Goal: Download file/media

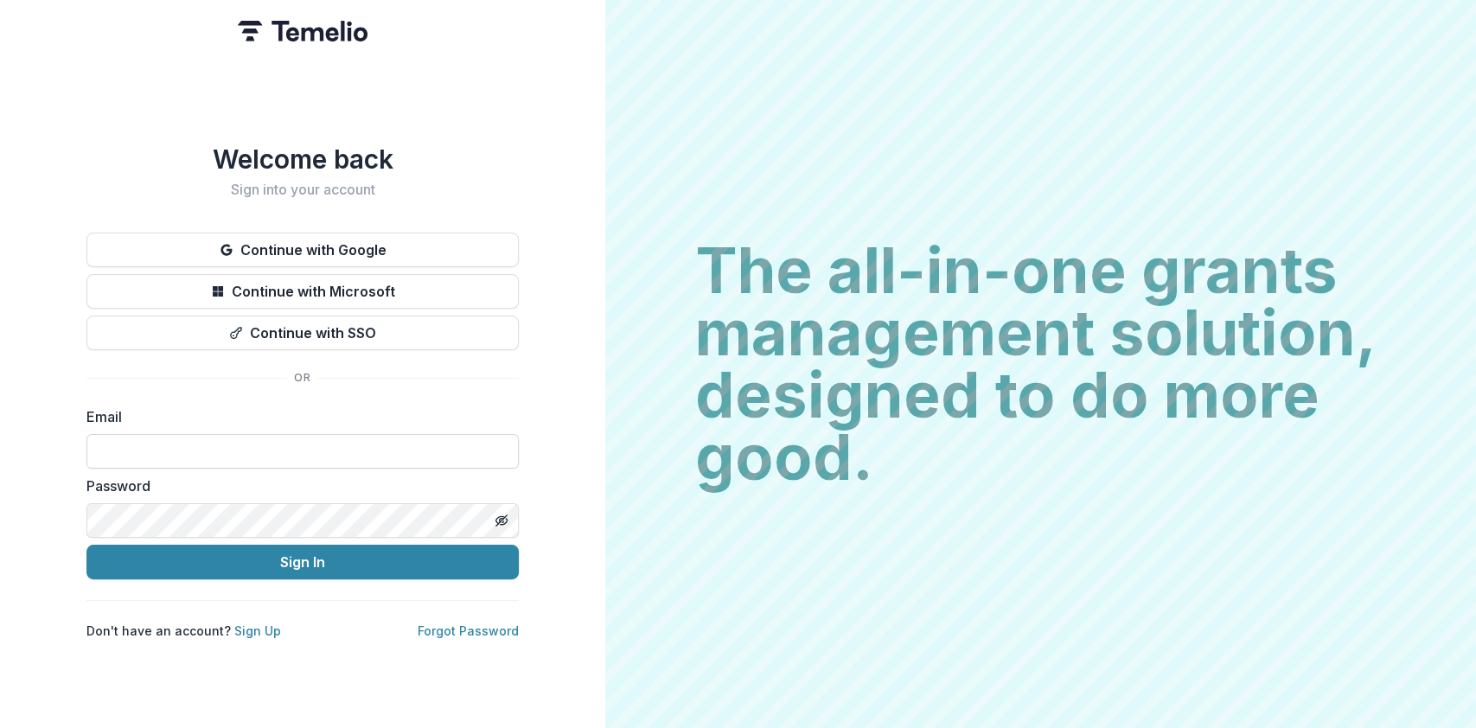
click at [133, 455] on input at bounding box center [302, 451] width 432 height 35
click at [215, 452] on input at bounding box center [302, 451] width 432 height 35
type input "**********"
click at [86, 545] on button "Sign In" at bounding box center [302, 562] width 432 height 35
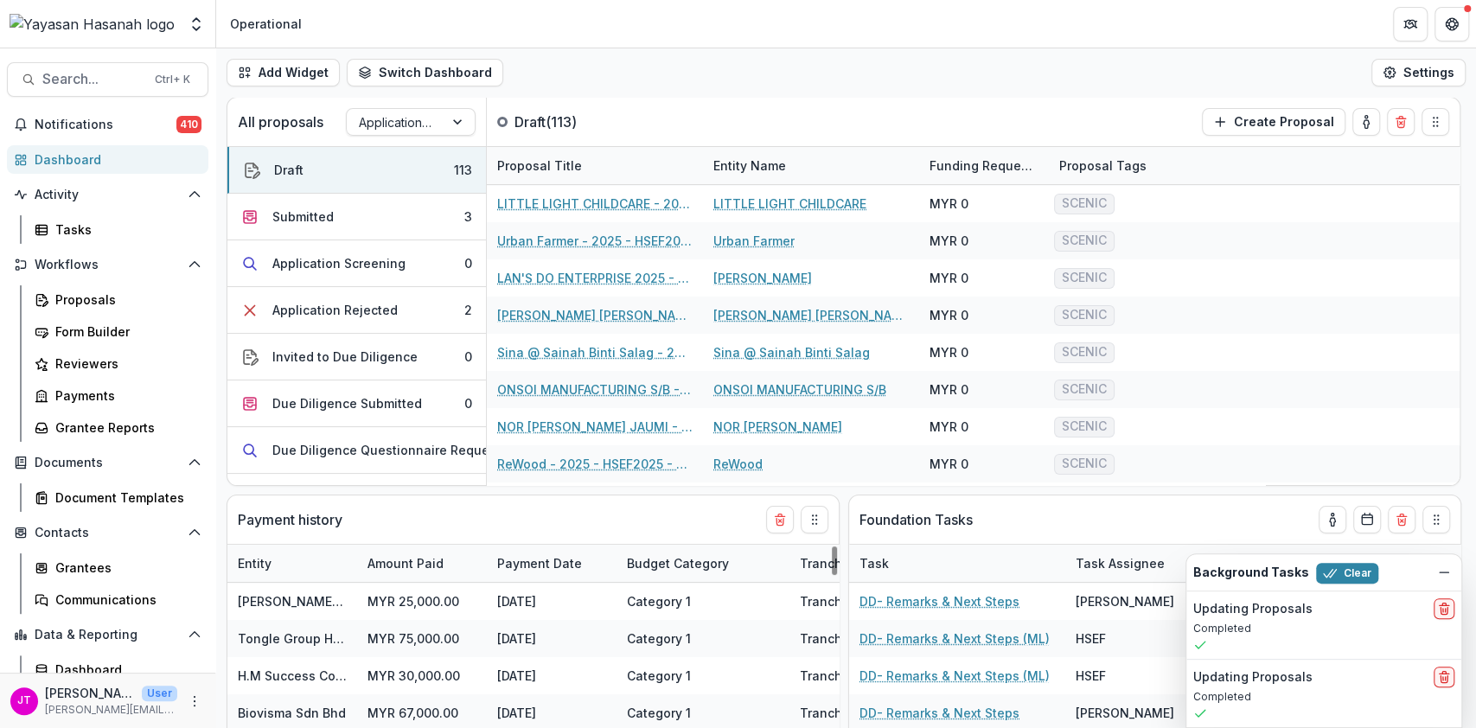
select select "******"
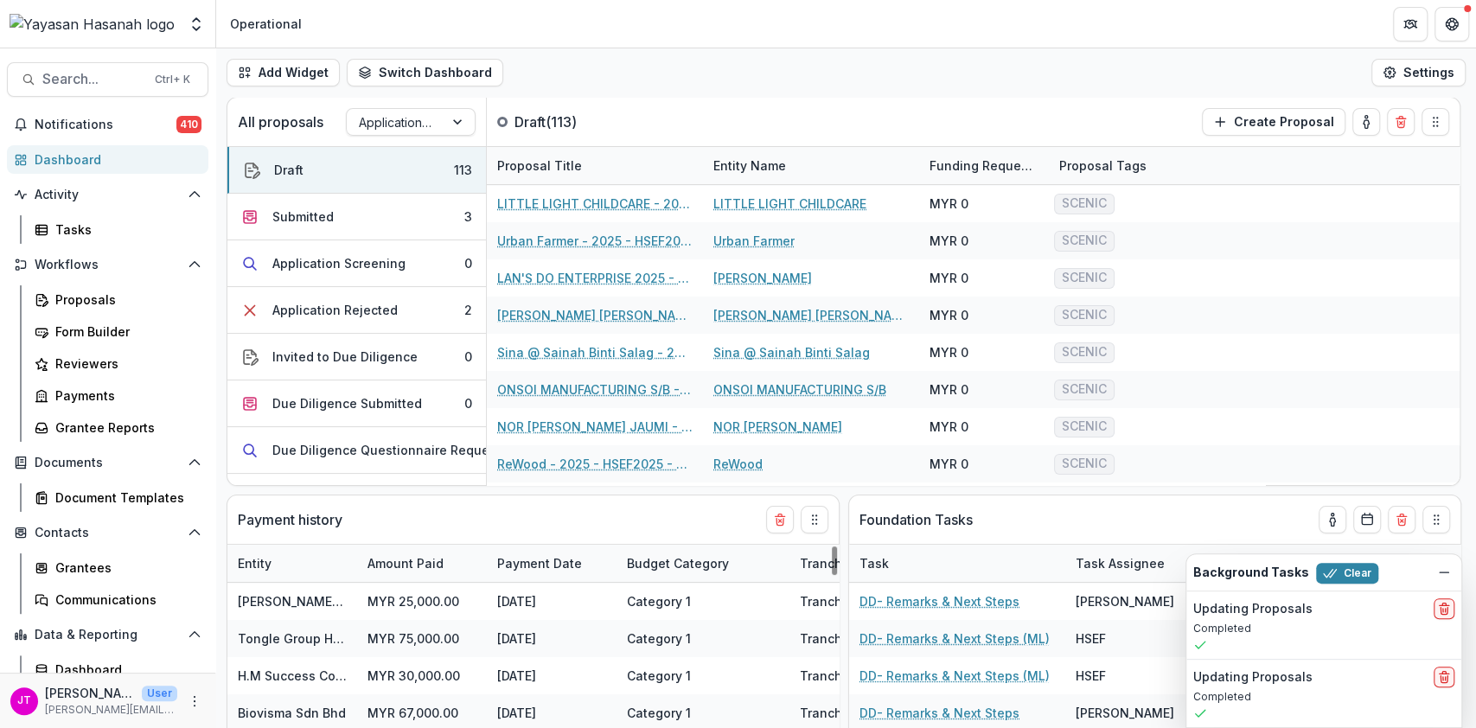
select select "******"
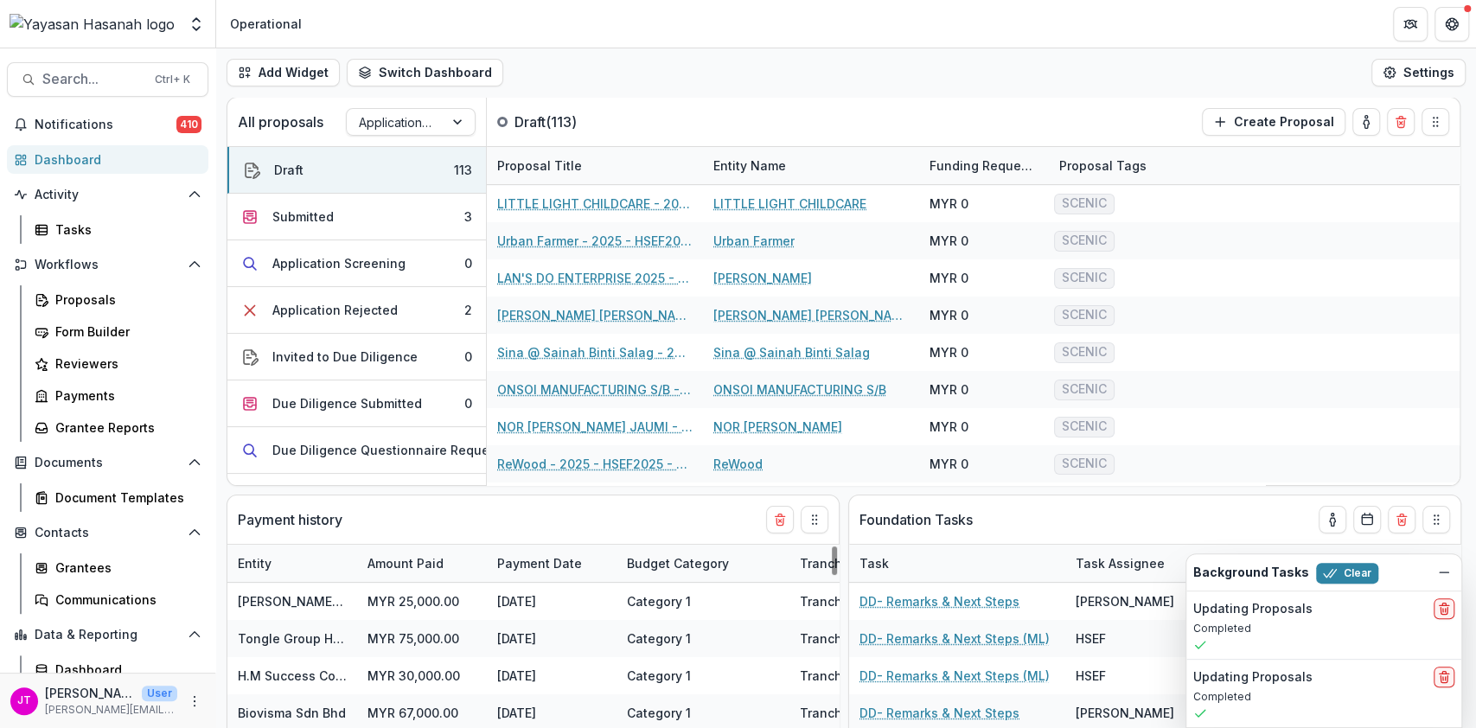
select select "******"
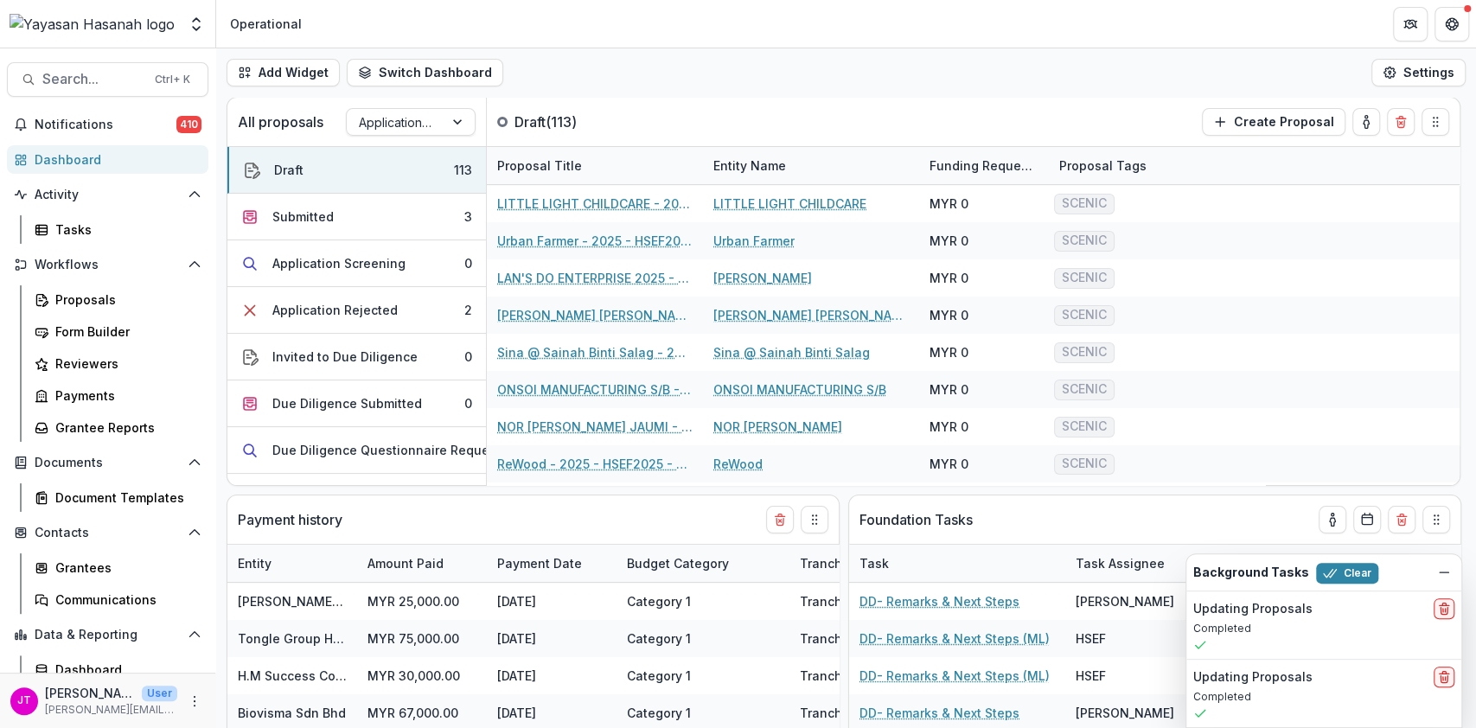
select select "******"
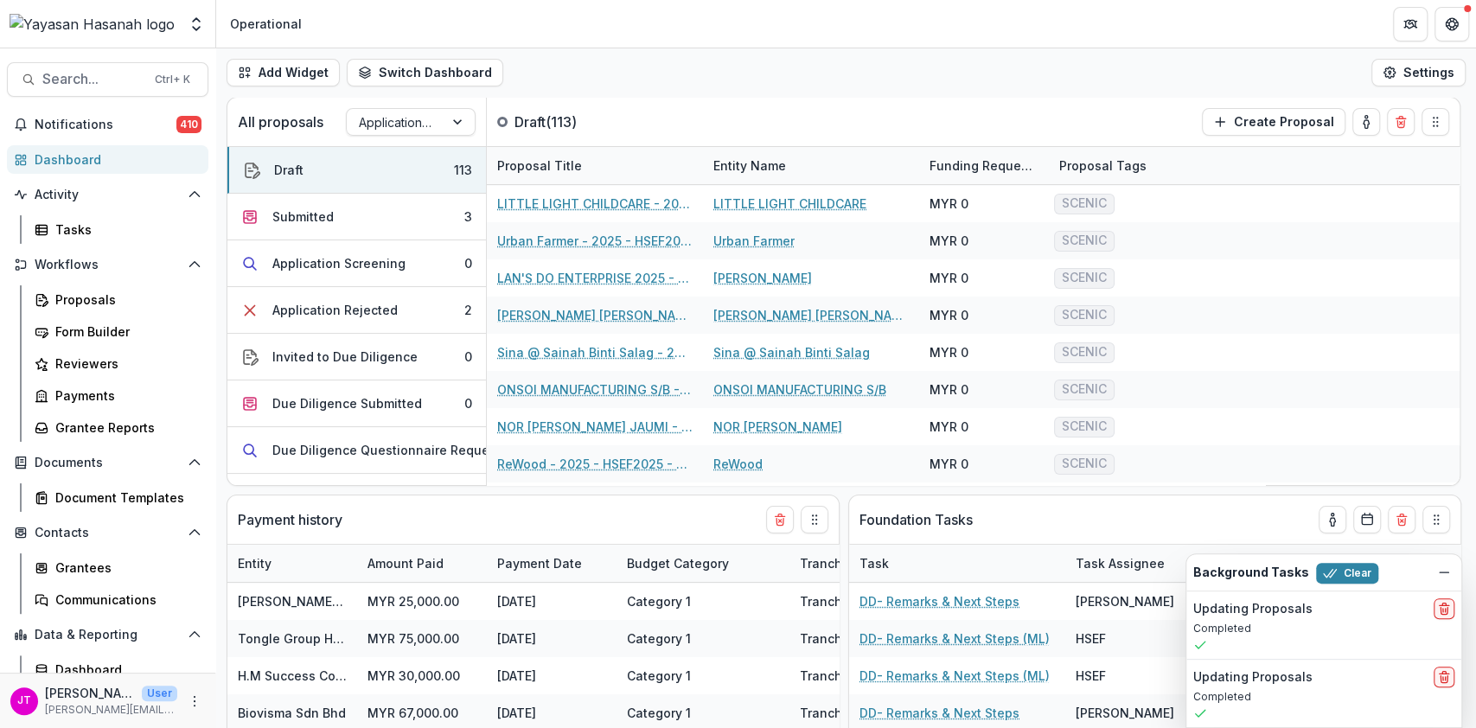
select select "******"
click at [105, 419] on div "Grantee Reports" at bounding box center [124, 428] width 139 height 18
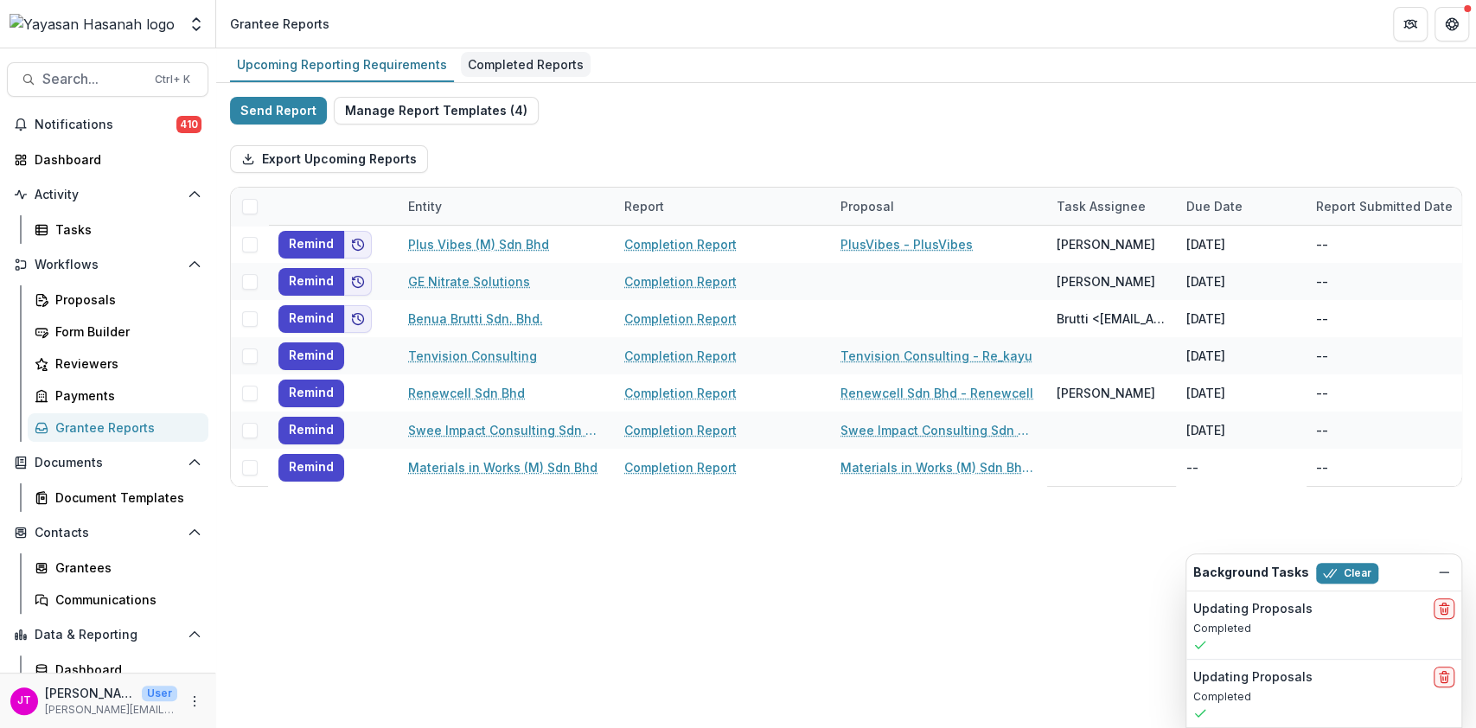
click at [521, 53] on div "Completed Reports" at bounding box center [526, 64] width 130 height 25
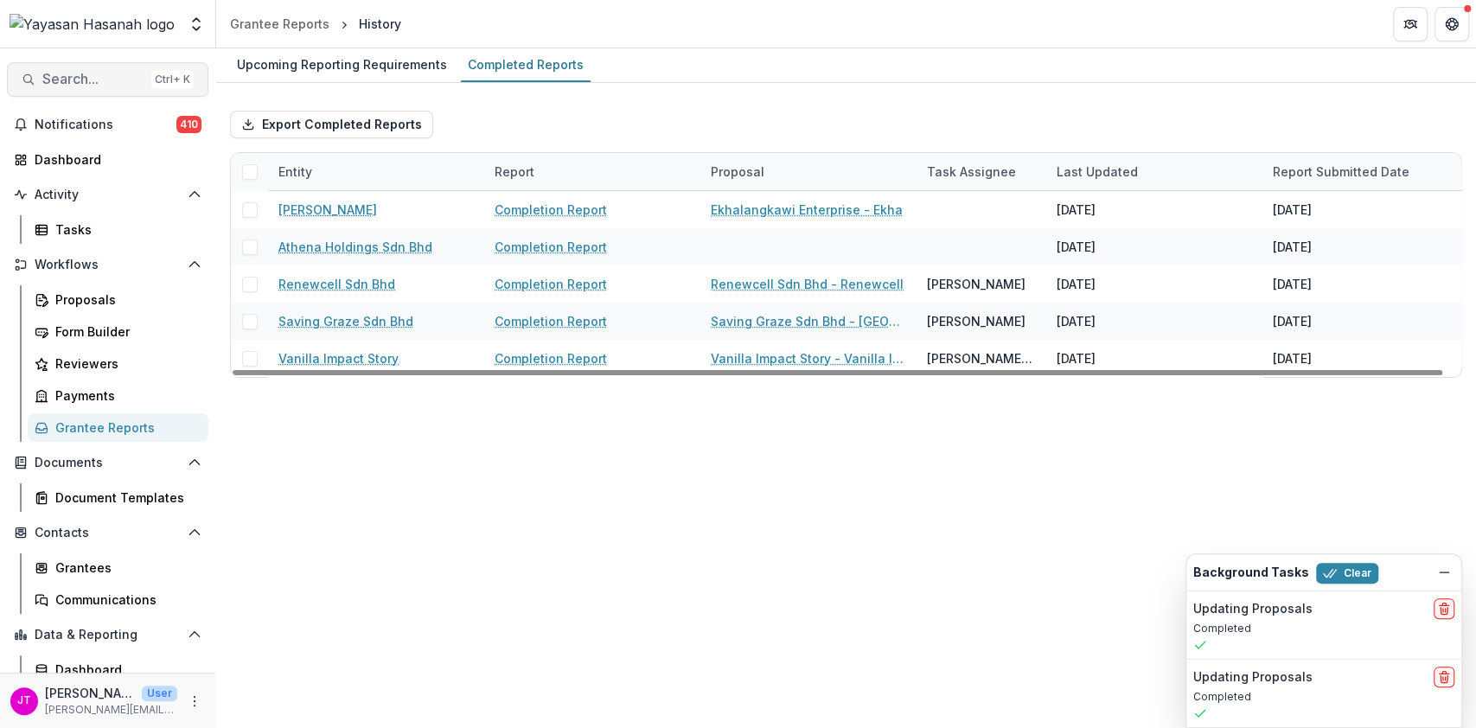
click at [48, 76] on span "Search..." at bounding box center [93, 79] width 102 height 16
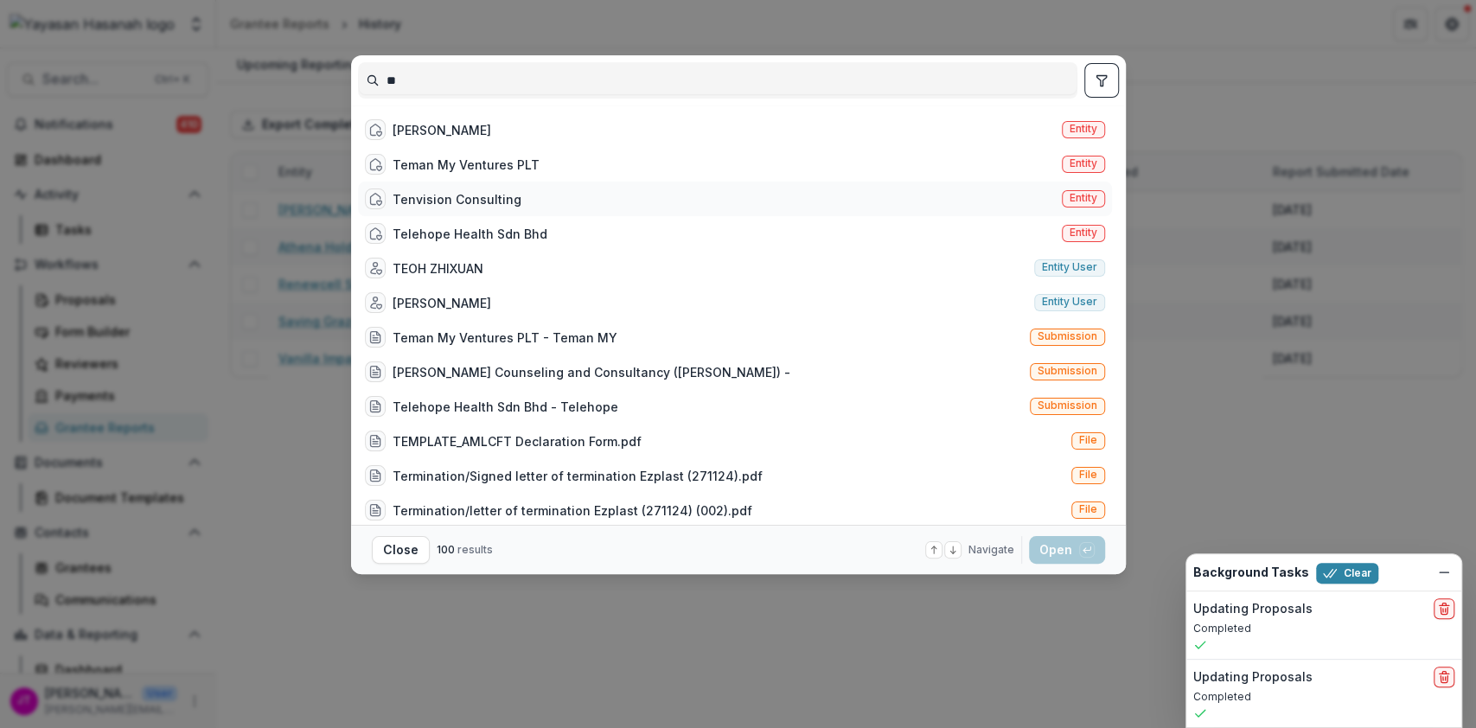
type input "**"
click at [519, 211] on div "Tenvision Consulting Entity" at bounding box center [735, 199] width 754 height 35
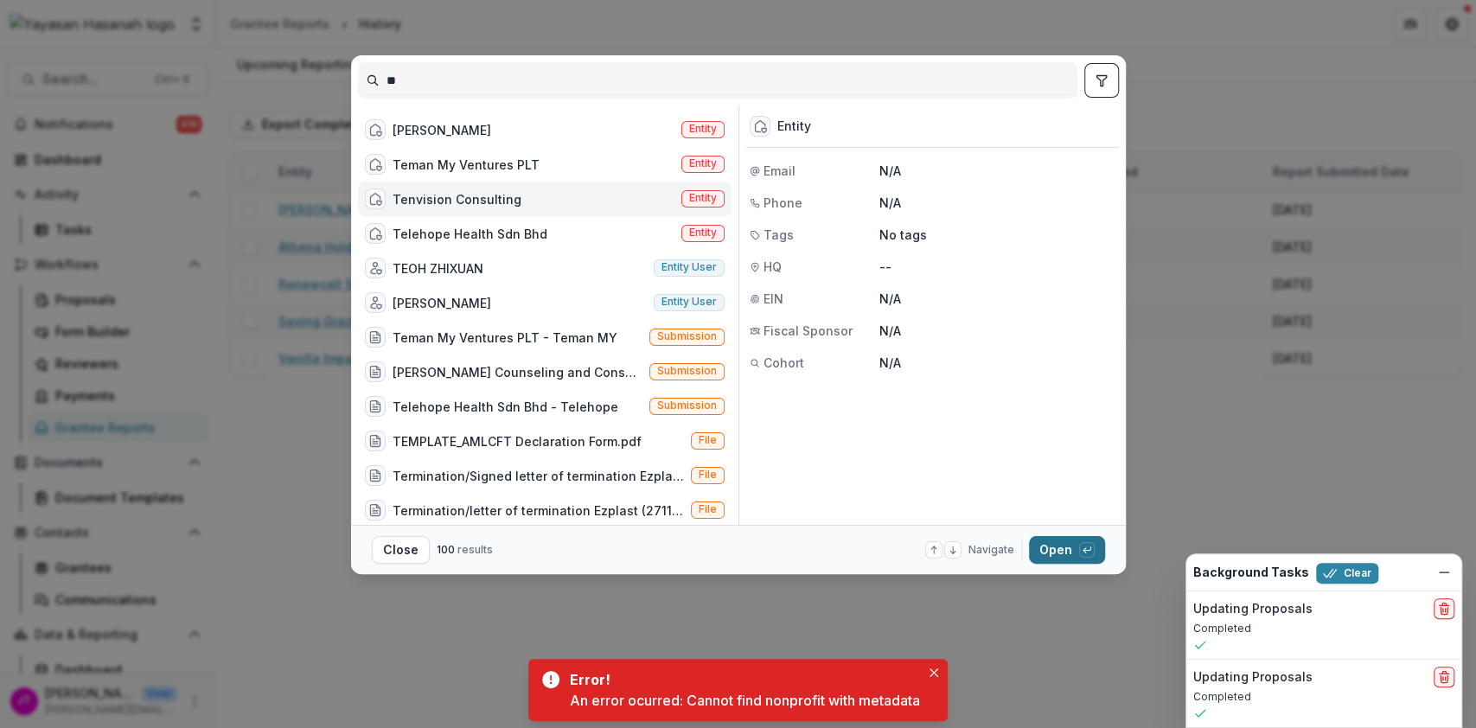
click at [1086, 553] on icon "button" at bounding box center [1087, 550] width 10 height 10
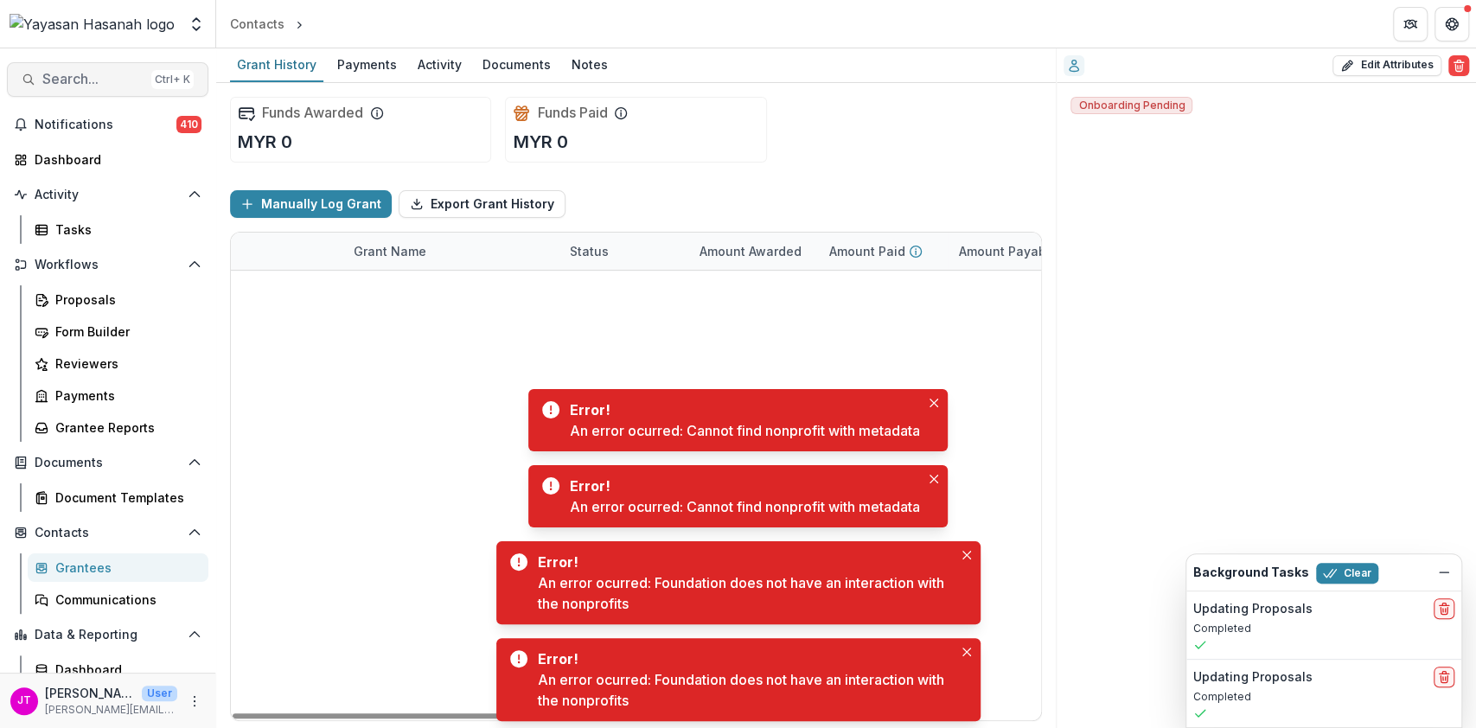
click at [57, 93] on button "Search... Ctrl + K" at bounding box center [107, 79] width 201 height 35
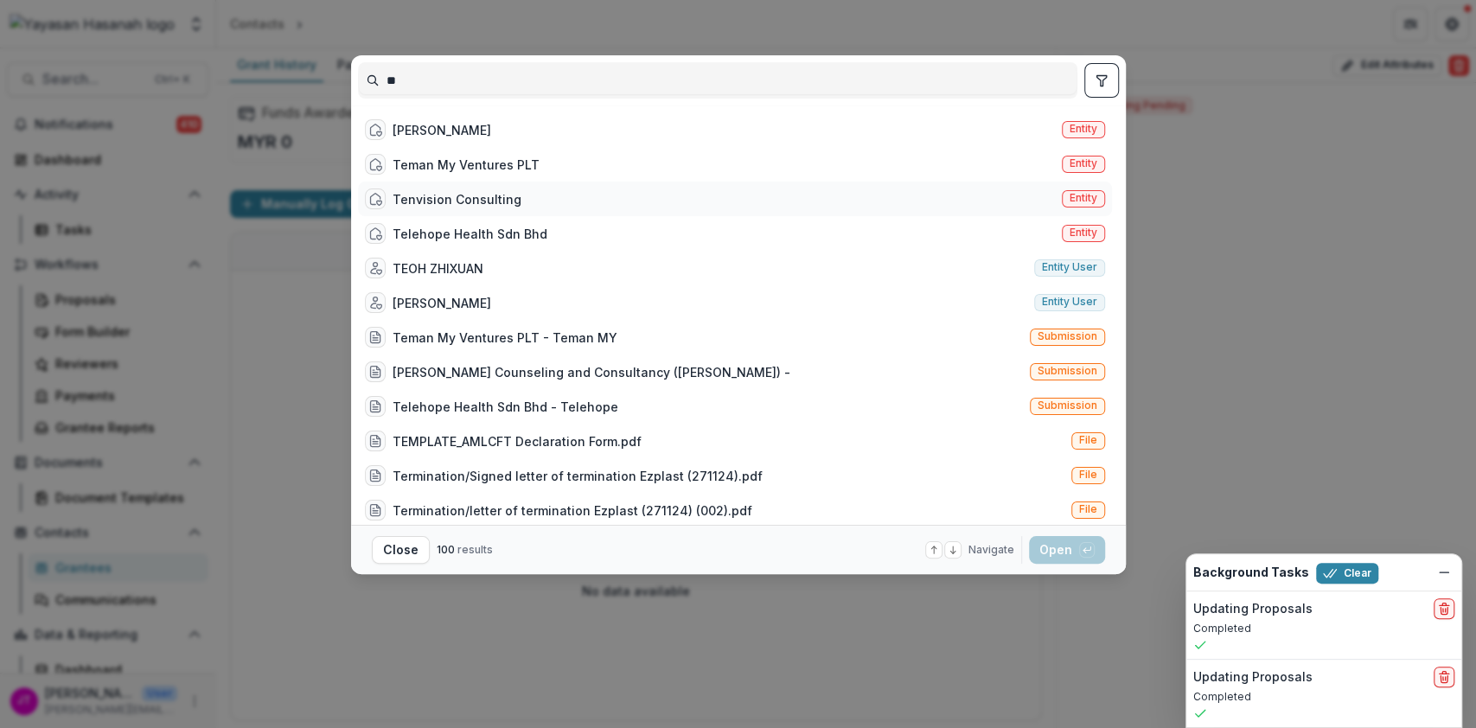
type input "**"
click at [632, 189] on div "Tenvision Consulting Entity" at bounding box center [735, 199] width 754 height 35
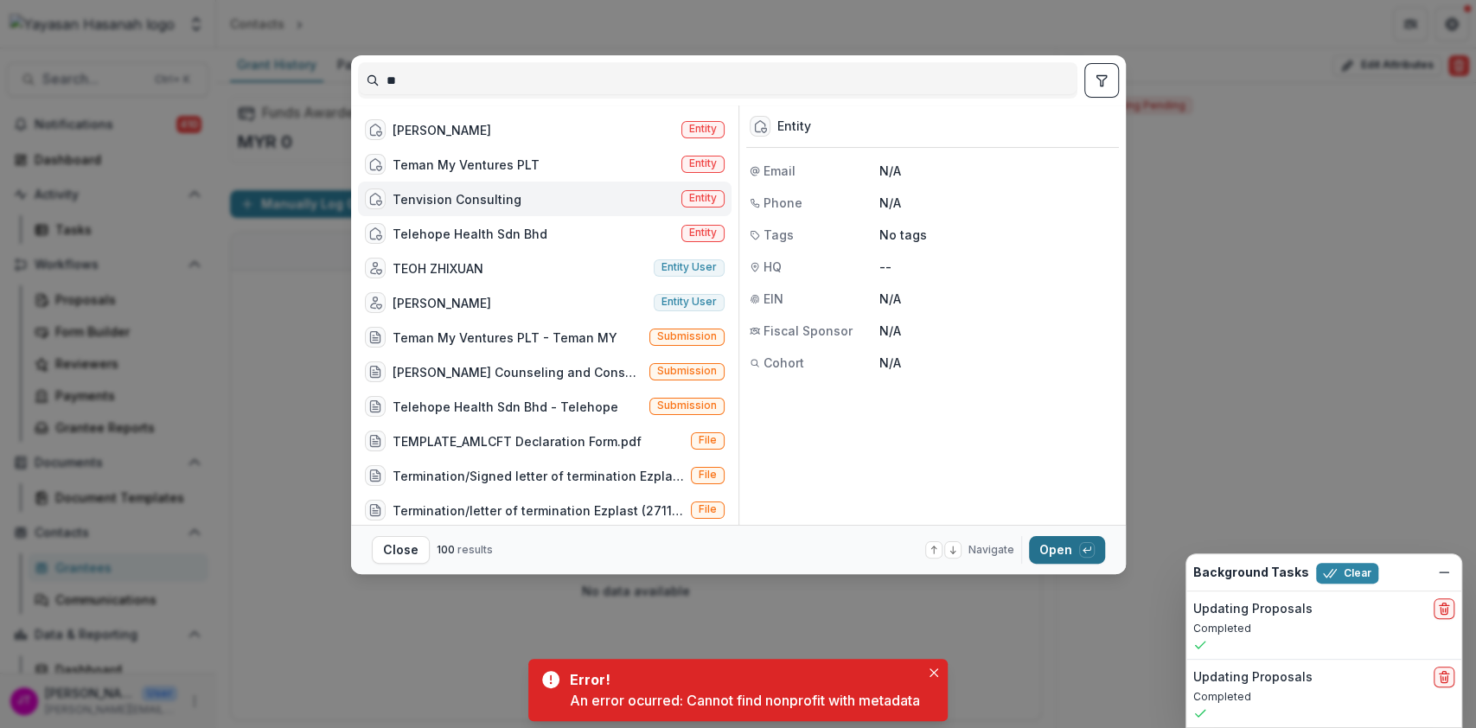
click at [1069, 554] on button "Open with enter key" at bounding box center [1067, 550] width 76 height 28
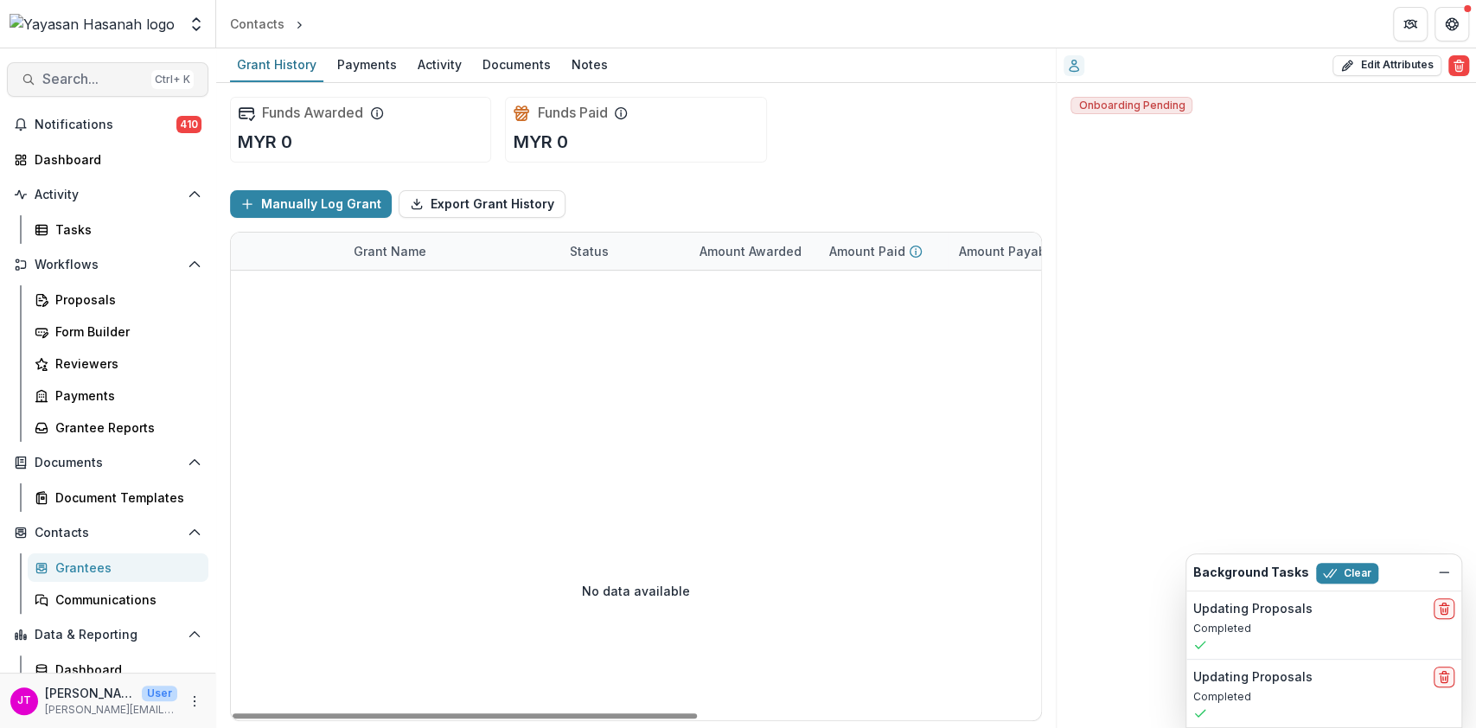
click at [116, 69] on button "Search... Ctrl + K" at bounding box center [107, 79] width 201 height 35
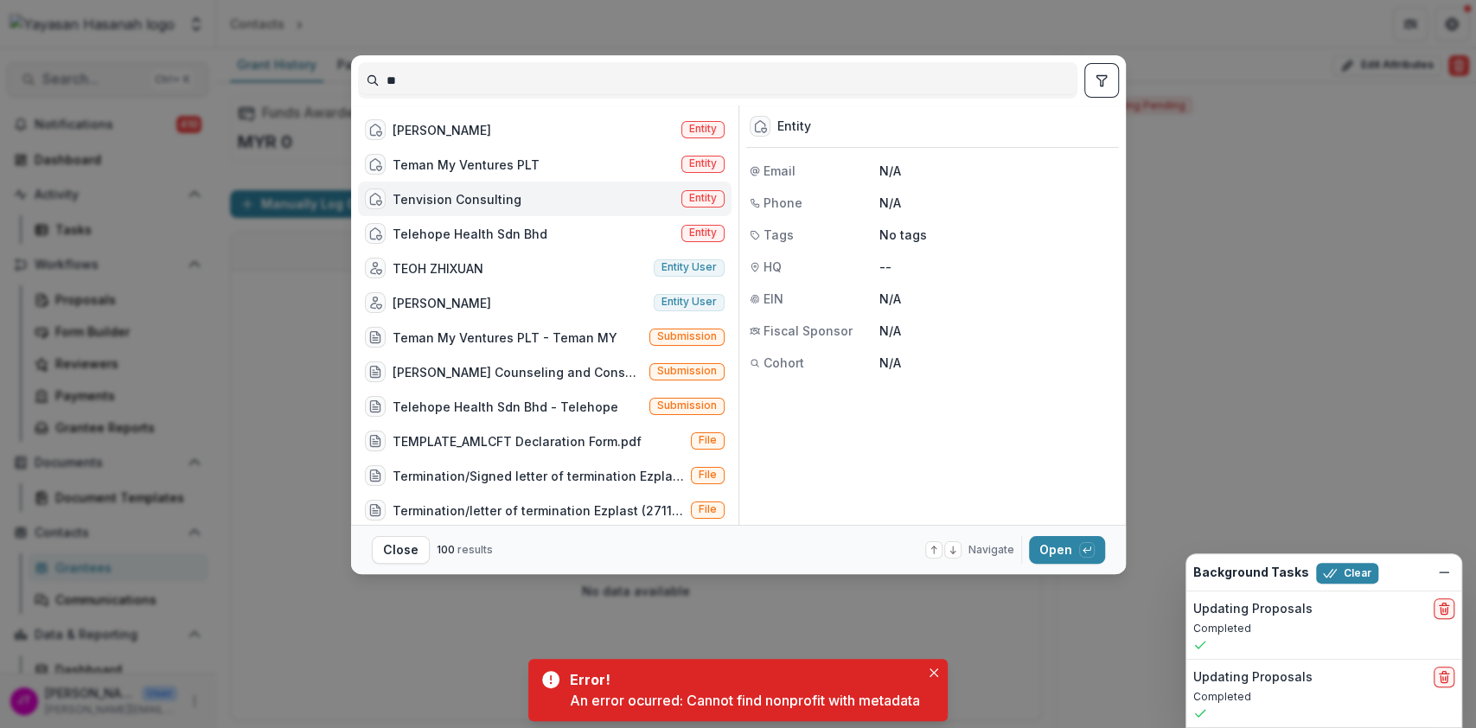
type input "*"
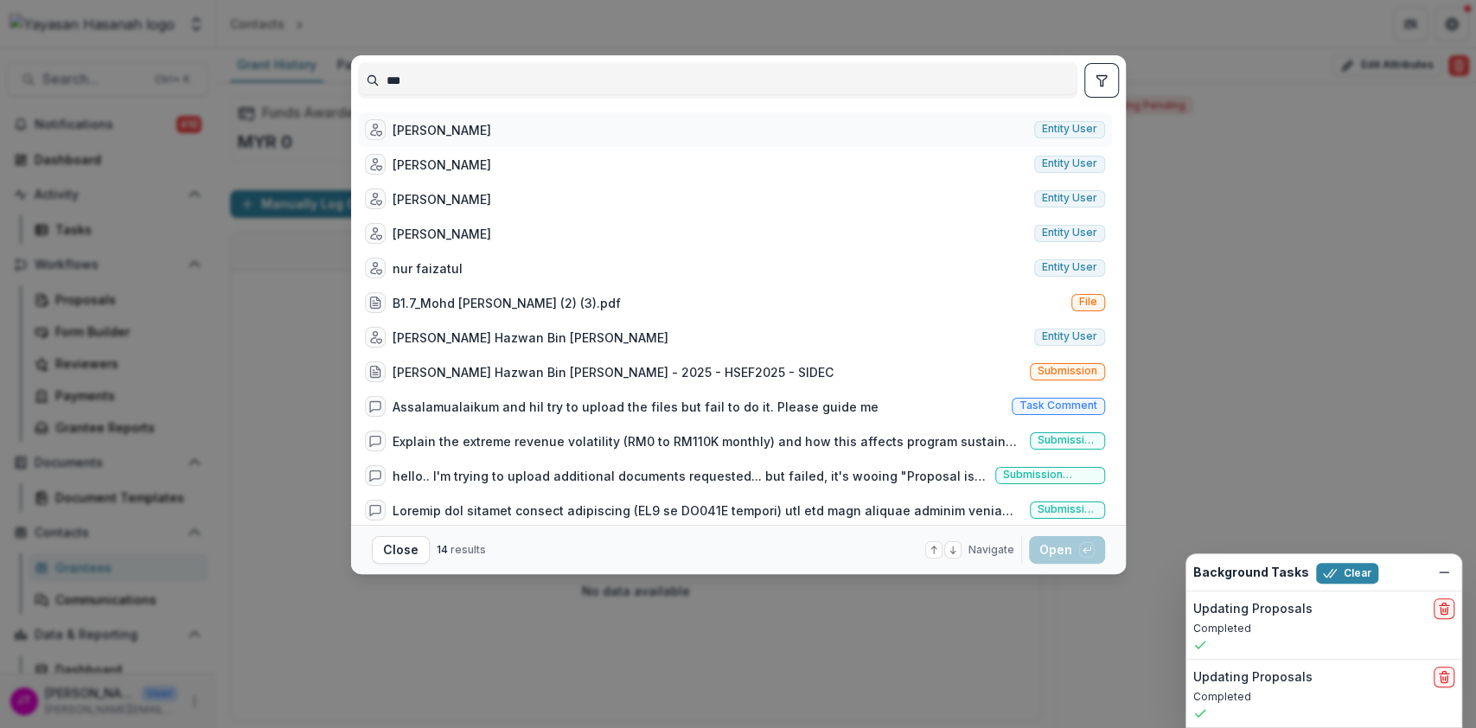
type input "***"
click at [445, 121] on div "Faizal Ayob" at bounding box center [442, 130] width 99 height 18
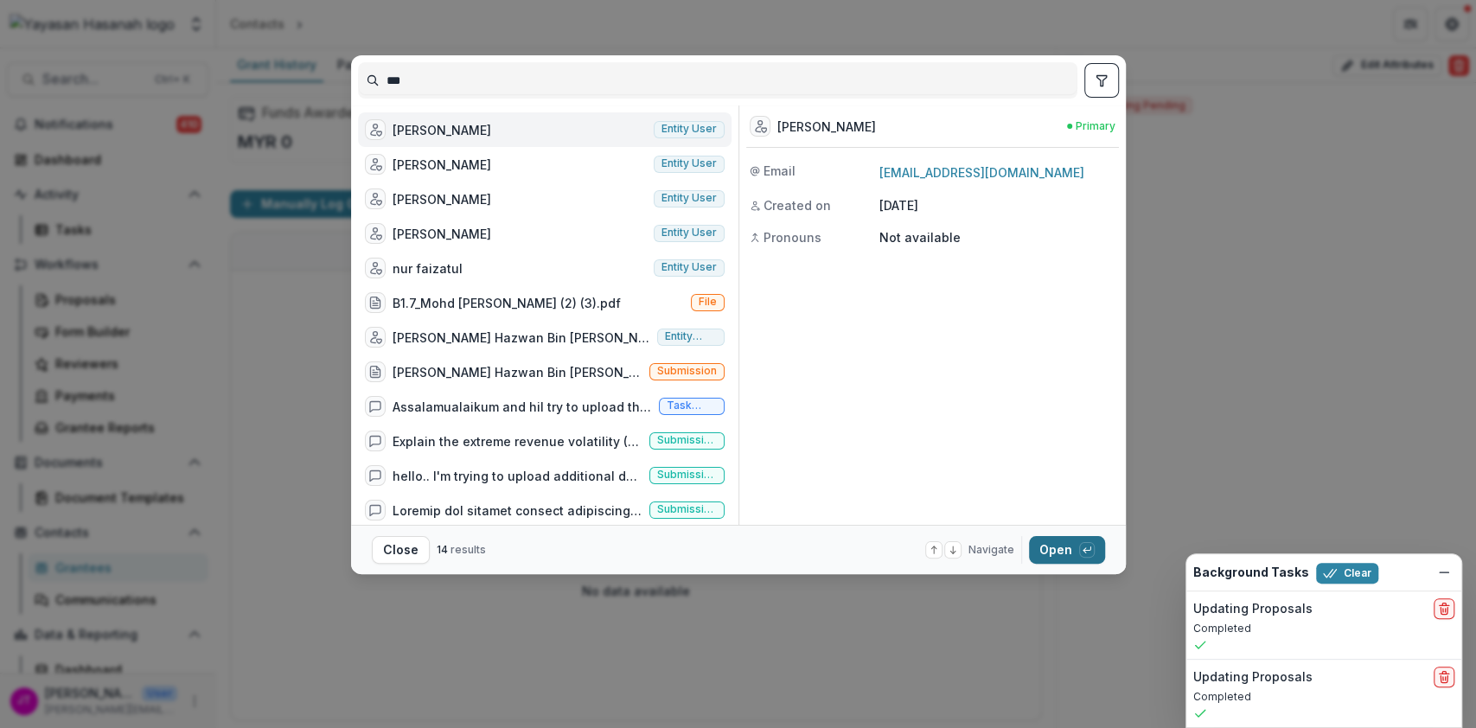
click at [1058, 548] on button "Open with enter key" at bounding box center [1067, 550] width 76 height 28
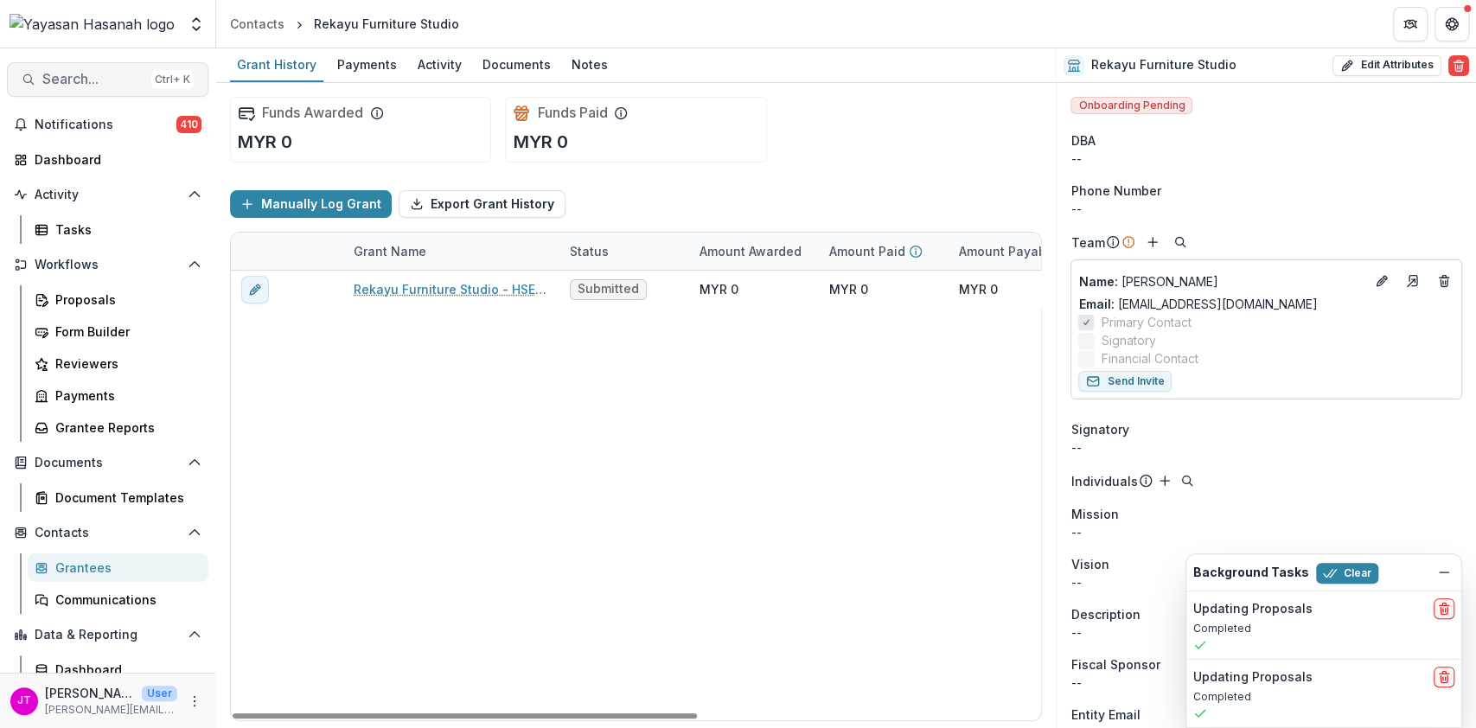
click at [28, 71] on button "Search... Ctrl + K" at bounding box center [107, 79] width 201 height 35
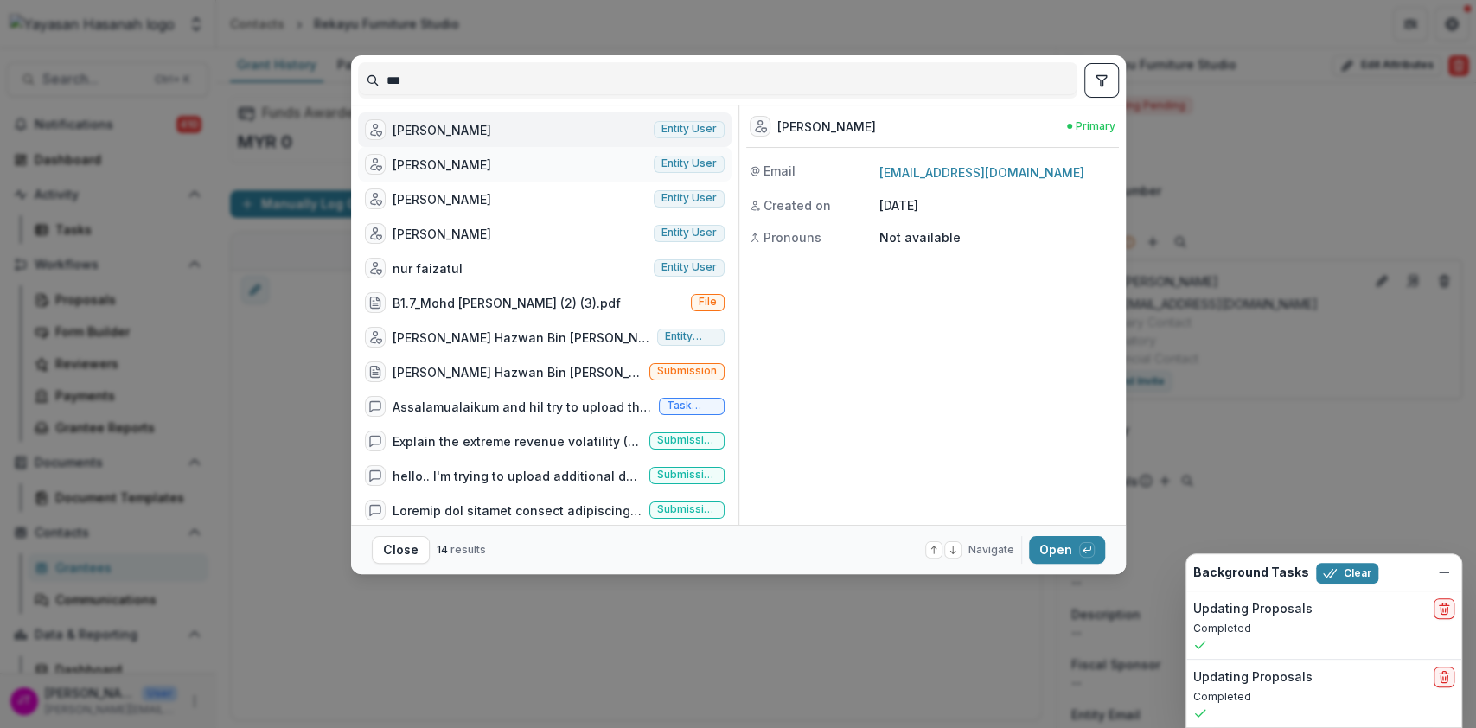
click at [491, 174] on div "Mohd Faizal Bin Ayob" at bounding box center [428, 164] width 126 height 21
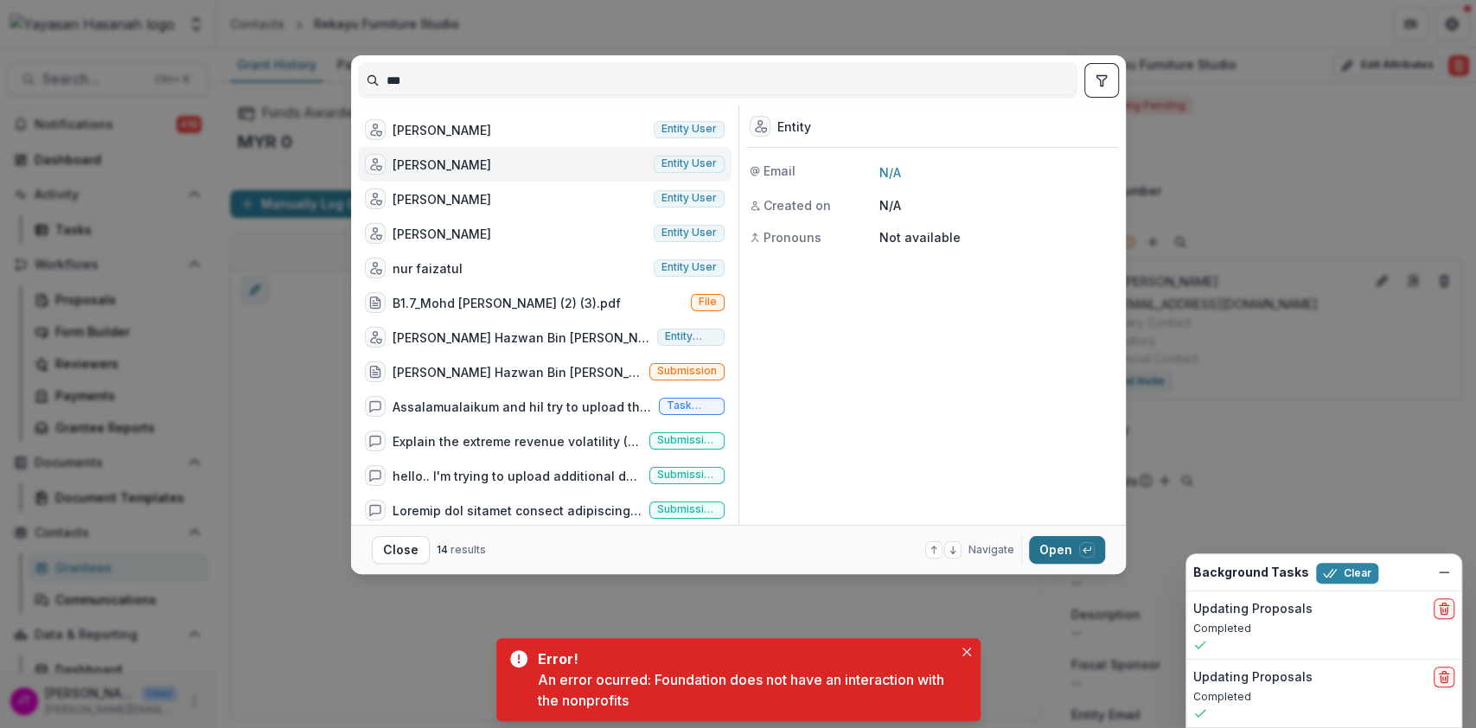
click at [1071, 554] on button "Open with enter key" at bounding box center [1067, 550] width 76 height 28
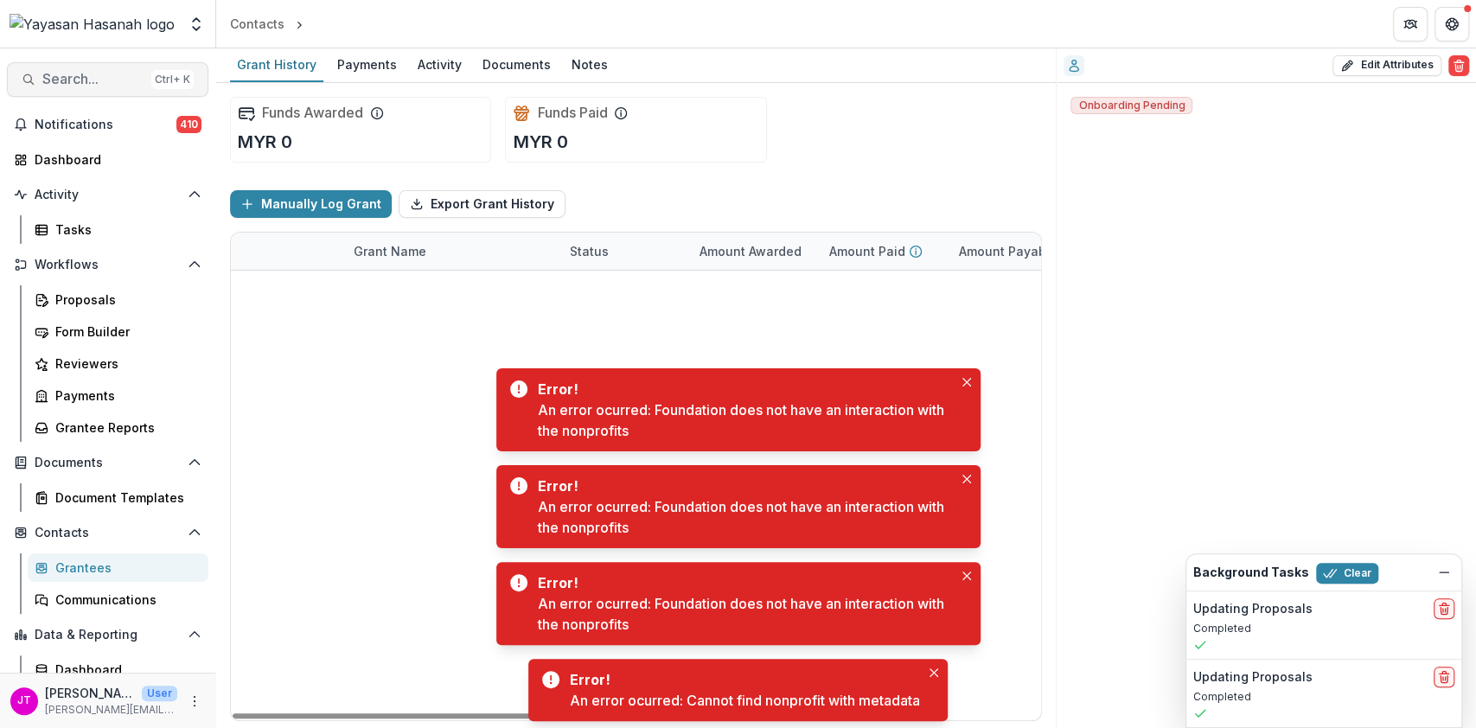
click at [70, 85] on span "Search..." at bounding box center [93, 79] width 102 height 16
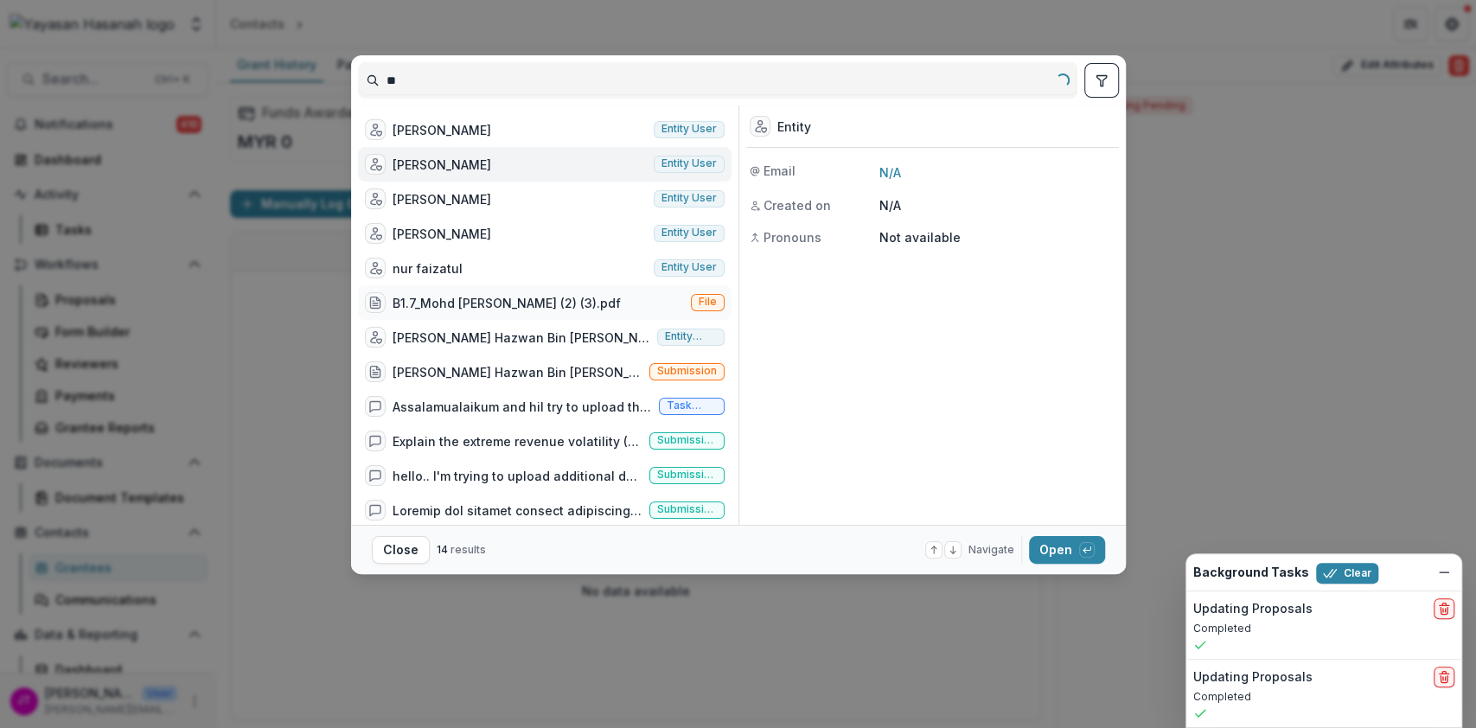
type input "*"
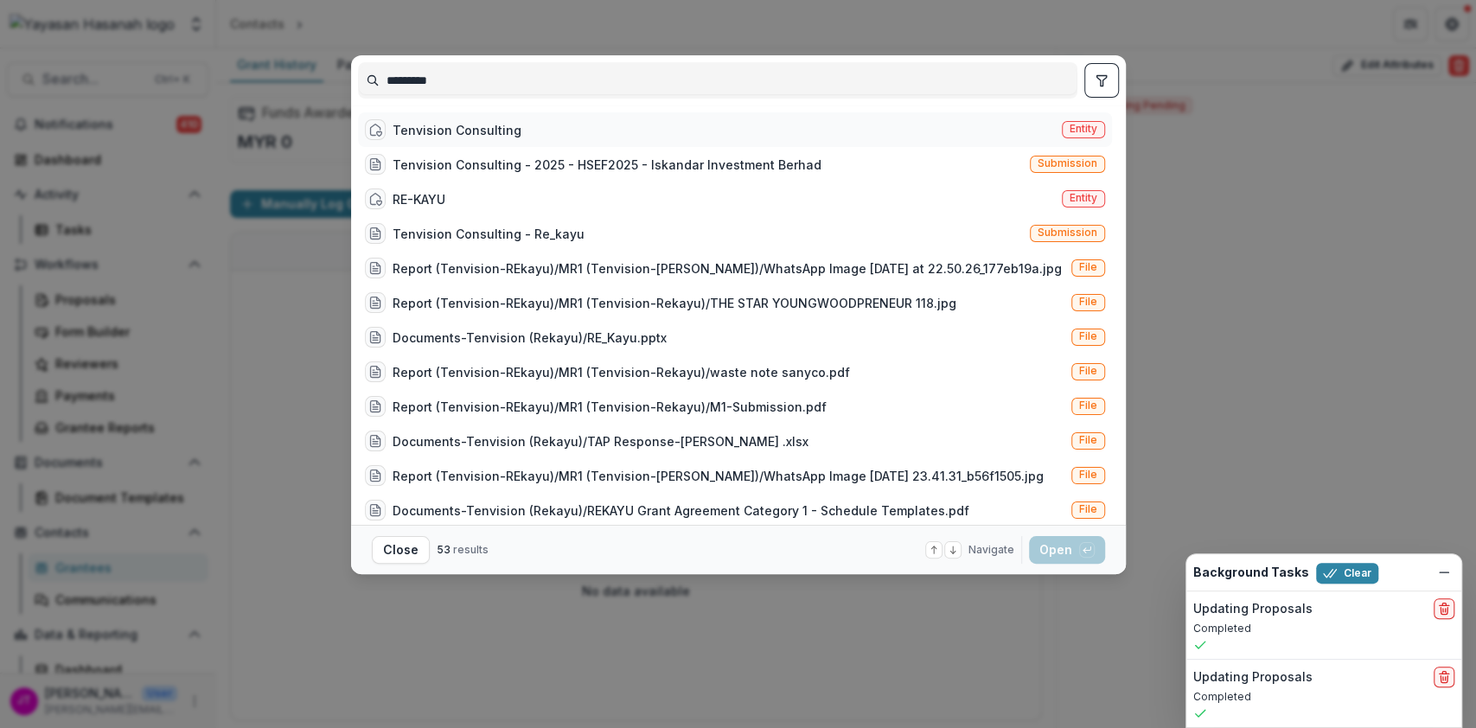
type input "*********"
click at [600, 127] on div "Tenvision Consulting Entity" at bounding box center [735, 129] width 754 height 35
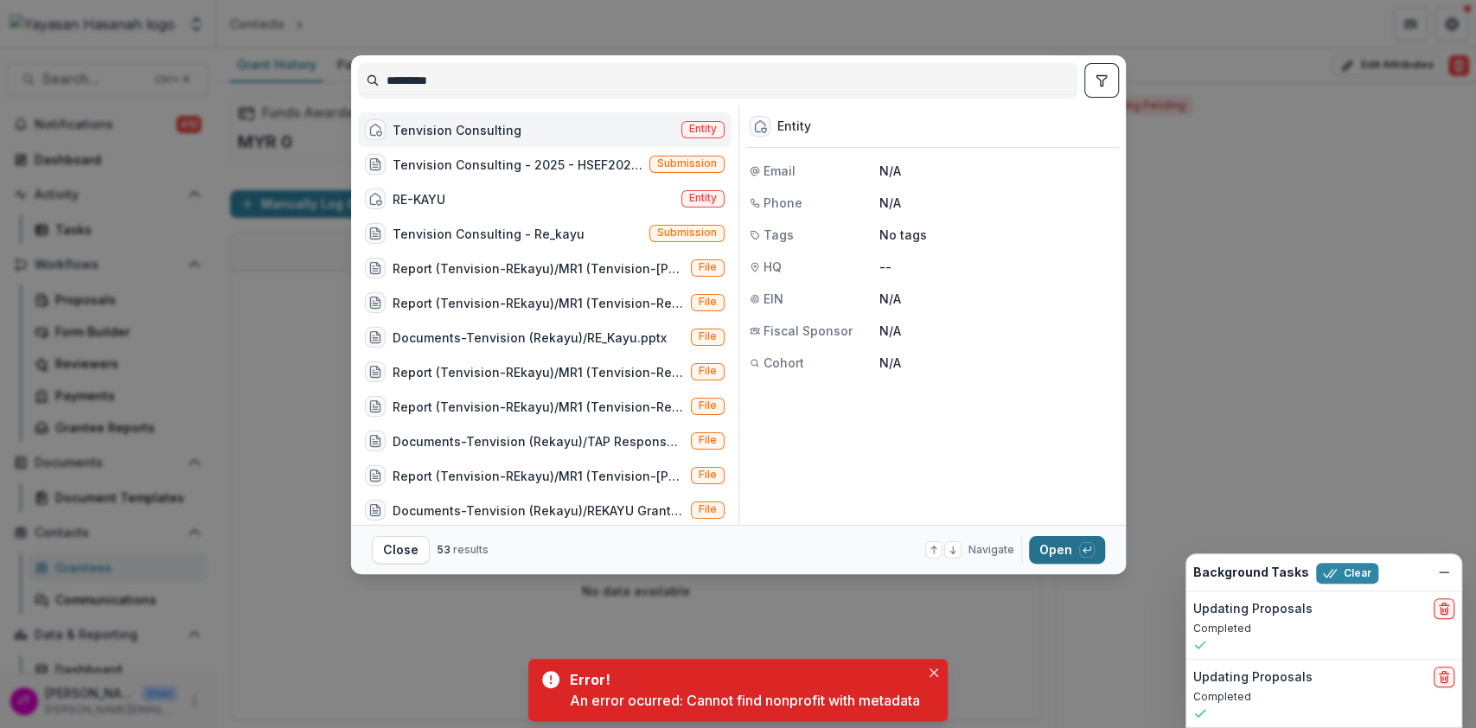
click at [1082, 551] on icon "button" at bounding box center [1087, 550] width 10 height 10
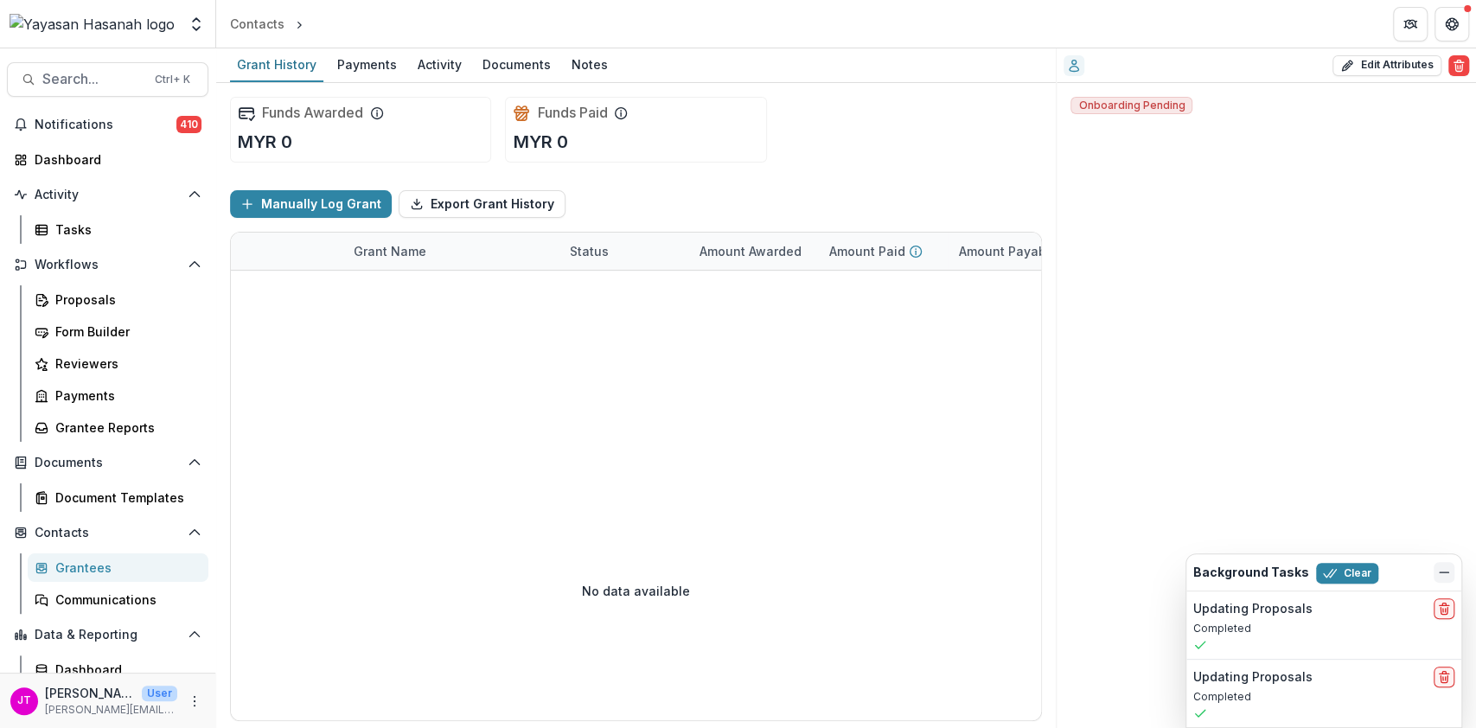
click at [1438, 574] on icon "Dismiss" at bounding box center [1444, 573] width 14 height 14
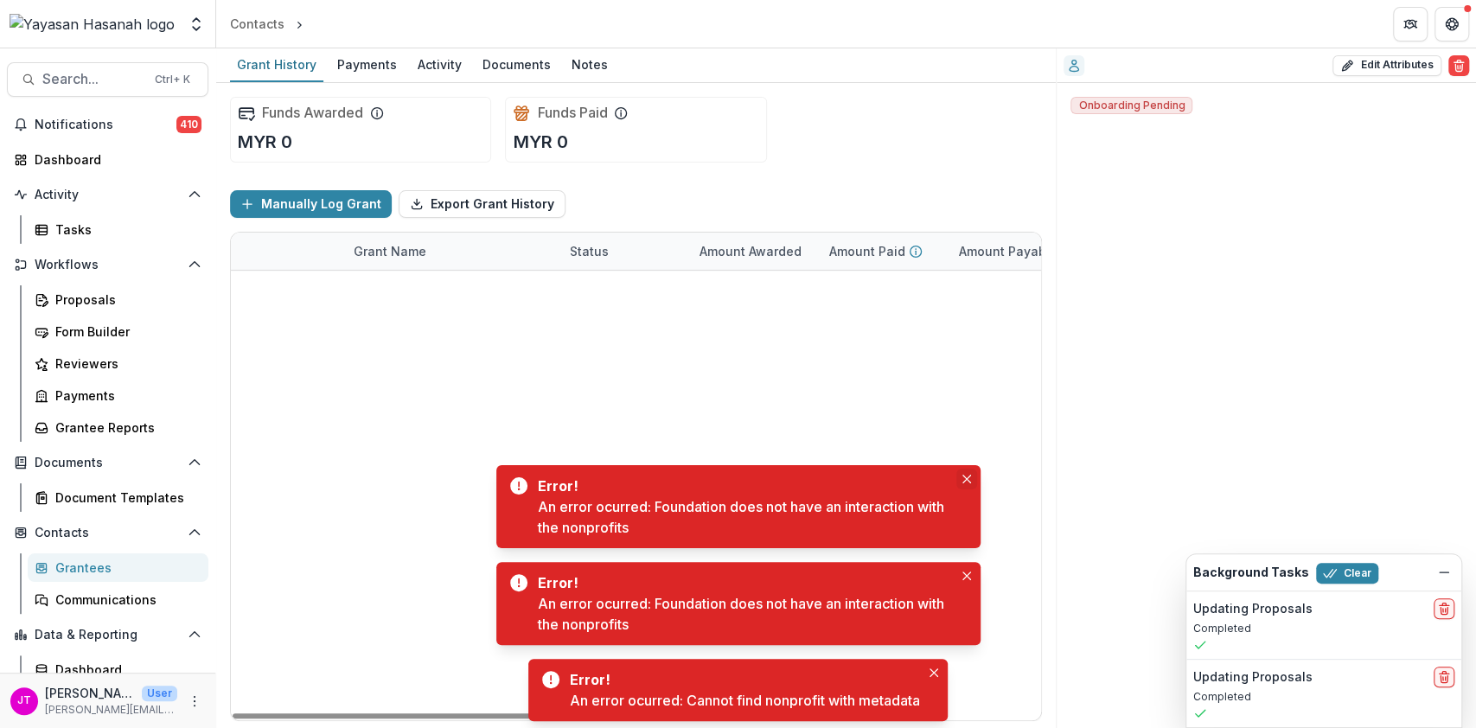
click at [963, 475] on icon "Close" at bounding box center [966, 479] width 9 height 9
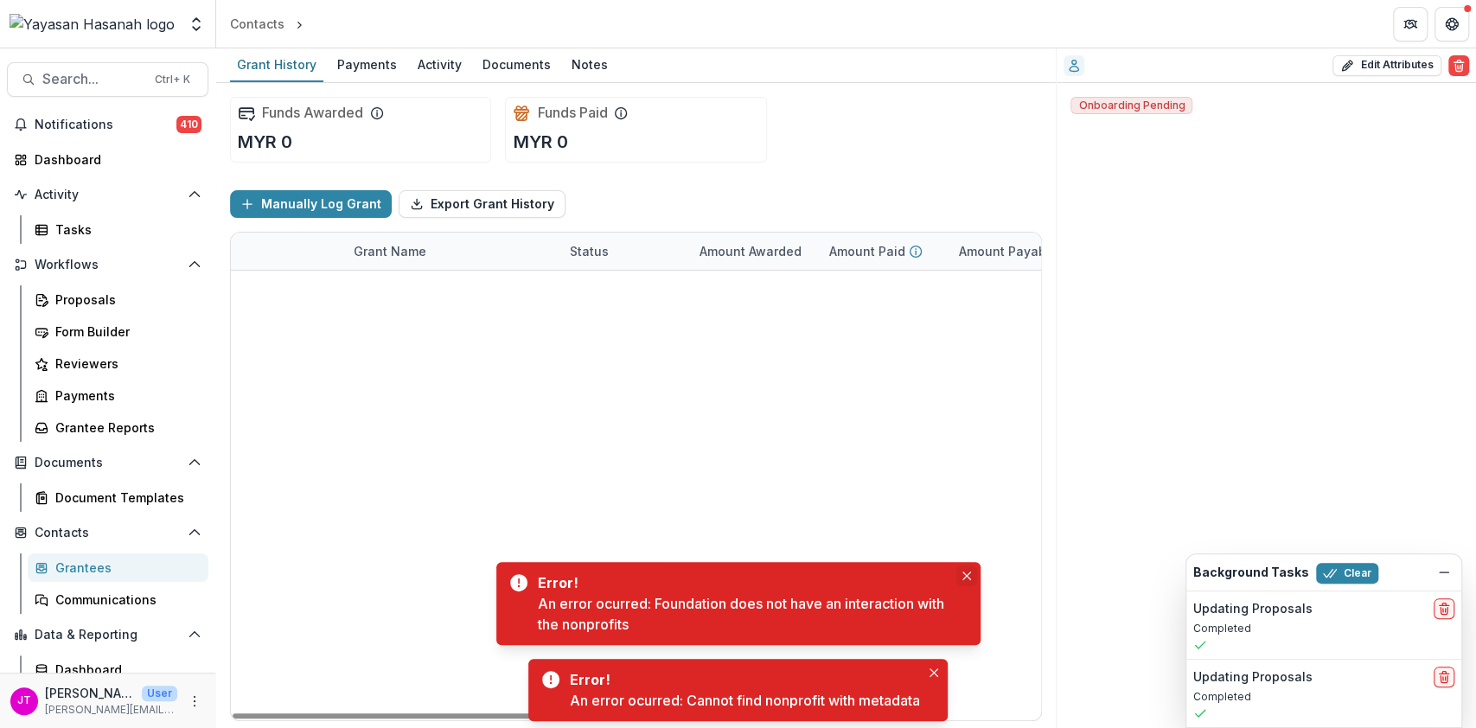
click at [968, 582] on button "Close" at bounding box center [966, 576] width 21 height 21
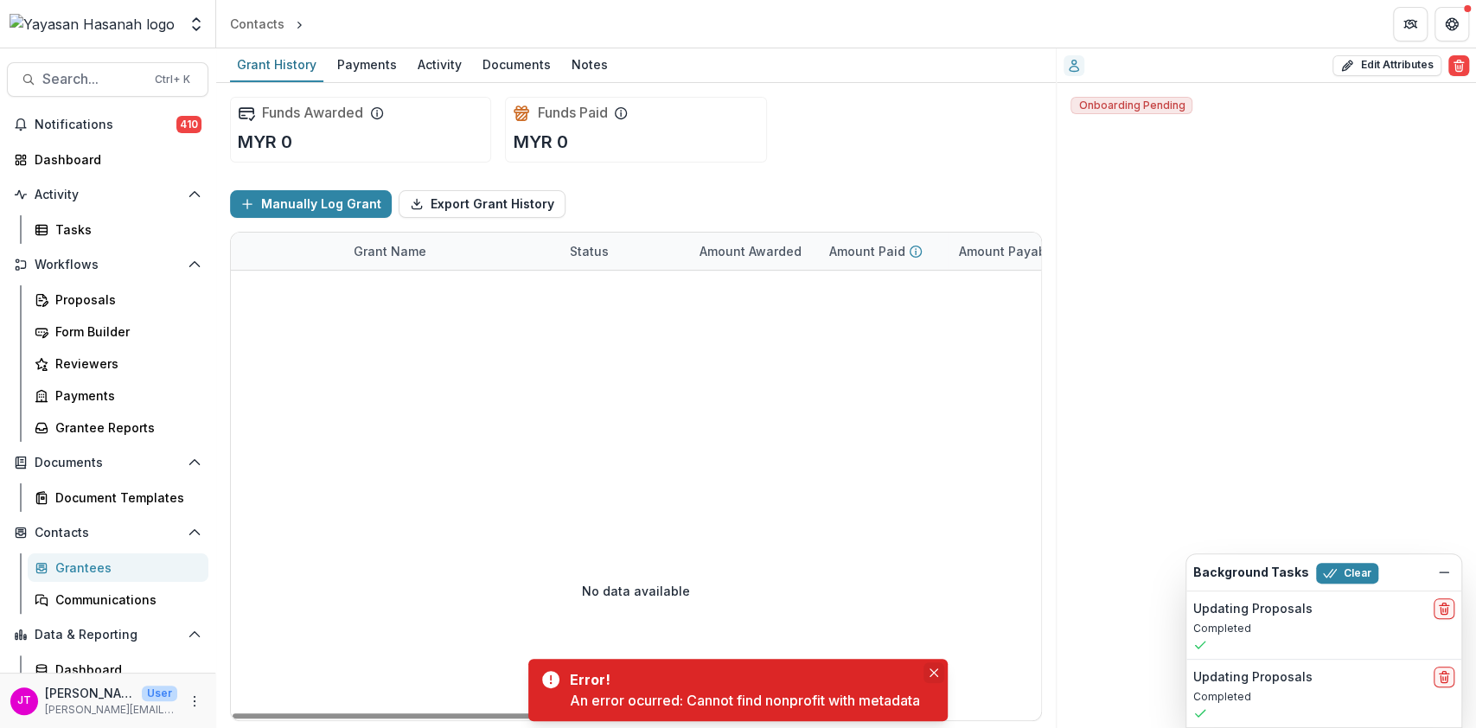
click at [941, 667] on button "Close" at bounding box center [934, 672] width 21 height 21
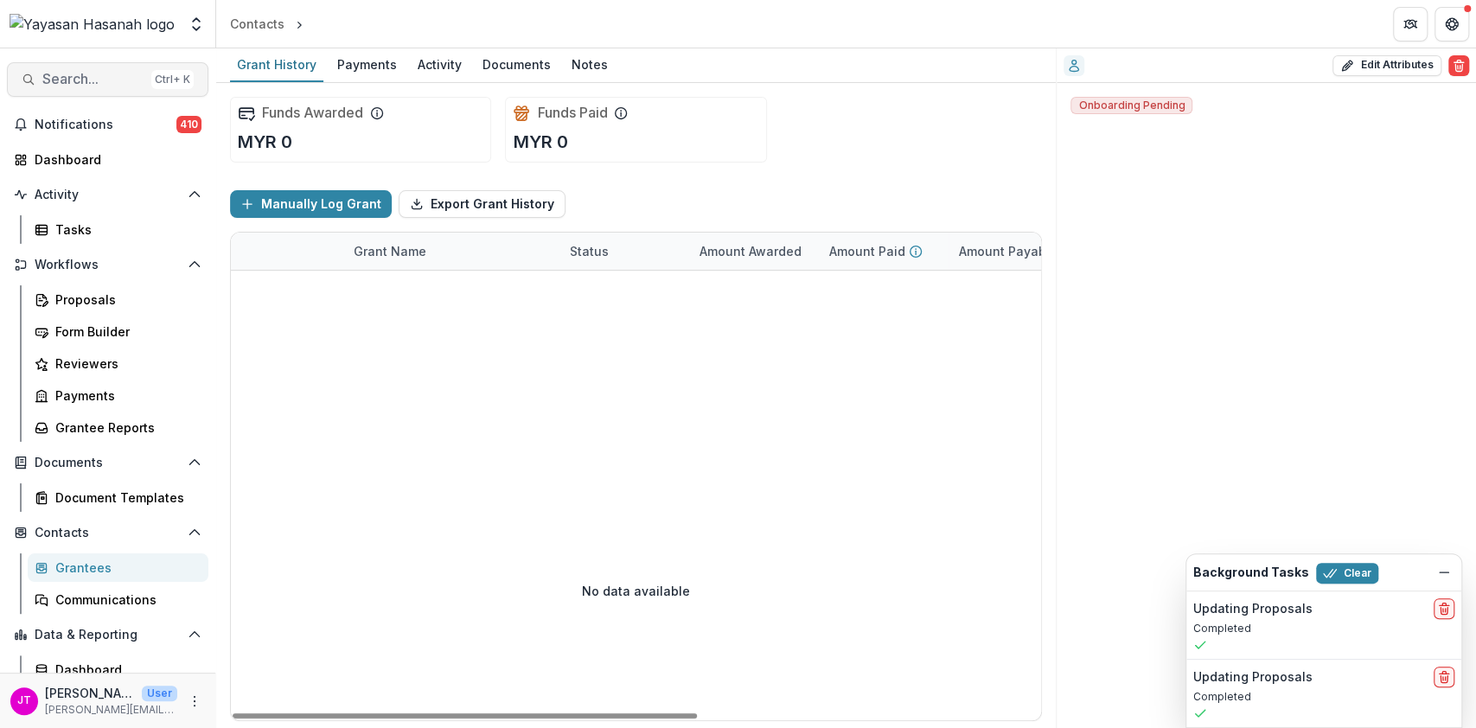
click at [79, 93] on button "Search... Ctrl + K" at bounding box center [107, 79] width 201 height 35
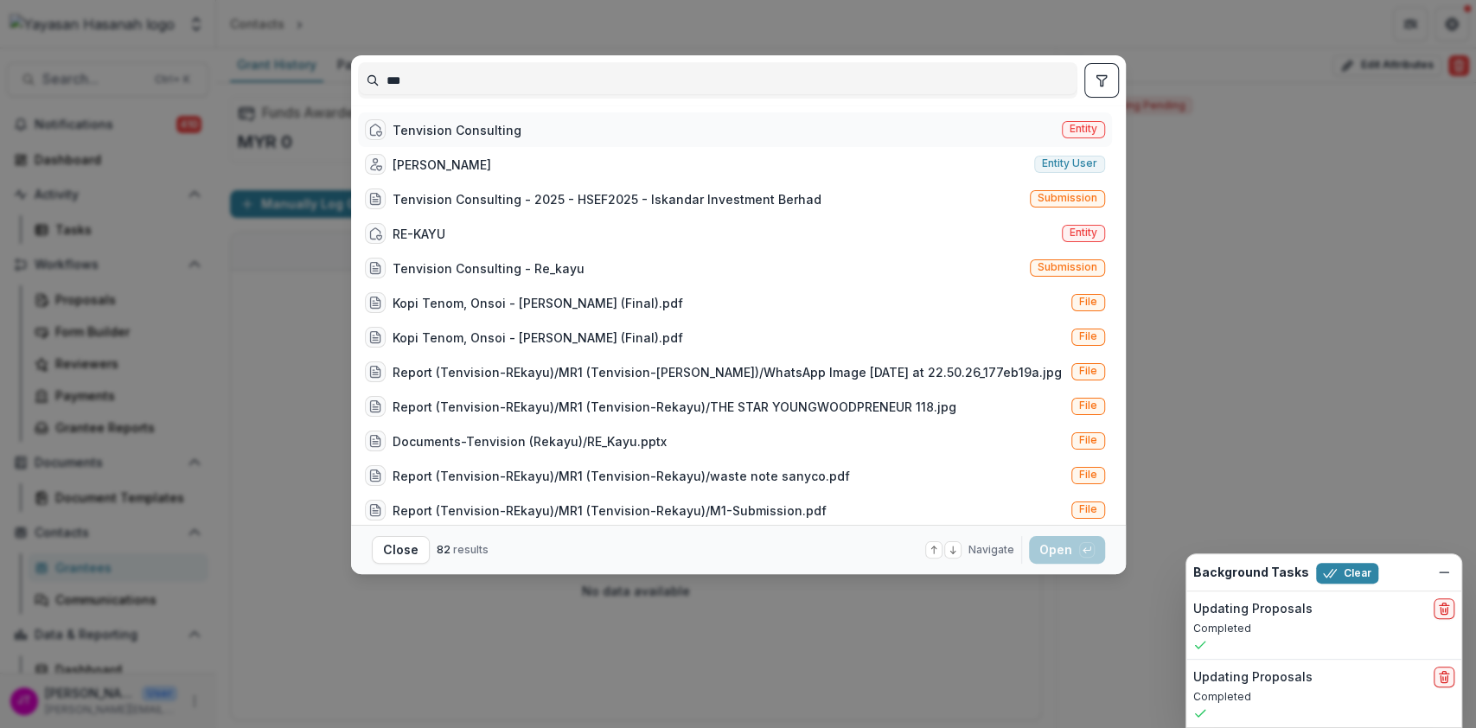
type input "***"
click at [613, 134] on div "Tenvision Consulting Entity" at bounding box center [735, 129] width 754 height 35
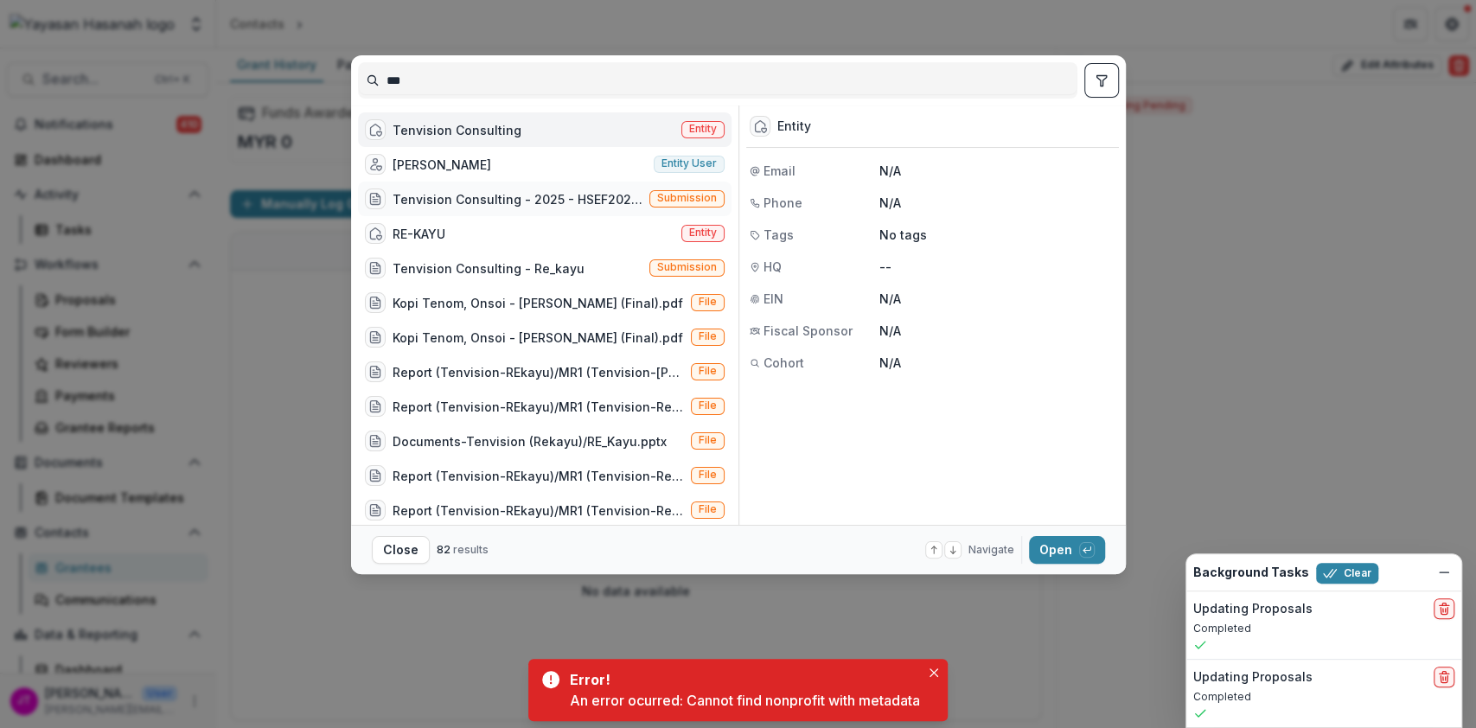
click at [496, 182] on div "Tenvision Consulting - 2025 - HSEF2025 - Iskandar Investment Berhad Submission" at bounding box center [545, 199] width 374 height 35
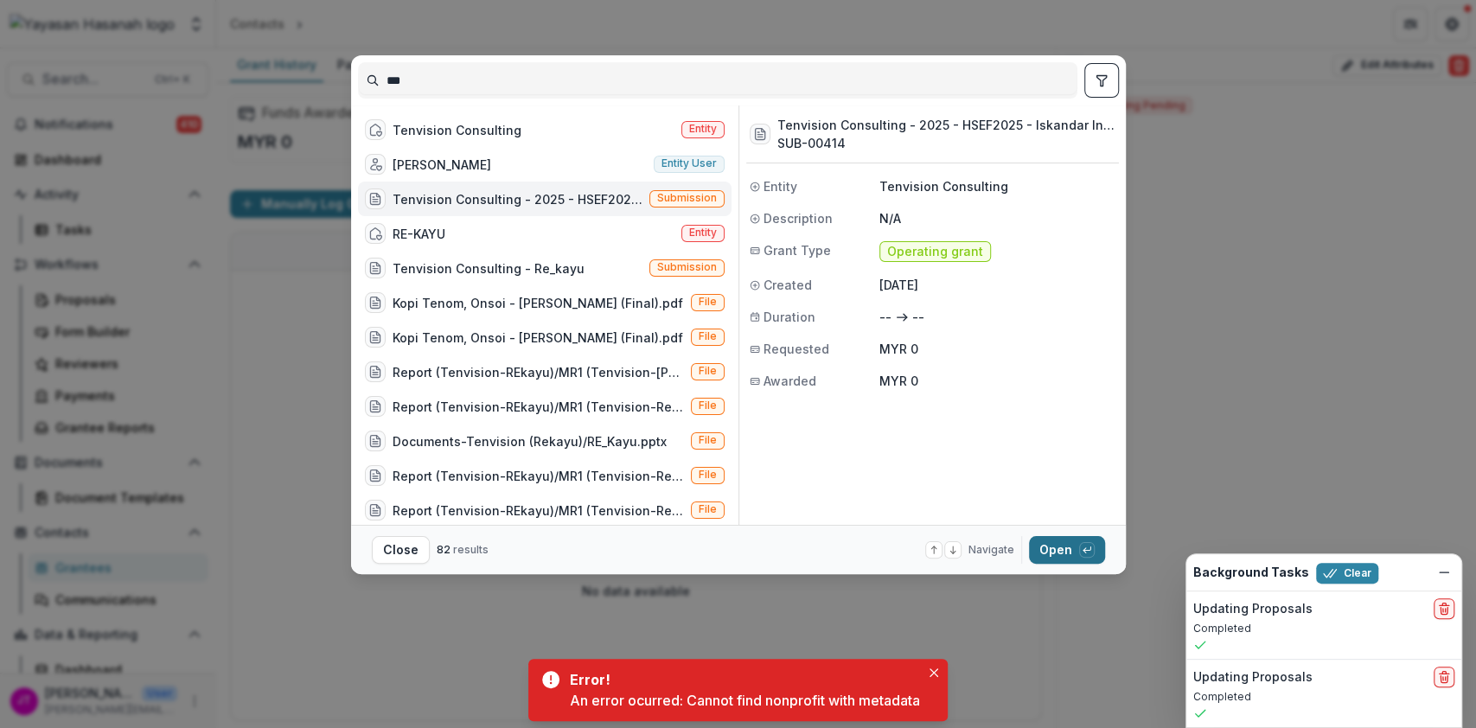
click at [1069, 554] on button "Open with enter key" at bounding box center [1067, 550] width 76 height 28
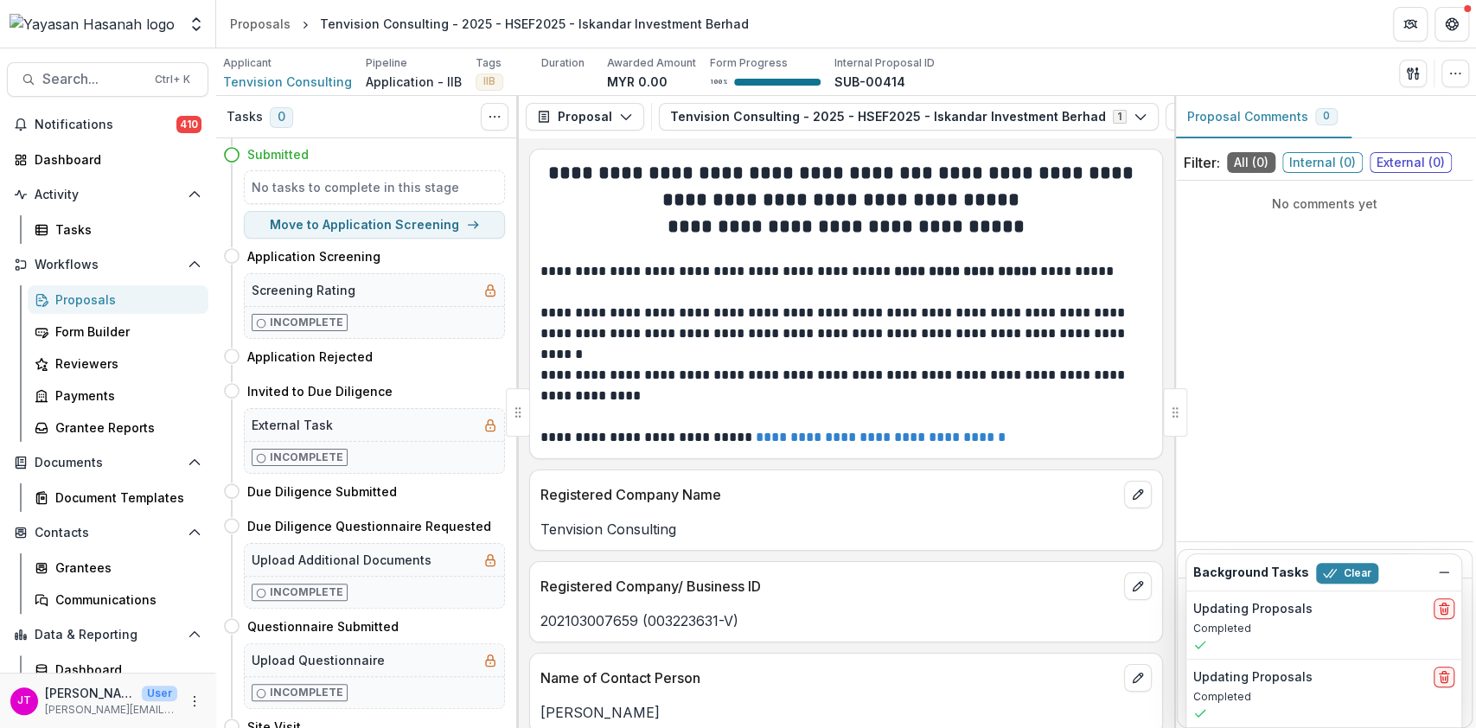
click at [327, 91] on div "Applicant Tenvision Consulting Pipeline Application - IIB Tags IIB All tags IIB…" at bounding box center [846, 72] width 1260 height 48
click at [327, 82] on span "Tenvision Consulting" at bounding box center [287, 82] width 129 height 18
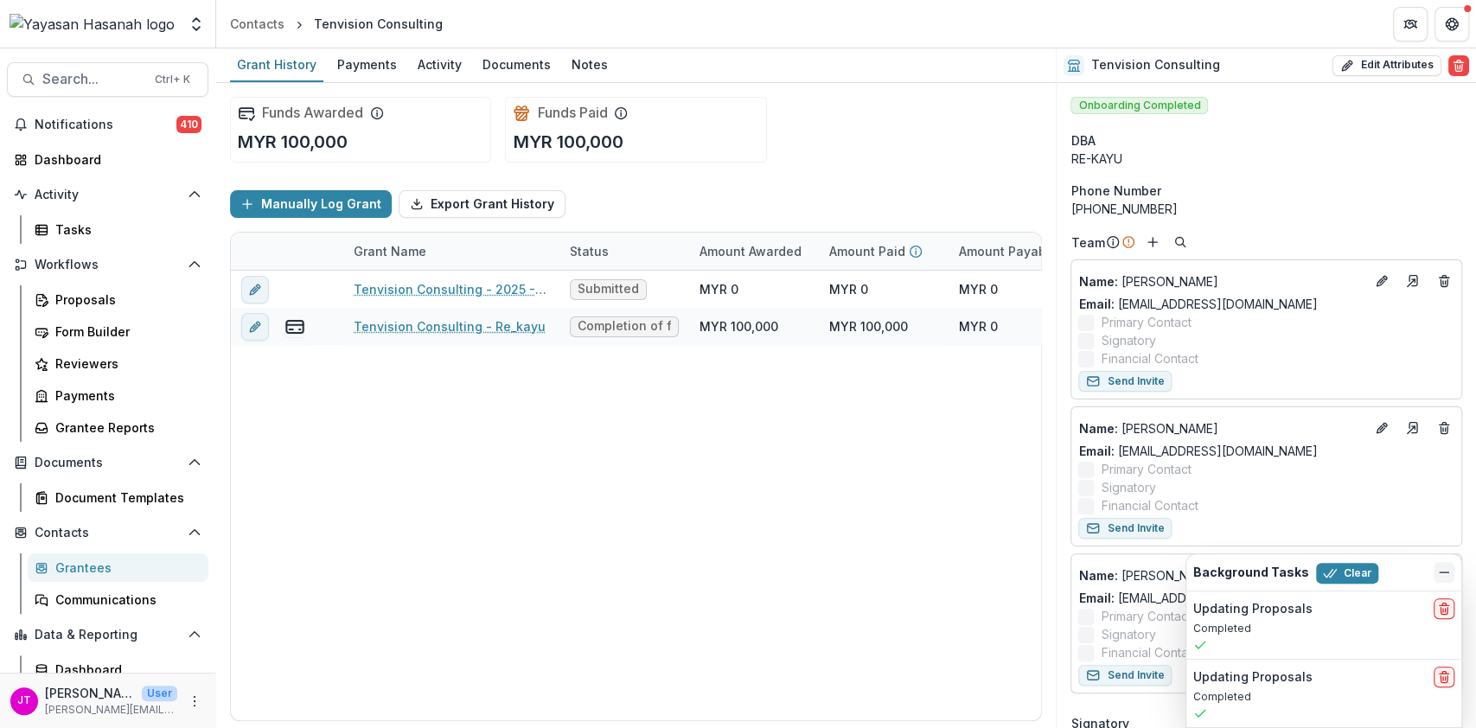
click at [1452, 567] on button "Dismiss" at bounding box center [1444, 572] width 21 height 21
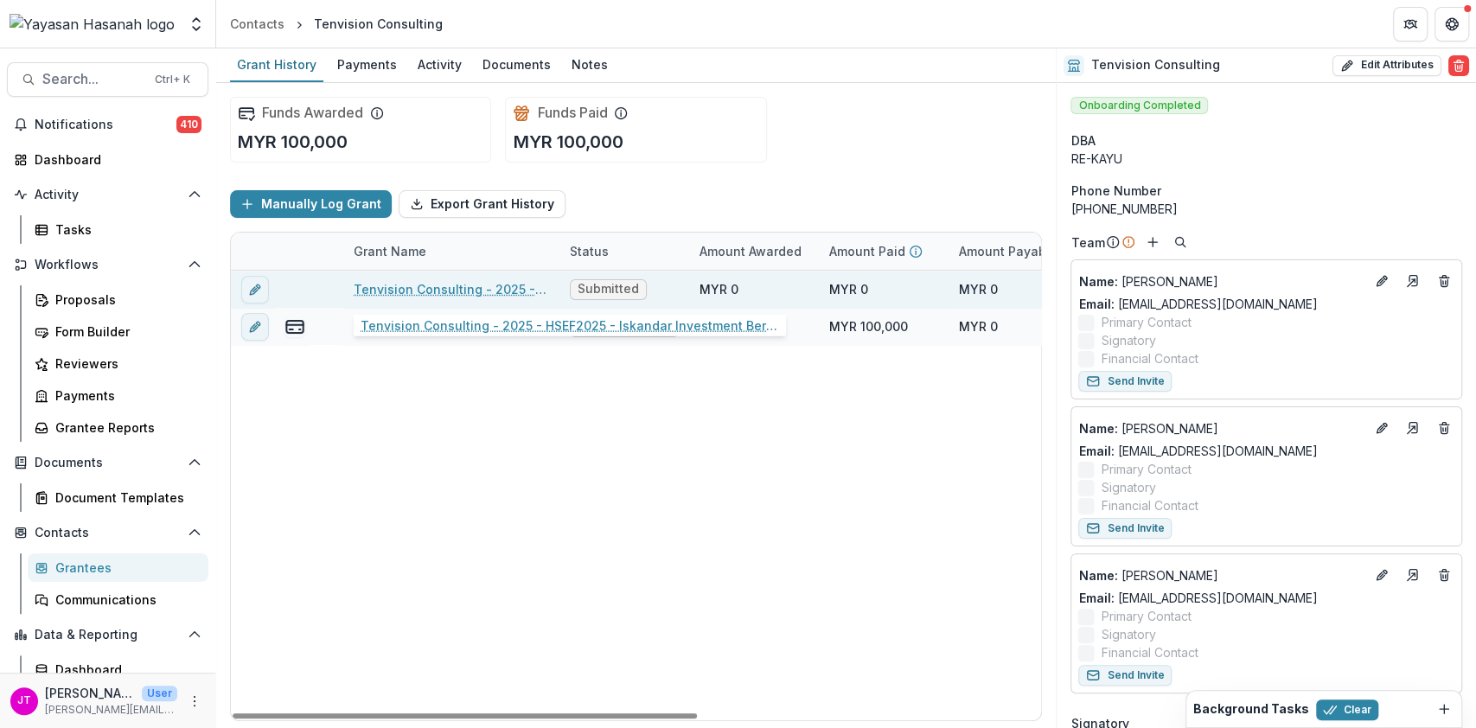
click at [451, 293] on link "Tenvision Consulting - 2025 - HSEF2025 - Iskandar Investment Berhad" at bounding box center [451, 289] width 195 height 18
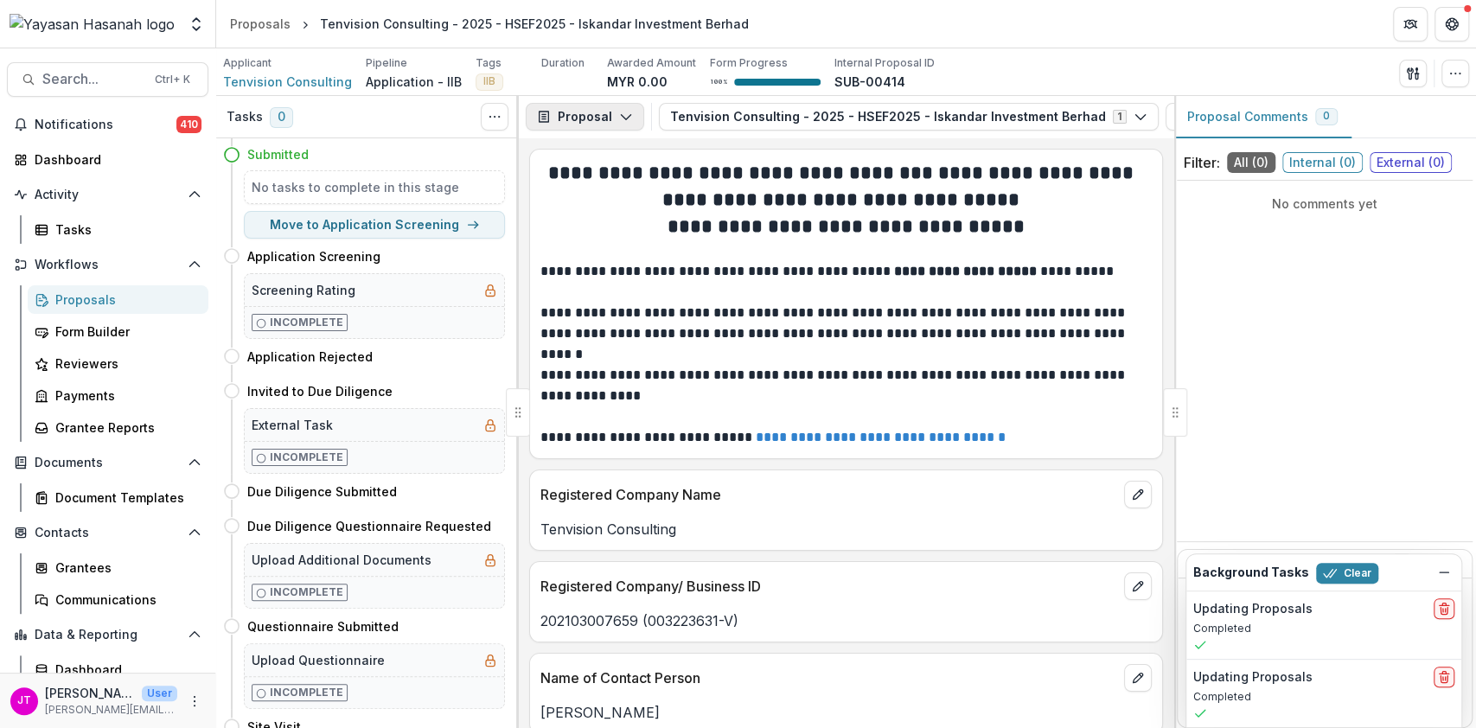
click at [603, 114] on button "Proposal" at bounding box center [585, 117] width 118 height 28
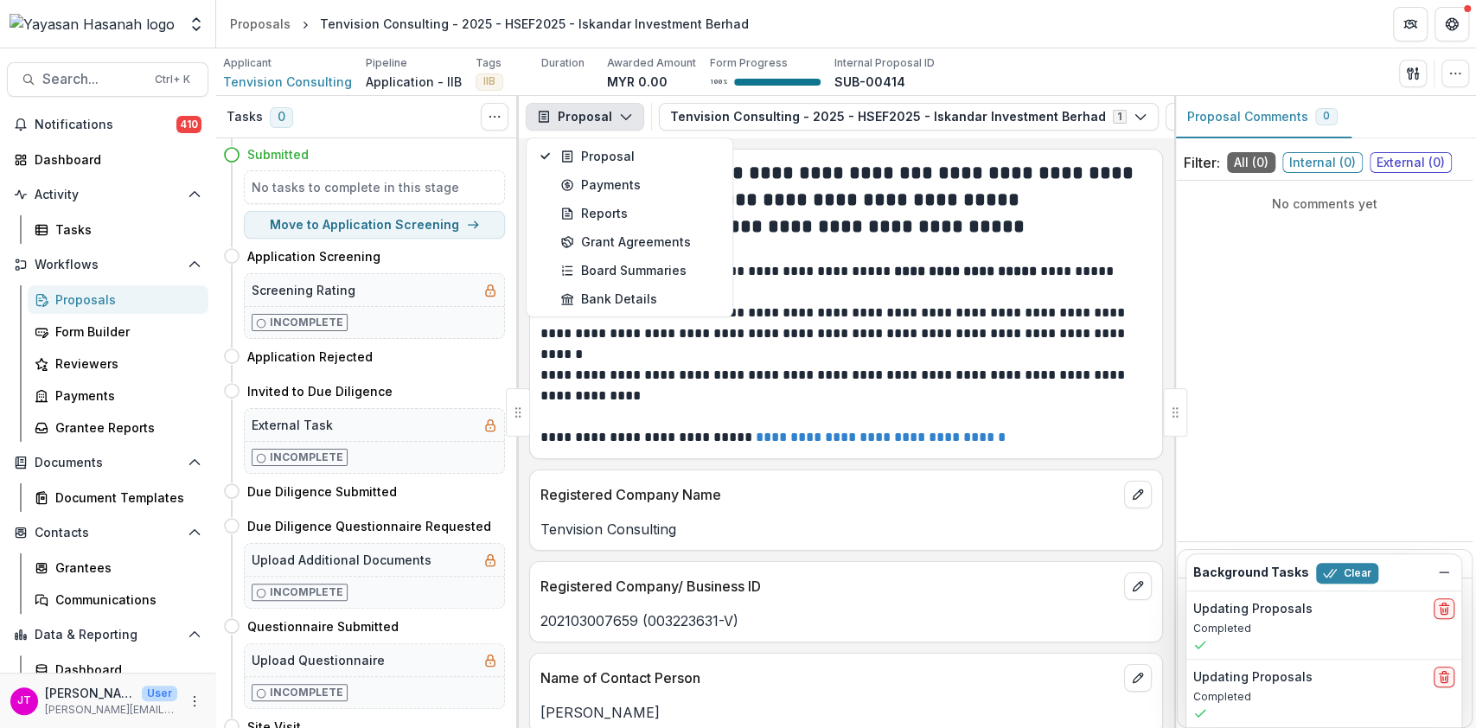
click at [603, 114] on button "Proposal" at bounding box center [585, 117] width 118 height 28
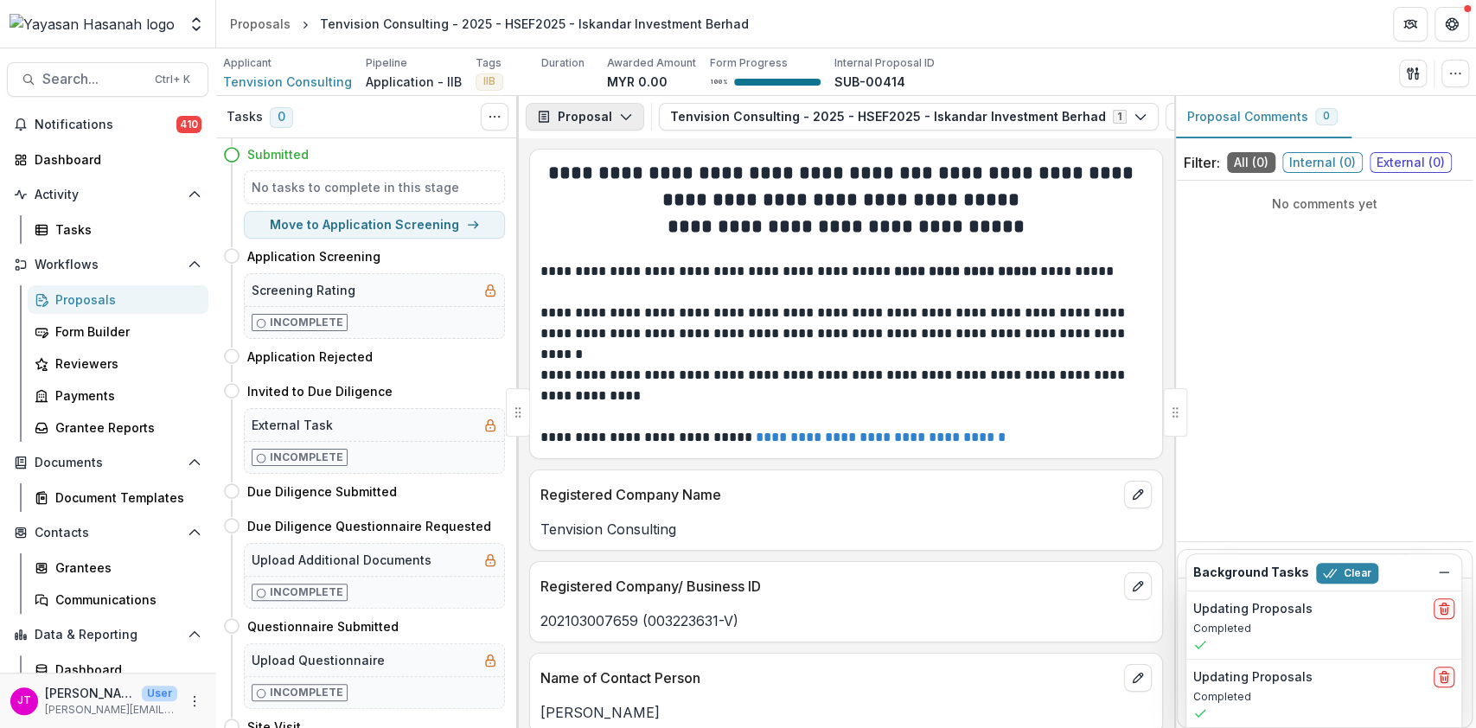
click at [574, 118] on button "Proposal" at bounding box center [585, 117] width 118 height 28
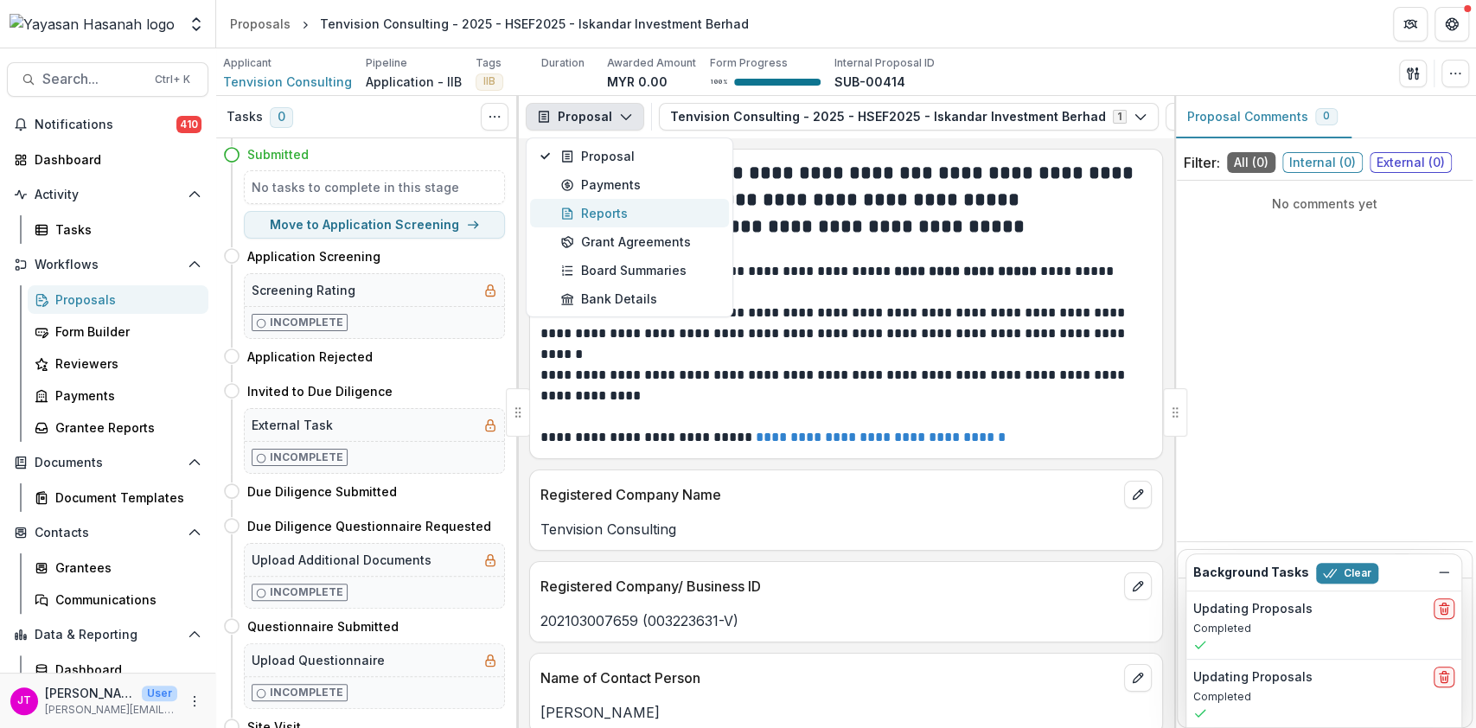
click at [627, 208] on div "Reports" at bounding box center [639, 213] width 158 height 18
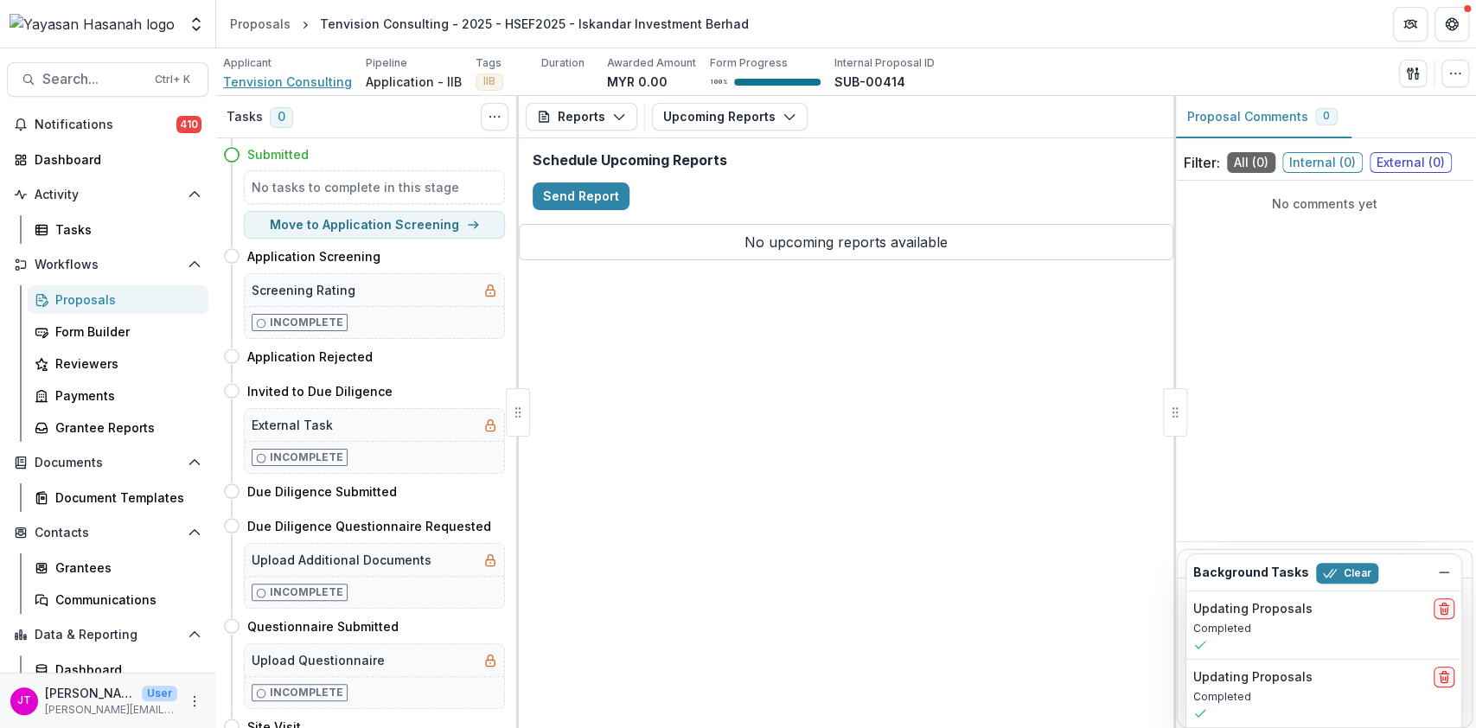
click at [268, 77] on span "Tenvision Consulting" at bounding box center [287, 82] width 129 height 18
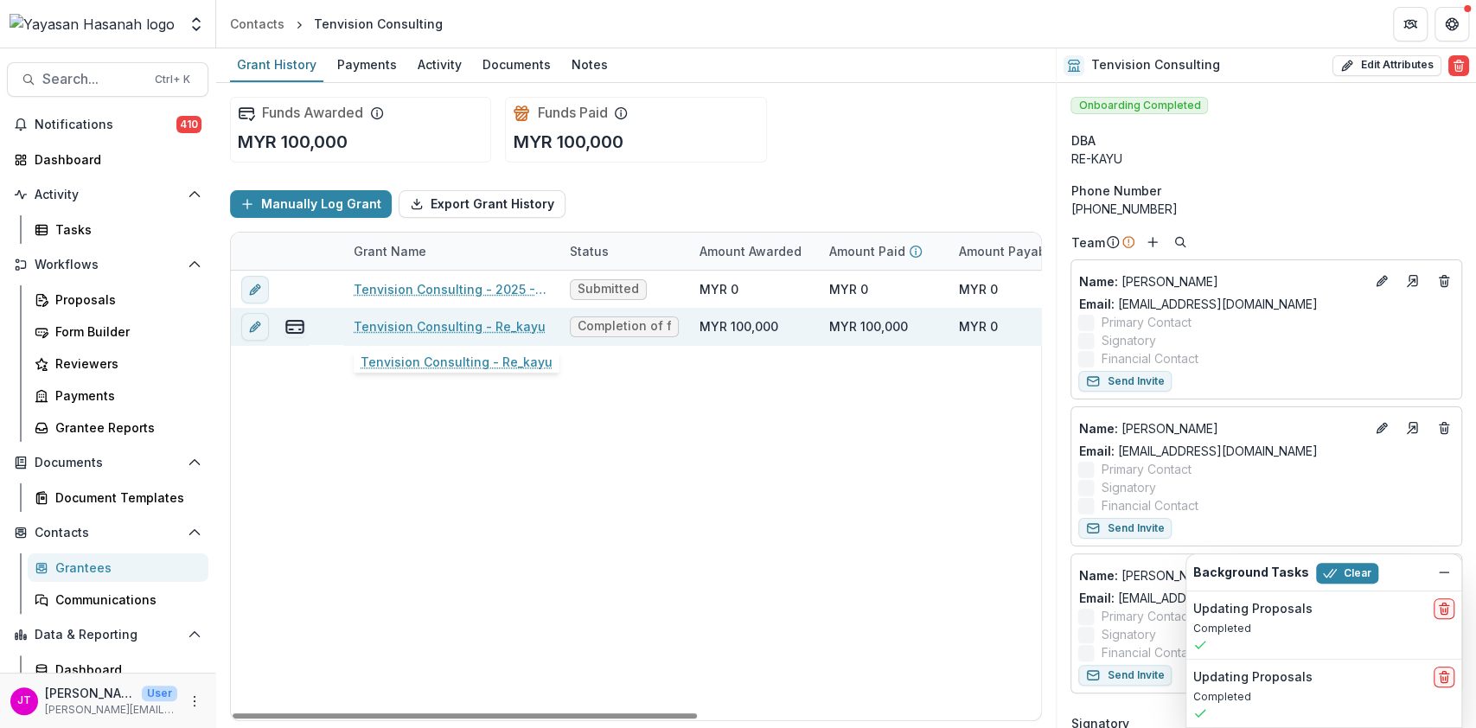
click at [447, 321] on link "Tenvision Consulting - Re_kayu" at bounding box center [450, 326] width 192 height 18
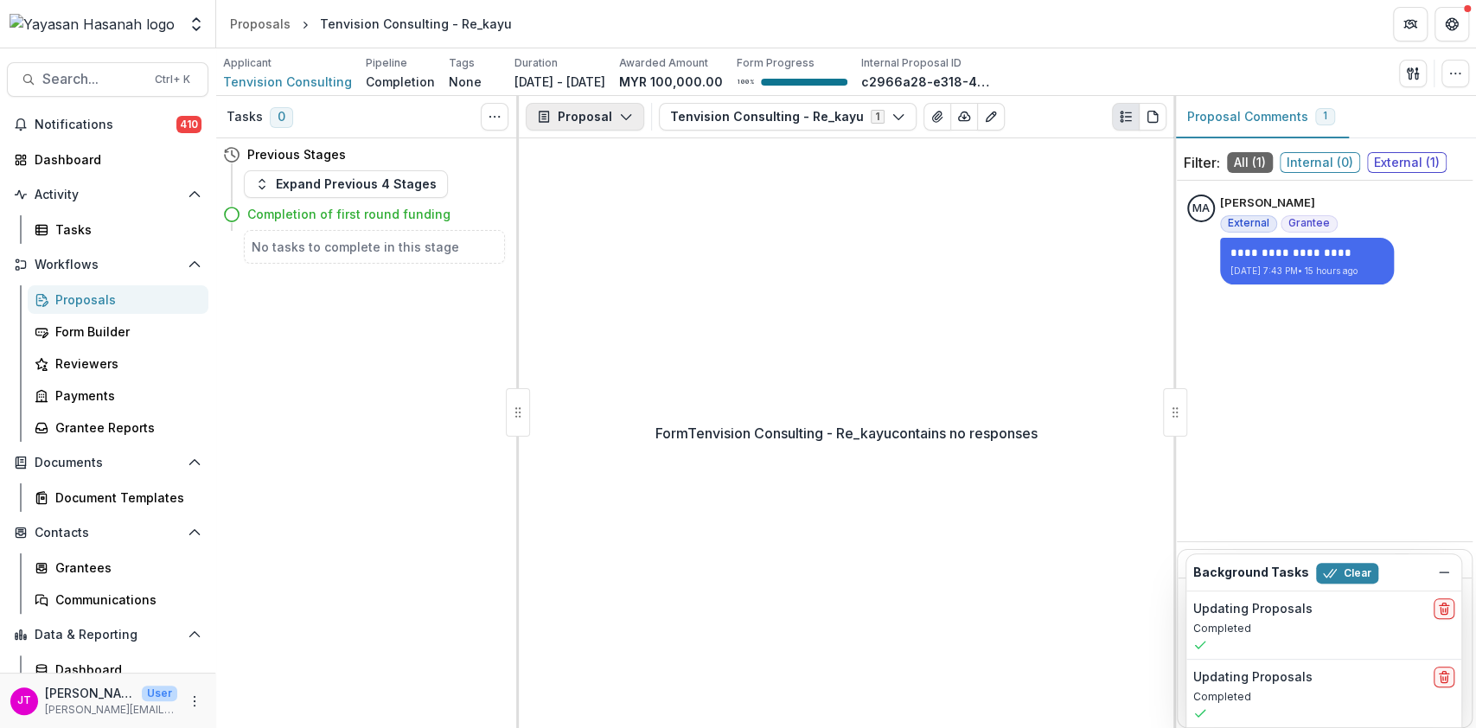
click at [598, 121] on button "Proposal" at bounding box center [585, 117] width 118 height 28
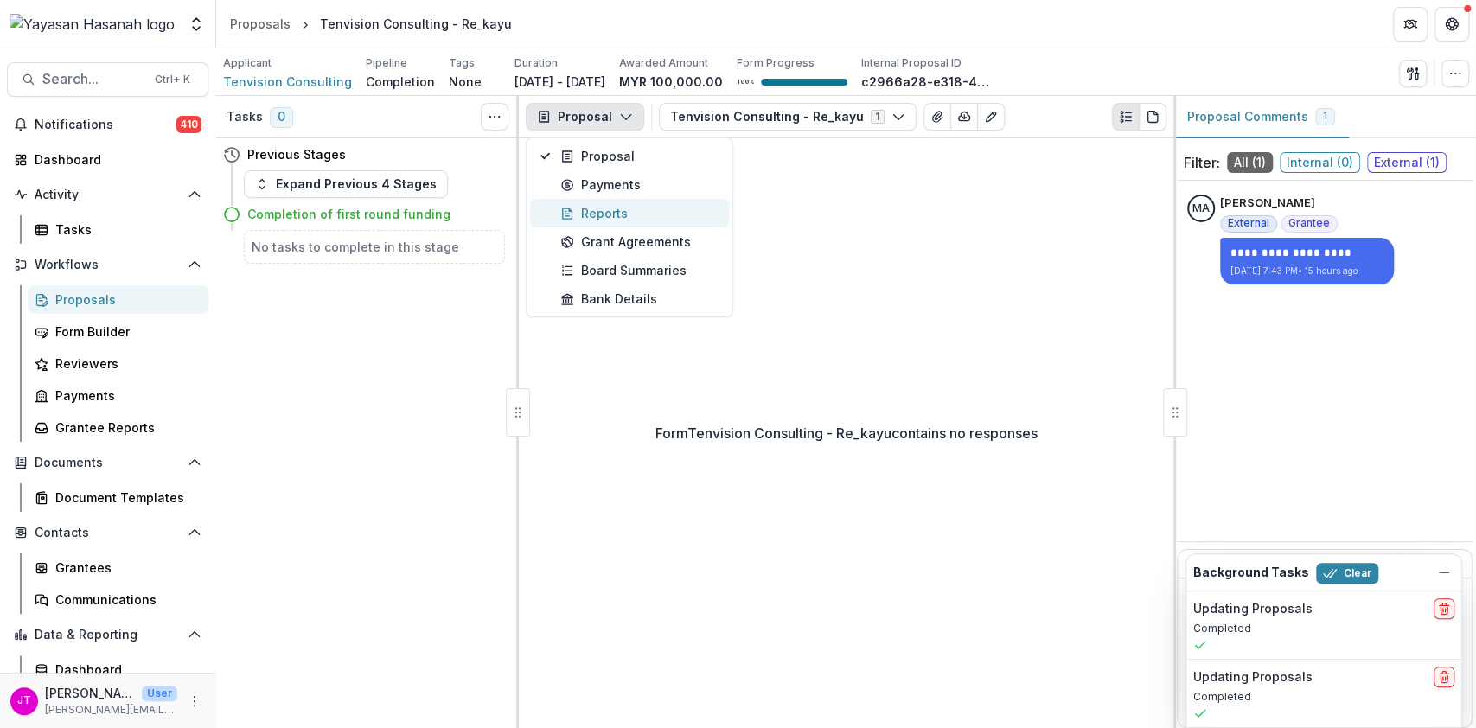
click at [595, 221] on div "Reports" at bounding box center [639, 213] width 158 height 18
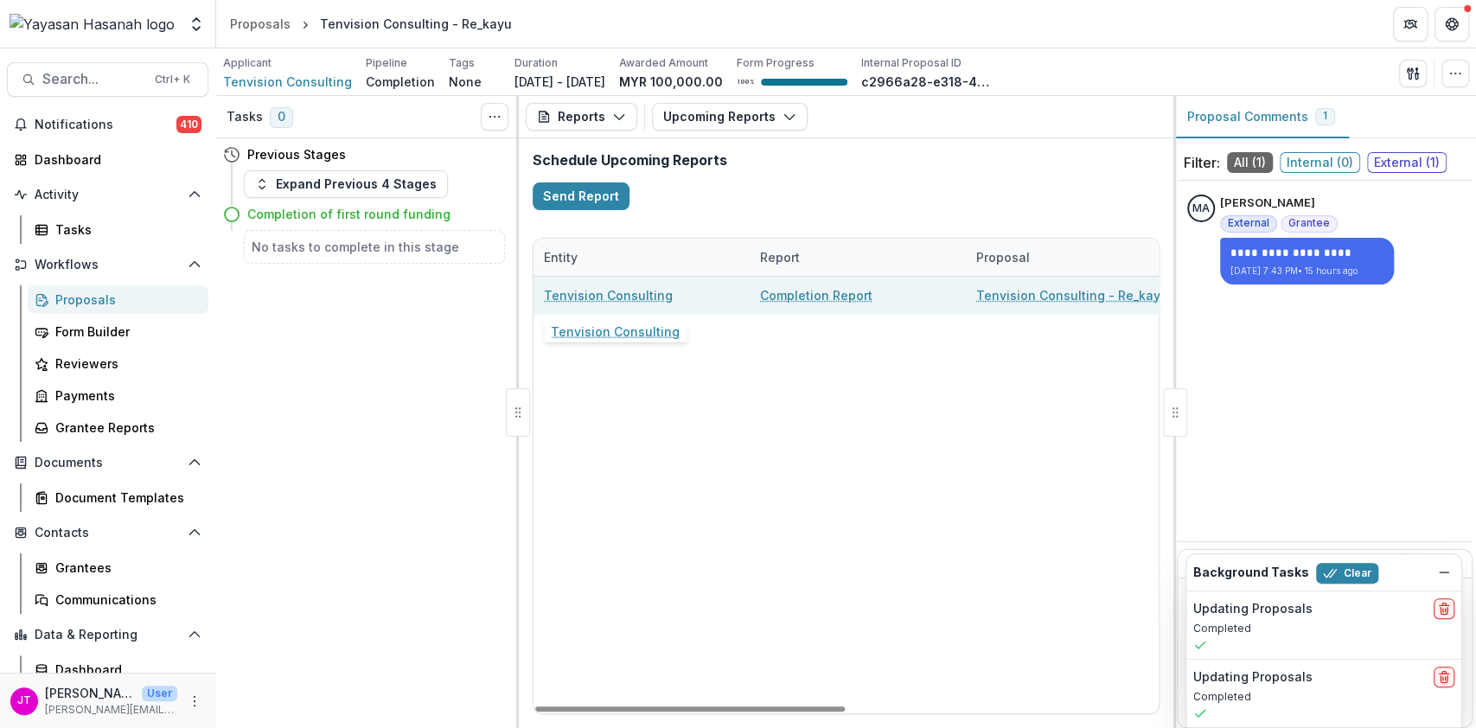
click at [643, 297] on link "Tenvision Consulting" at bounding box center [608, 295] width 129 height 18
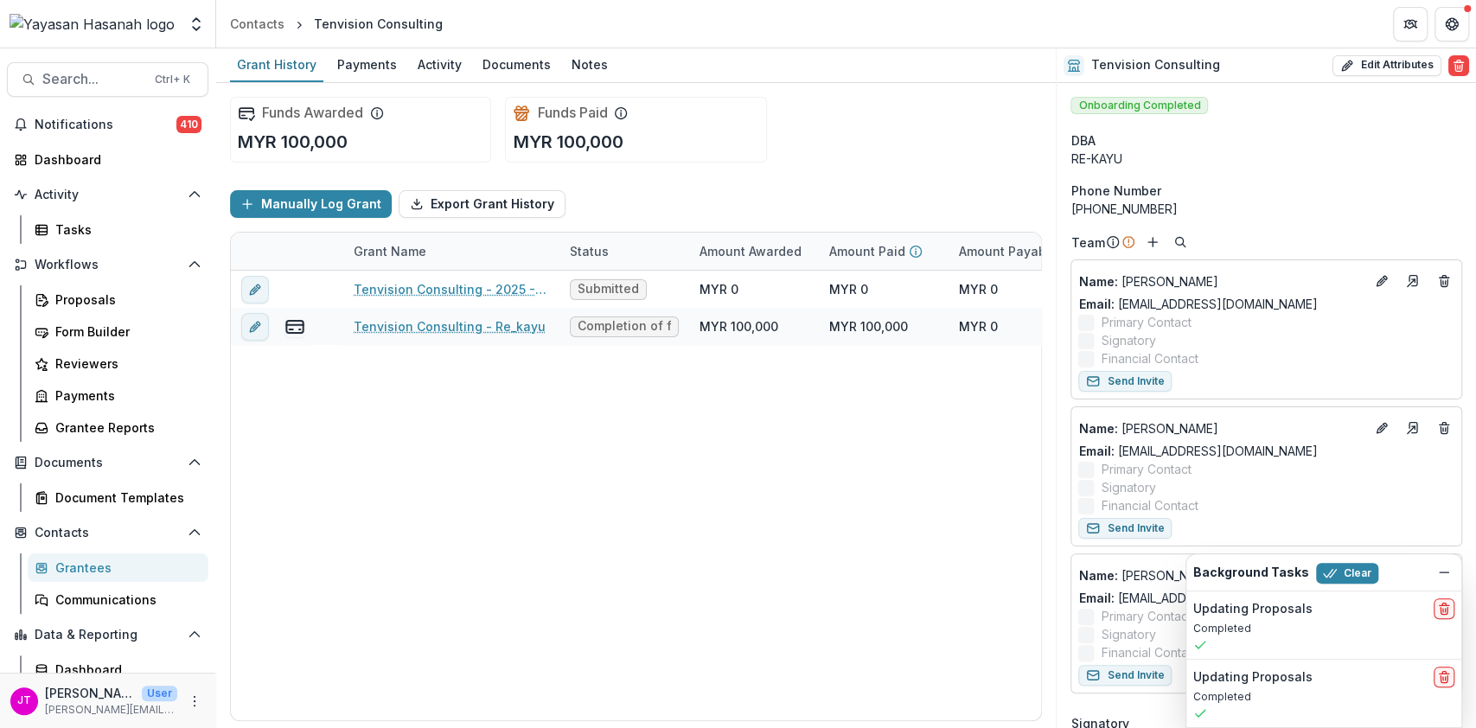
click at [1455, 571] on div "Background Tasks Clear" at bounding box center [1323, 572] width 275 height 36
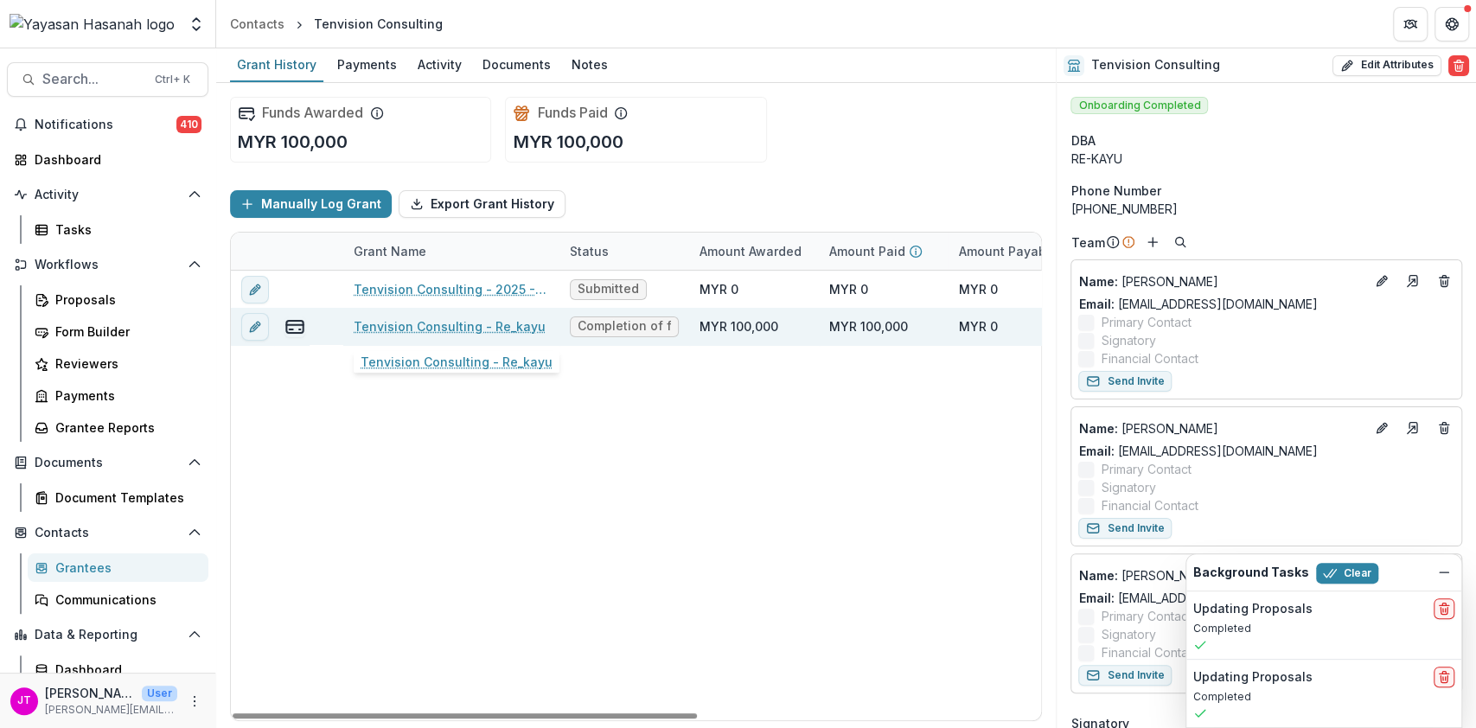
click at [411, 321] on link "Tenvision Consulting - Re_kayu" at bounding box center [450, 326] width 192 height 18
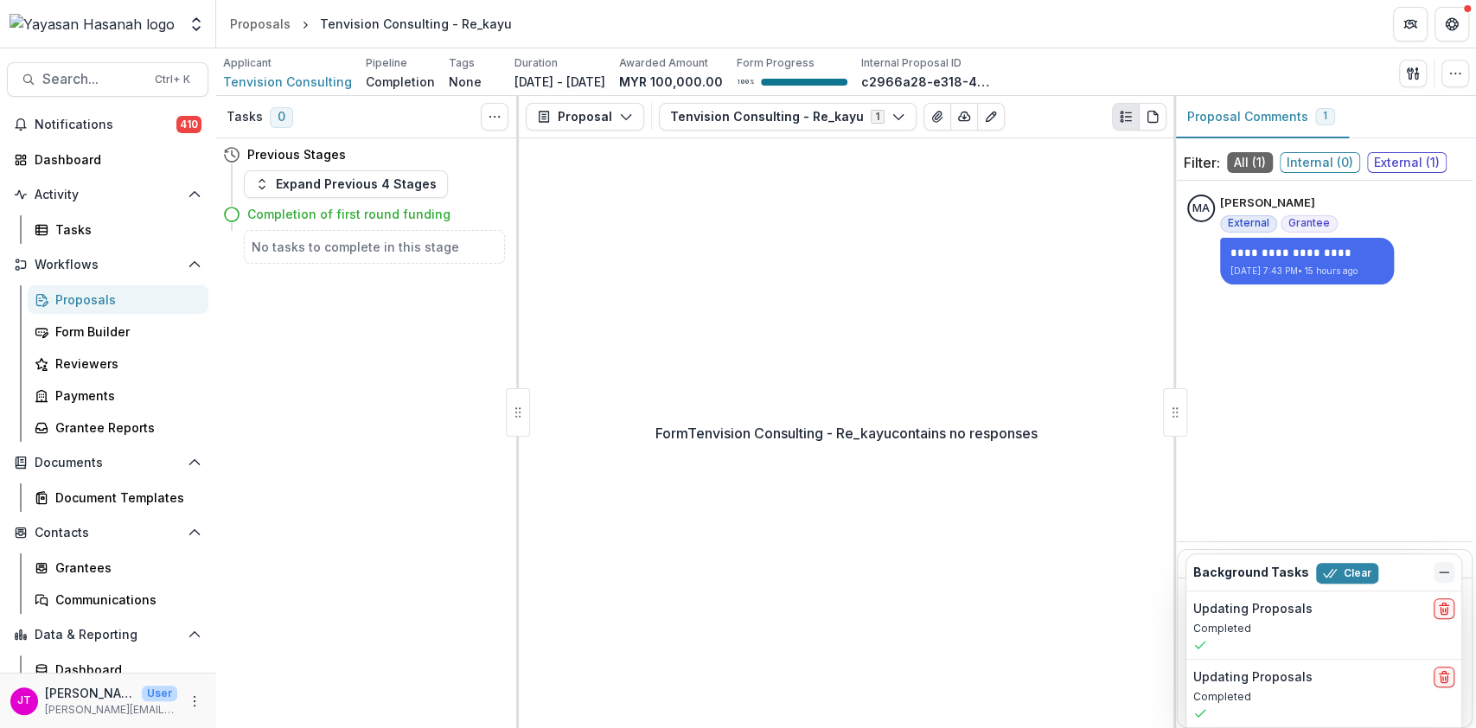
click at [1440, 575] on icon "Dismiss" at bounding box center [1444, 573] width 14 height 14
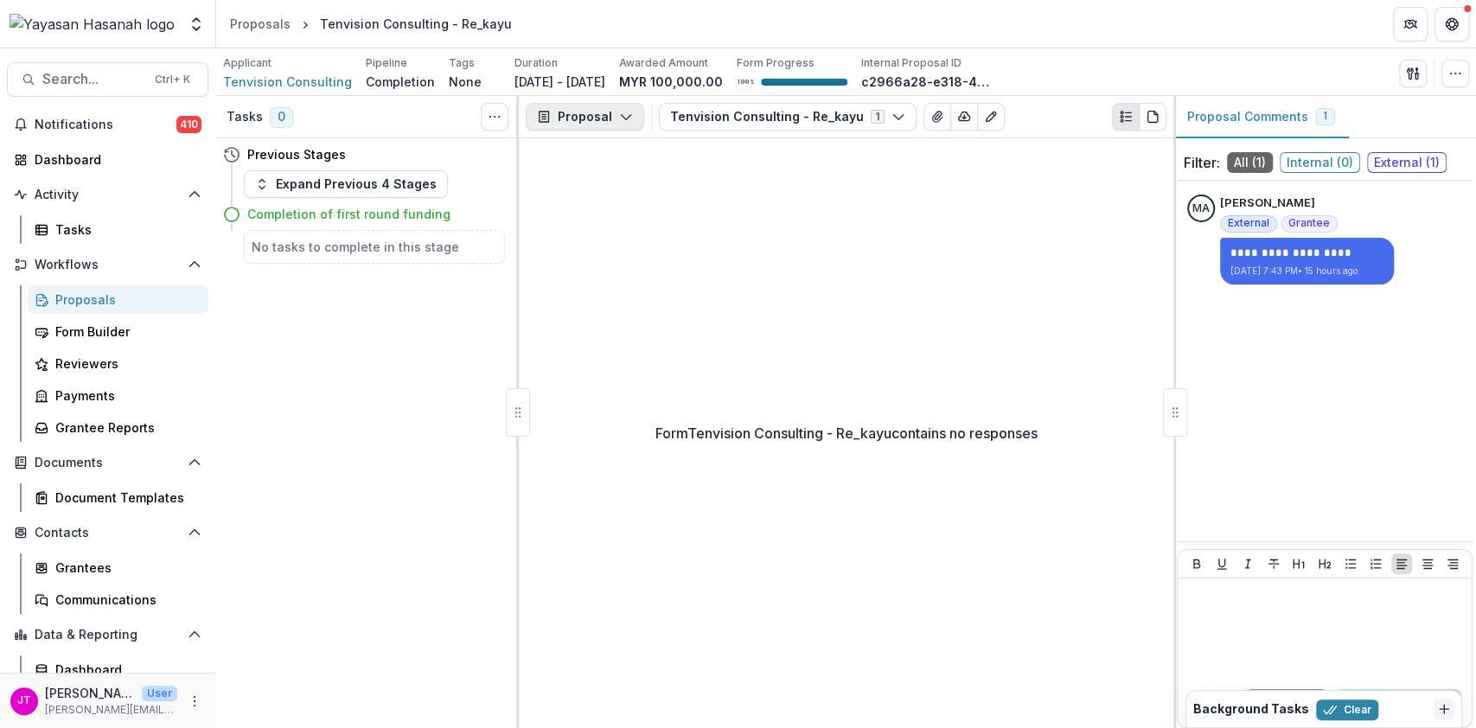
click at [566, 120] on button "Proposal" at bounding box center [585, 117] width 118 height 28
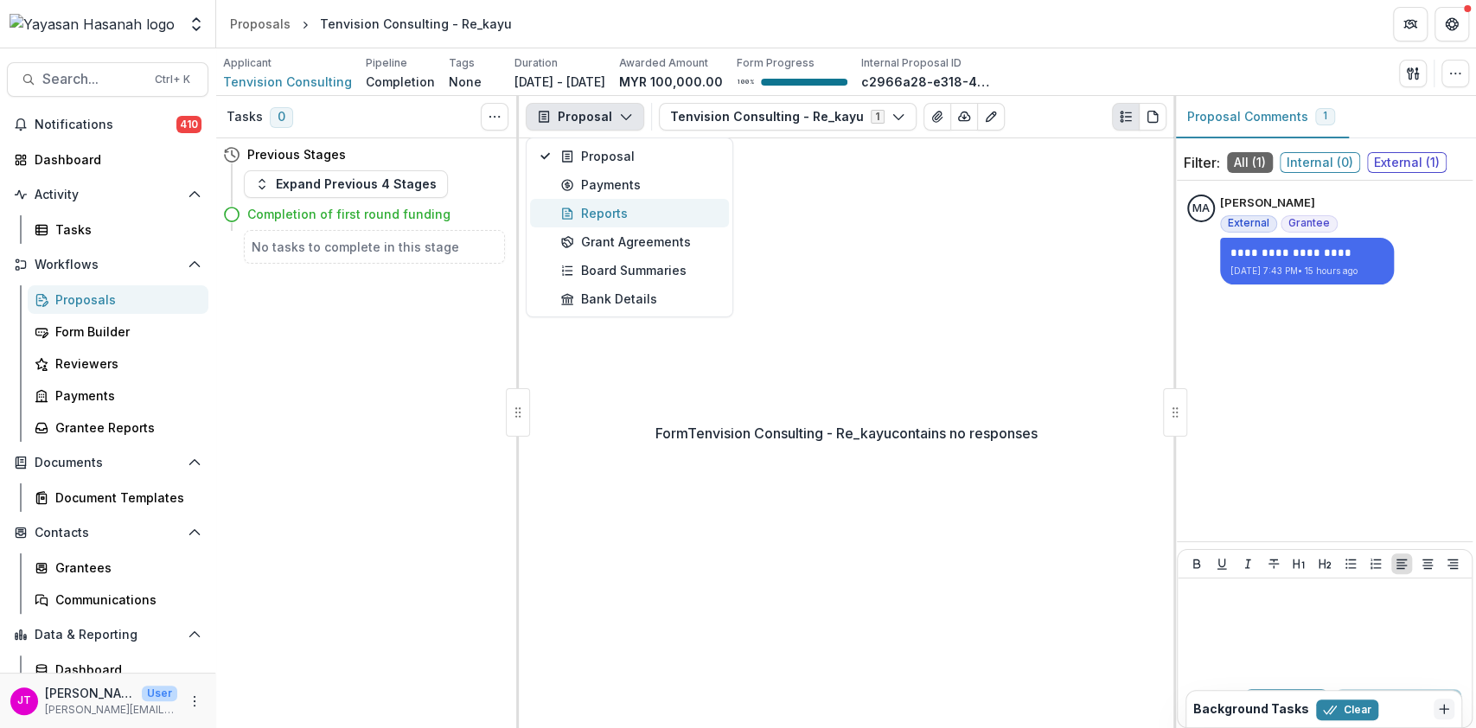
click at [599, 208] on div "Reports" at bounding box center [639, 213] width 158 height 18
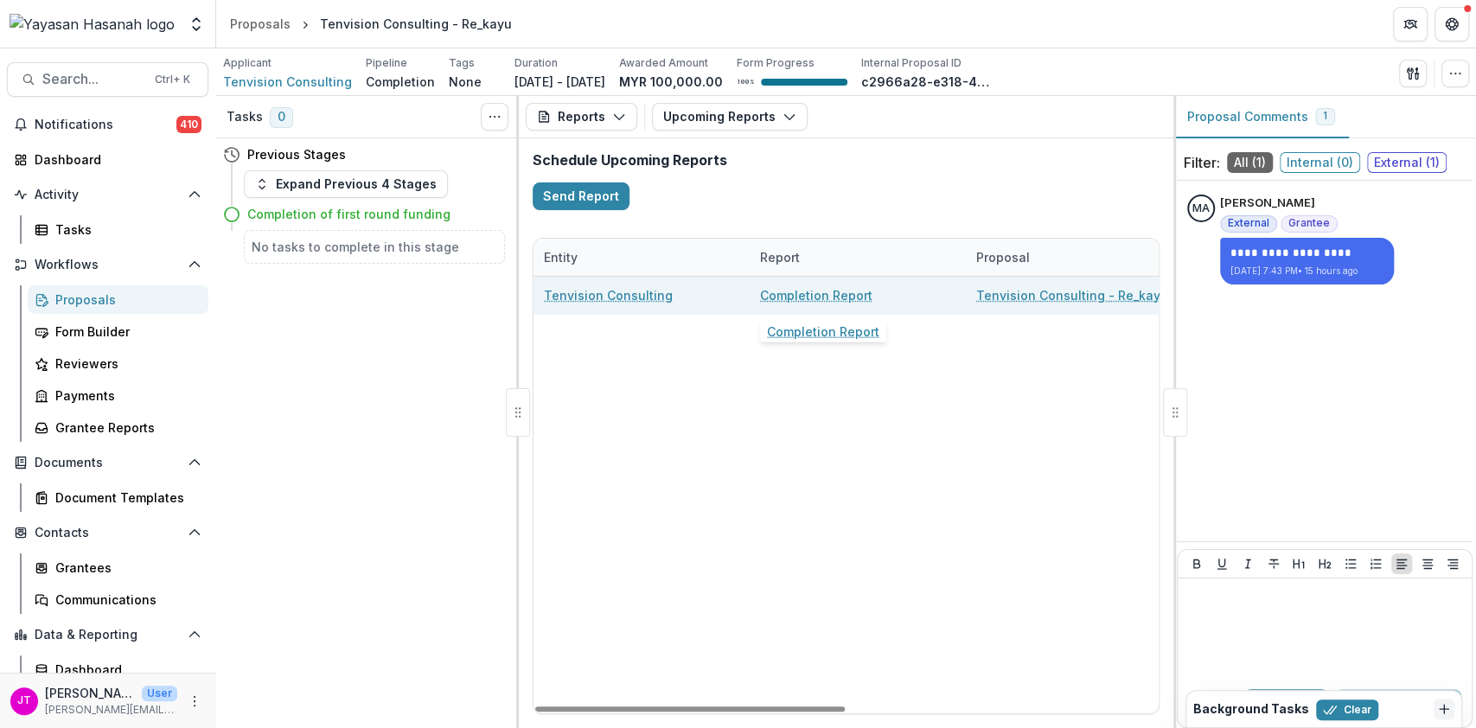
click at [773, 287] on link "Completion Report" at bounding box center [816, 295] width 112 height 18
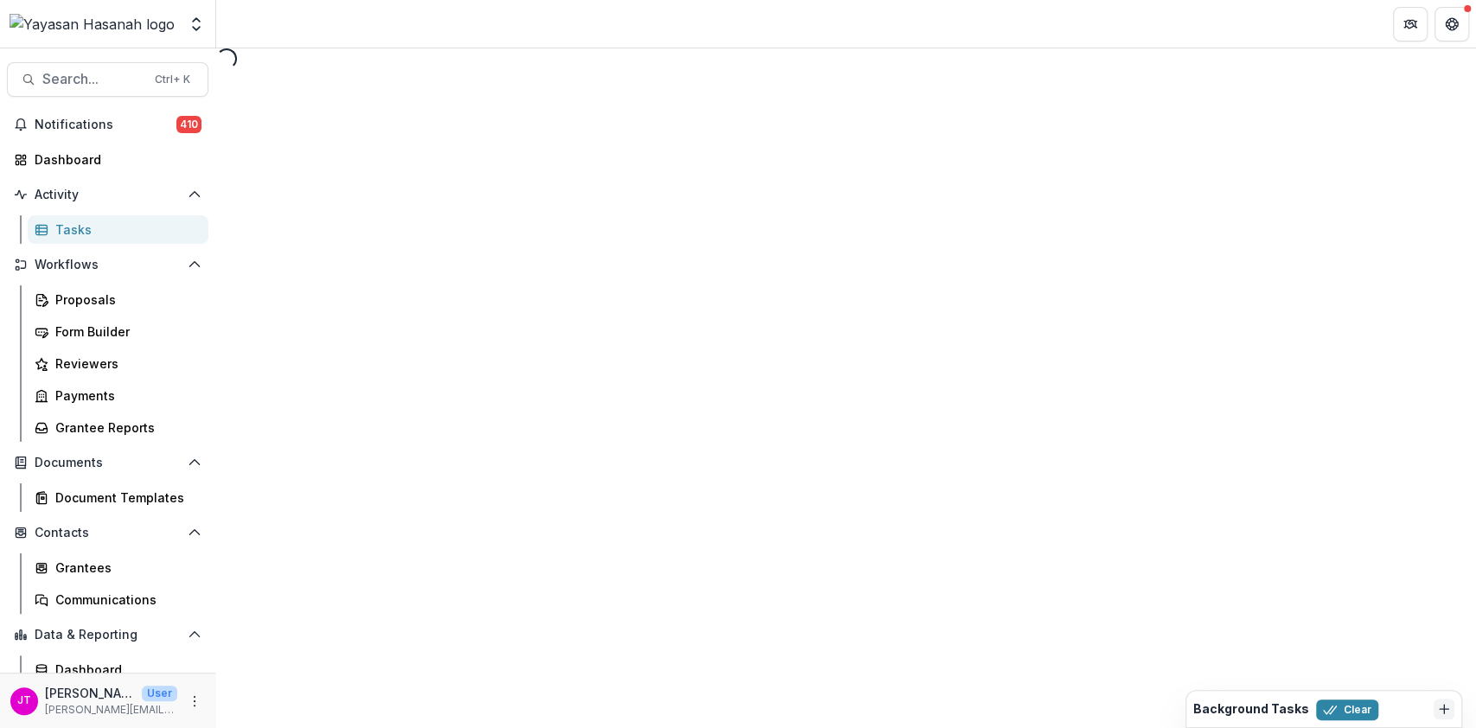
select select "********"
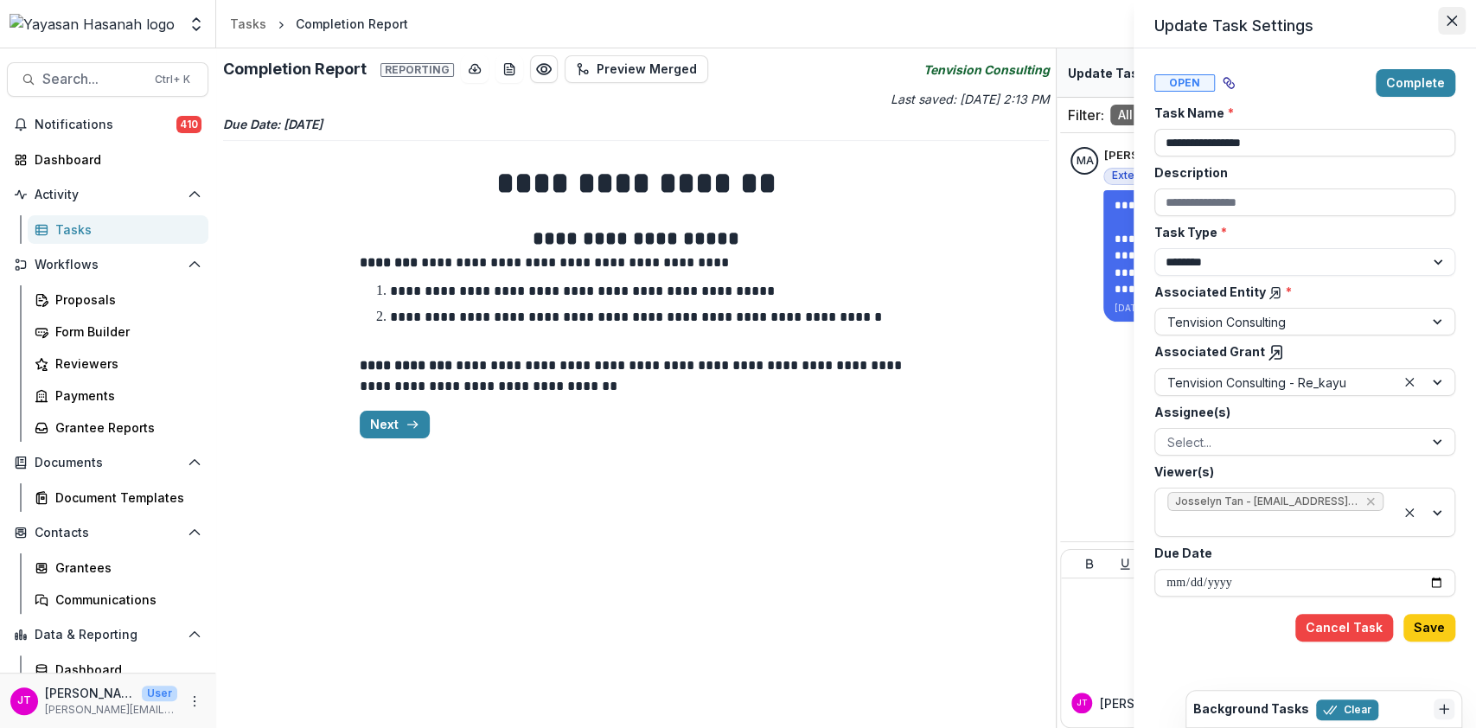
click at [1445, 15] on button "Close" at bounding box center [1452, 21] width 28 height 28
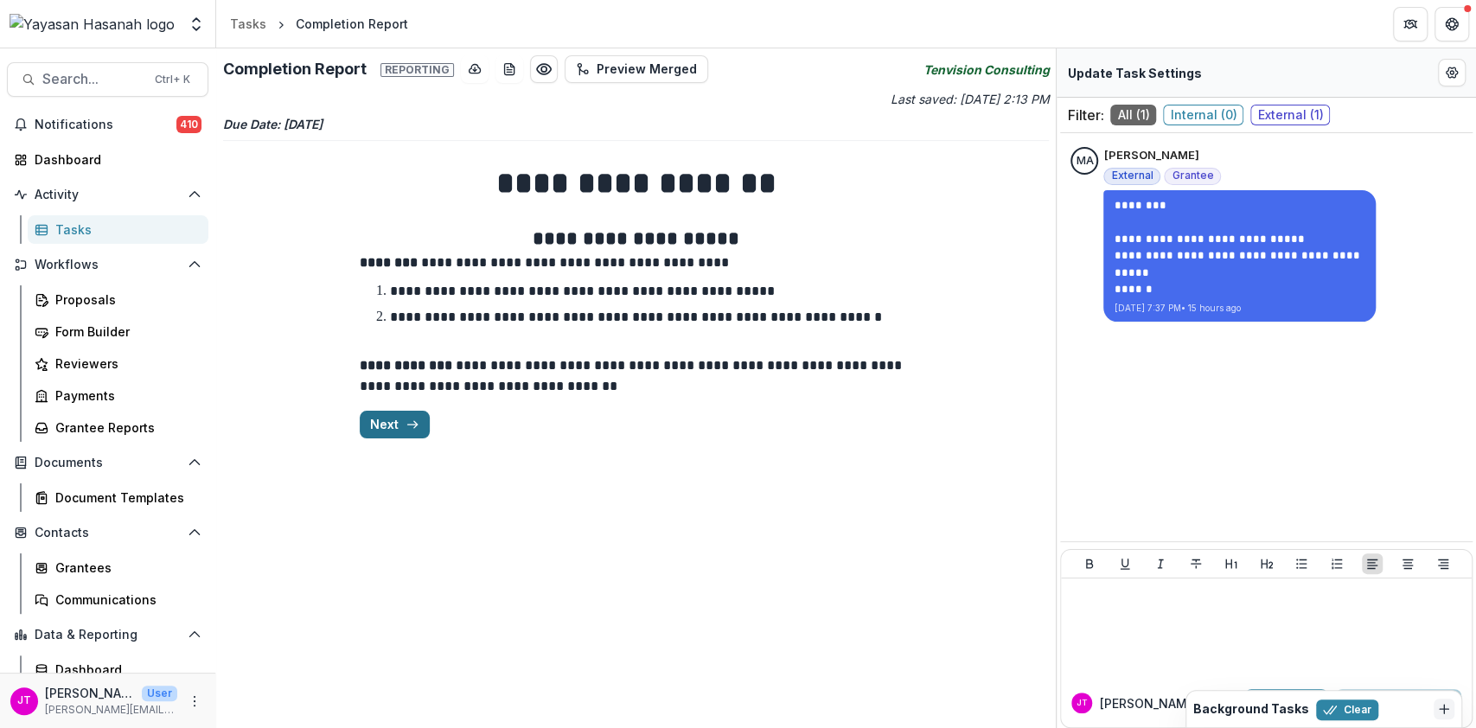
click at [381, 428] on button "Next" at bounding box center [395, 425] width 70 height 28
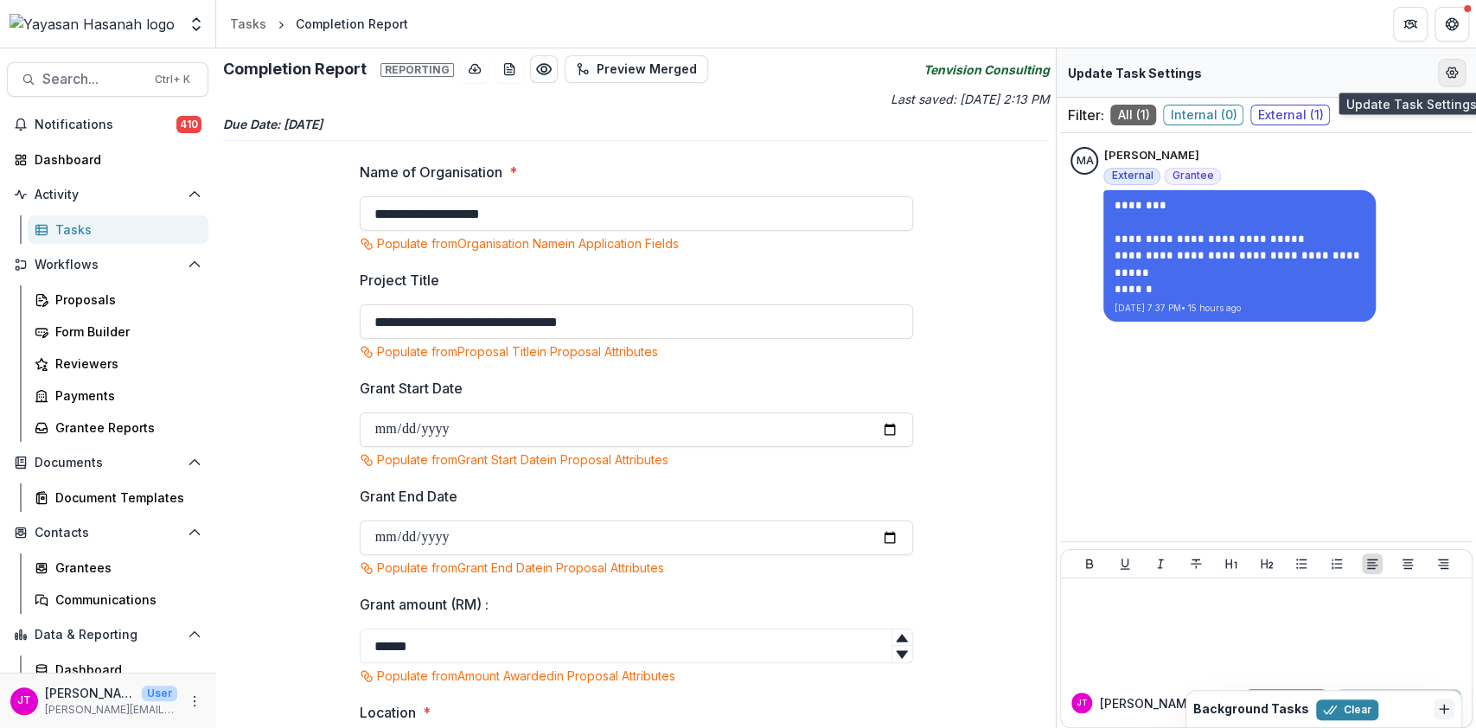
click at [1450, 78] on icon "Edit Form Settings" at bounding box center [1452, 73] width 14 height 14
select select "********"
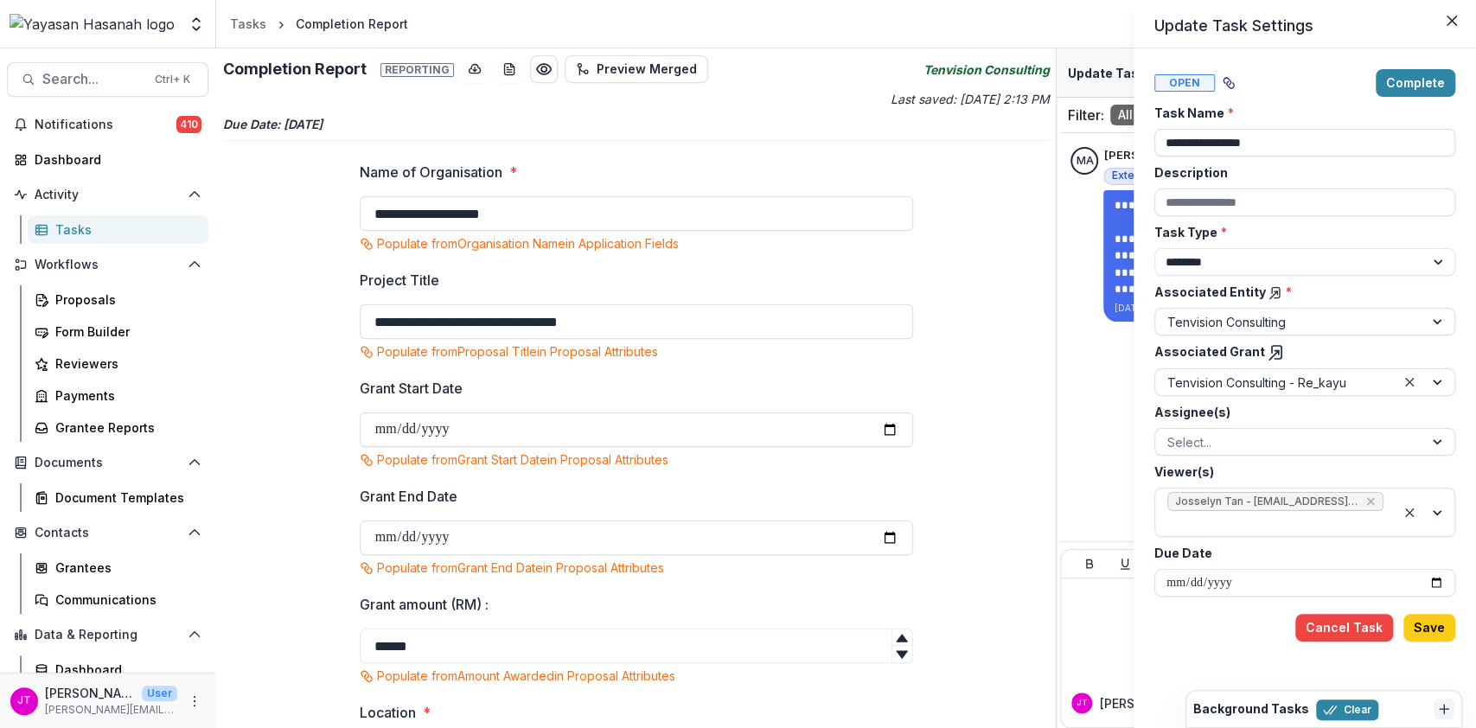
click at [1422, 65] on div "**********" at bounding box center [1305, 388] width 342 height 680
click at [1422, 75] on button "Complete" at bounding box center [1416, 83] width 80 height 28
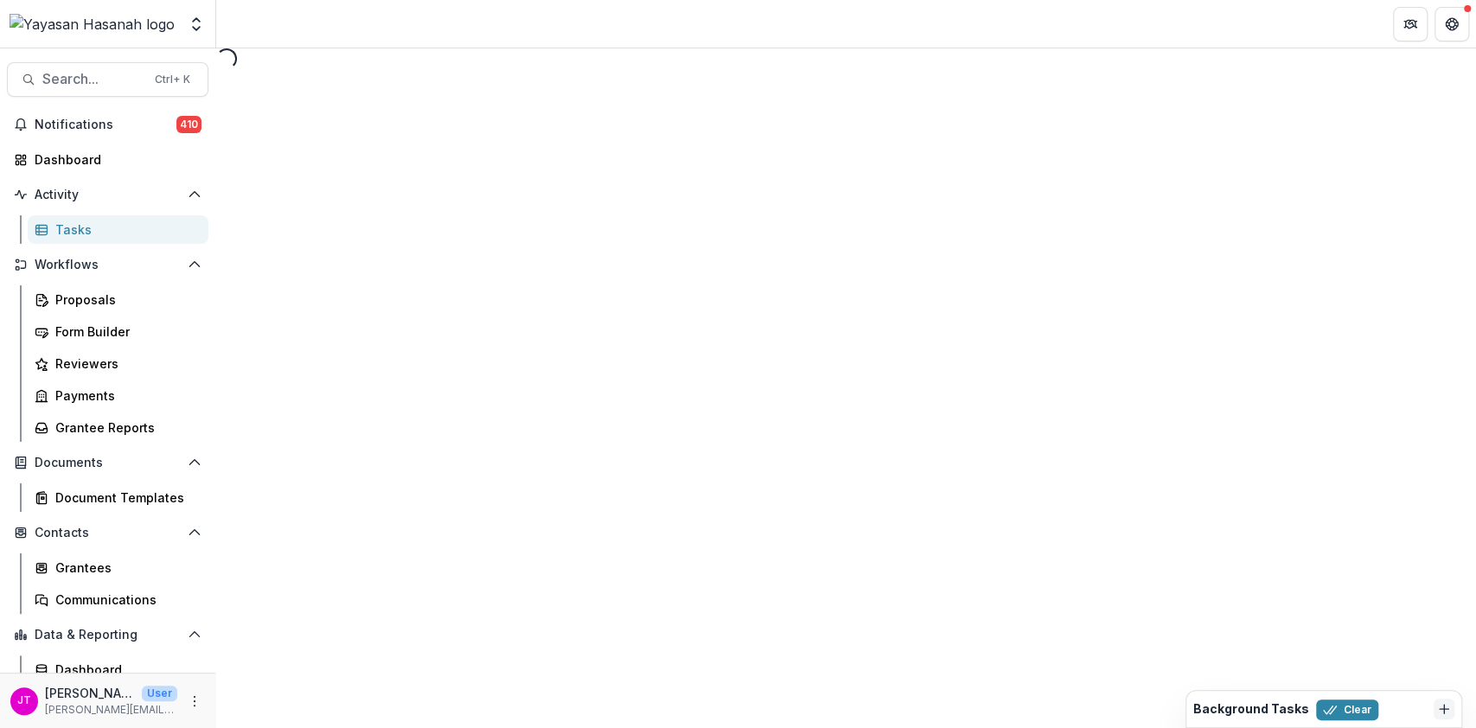
select select "********"
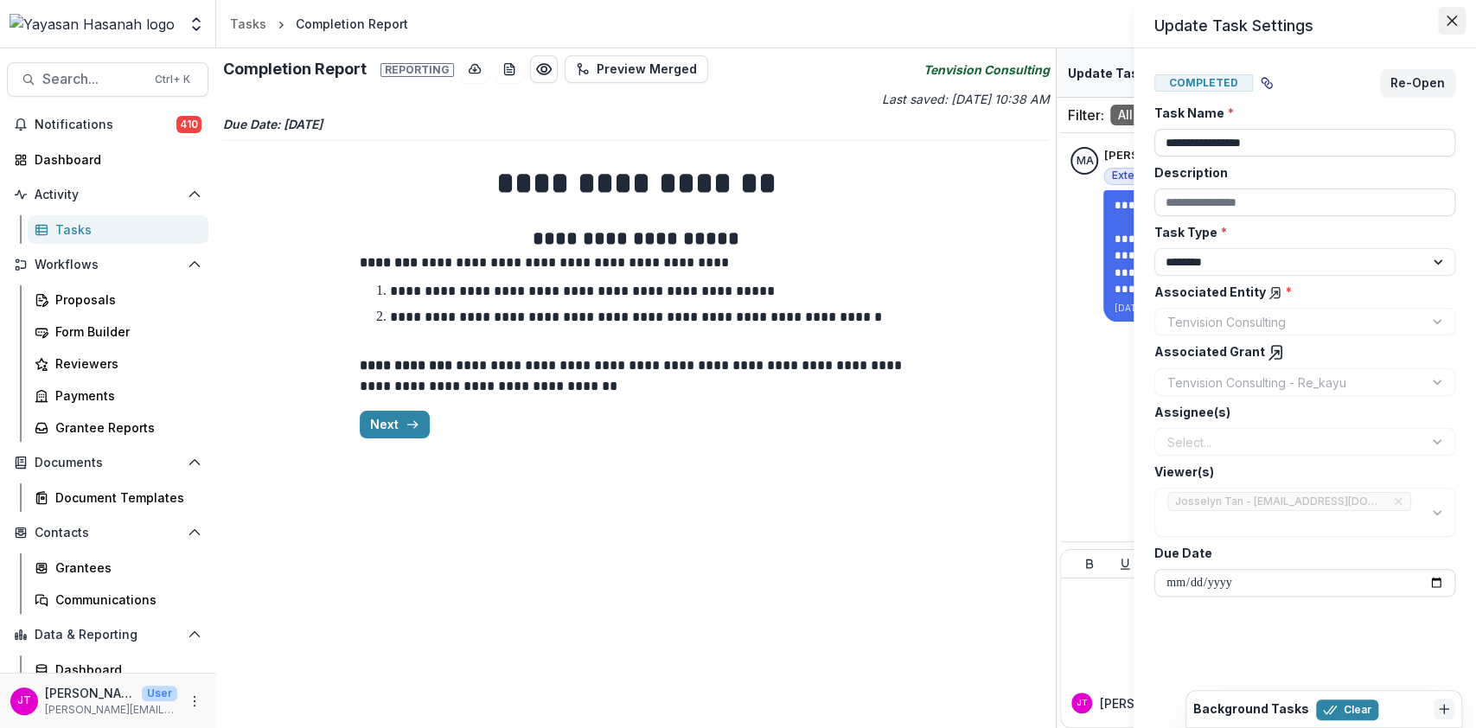
click at [1459, 33] on button "Close" at bounding box center [1452, 21] width 28 height 28
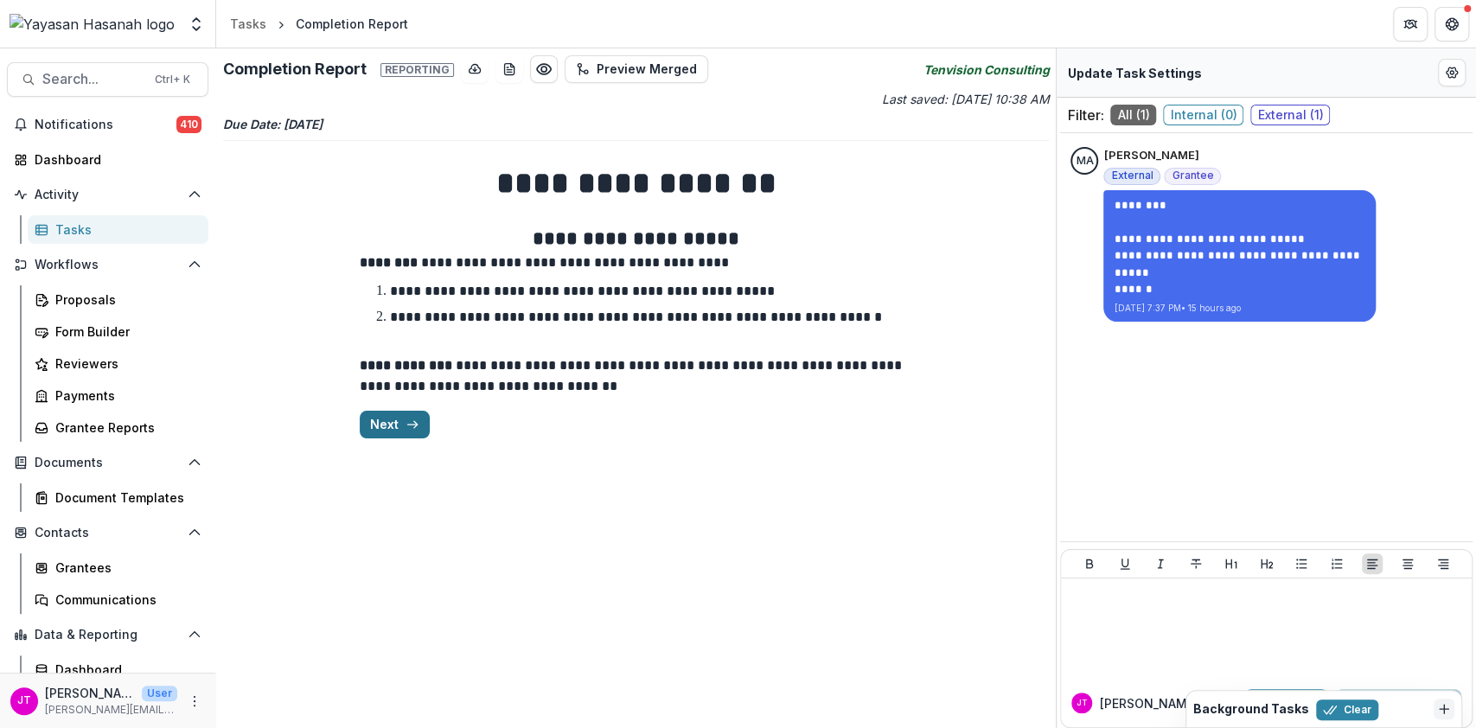
click at [409, 429] on icon "button" at bounding box center [413, 425] width 14 height 14
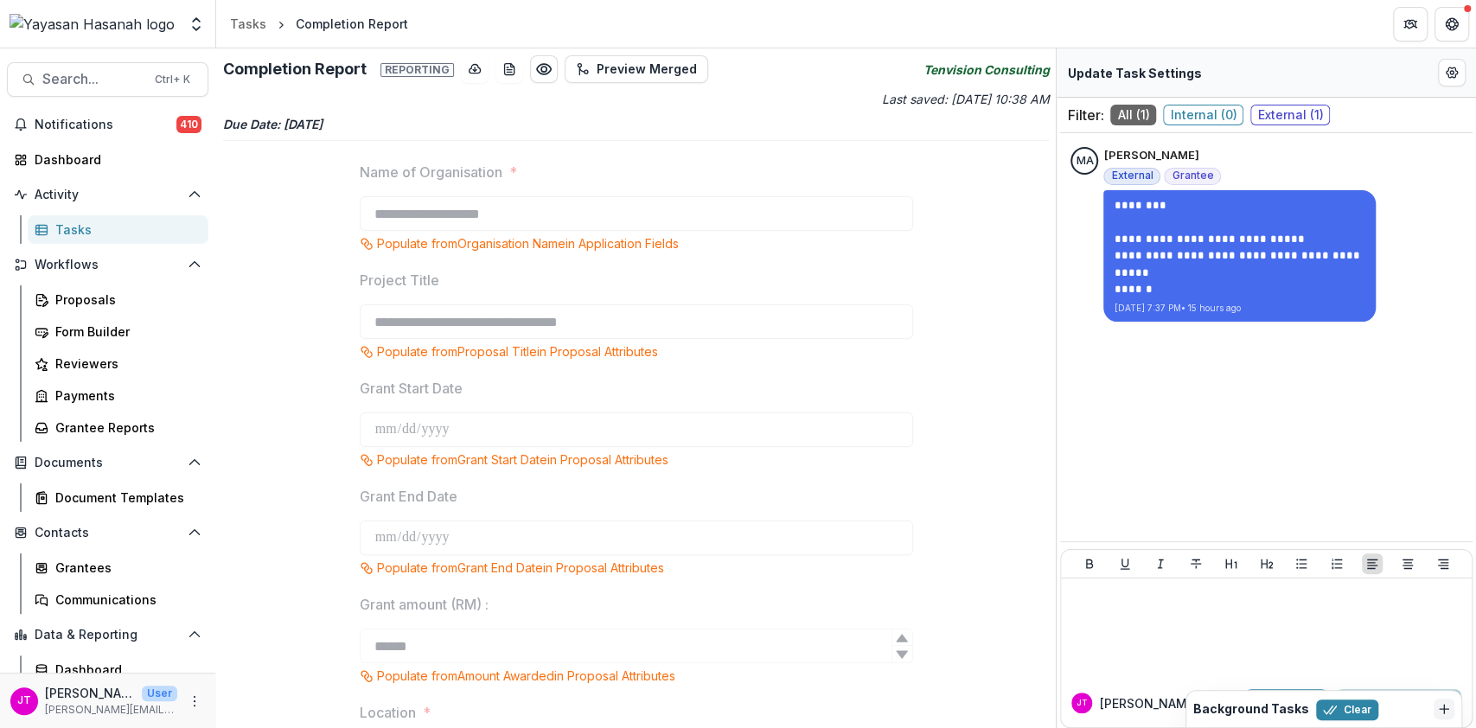
scroll to position [380, 0]
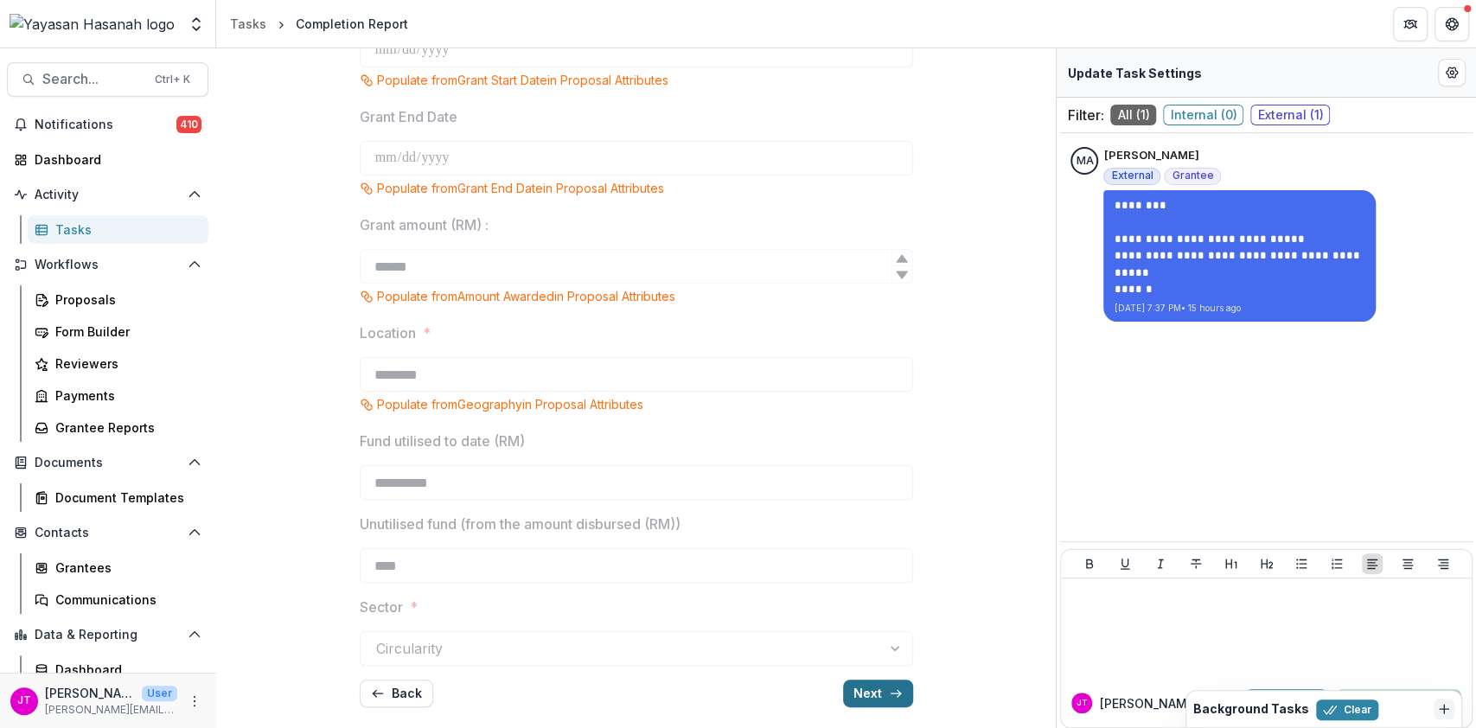
click at [885, 695] on button "Next" at bounding box center [878, 694] width 70 height 28
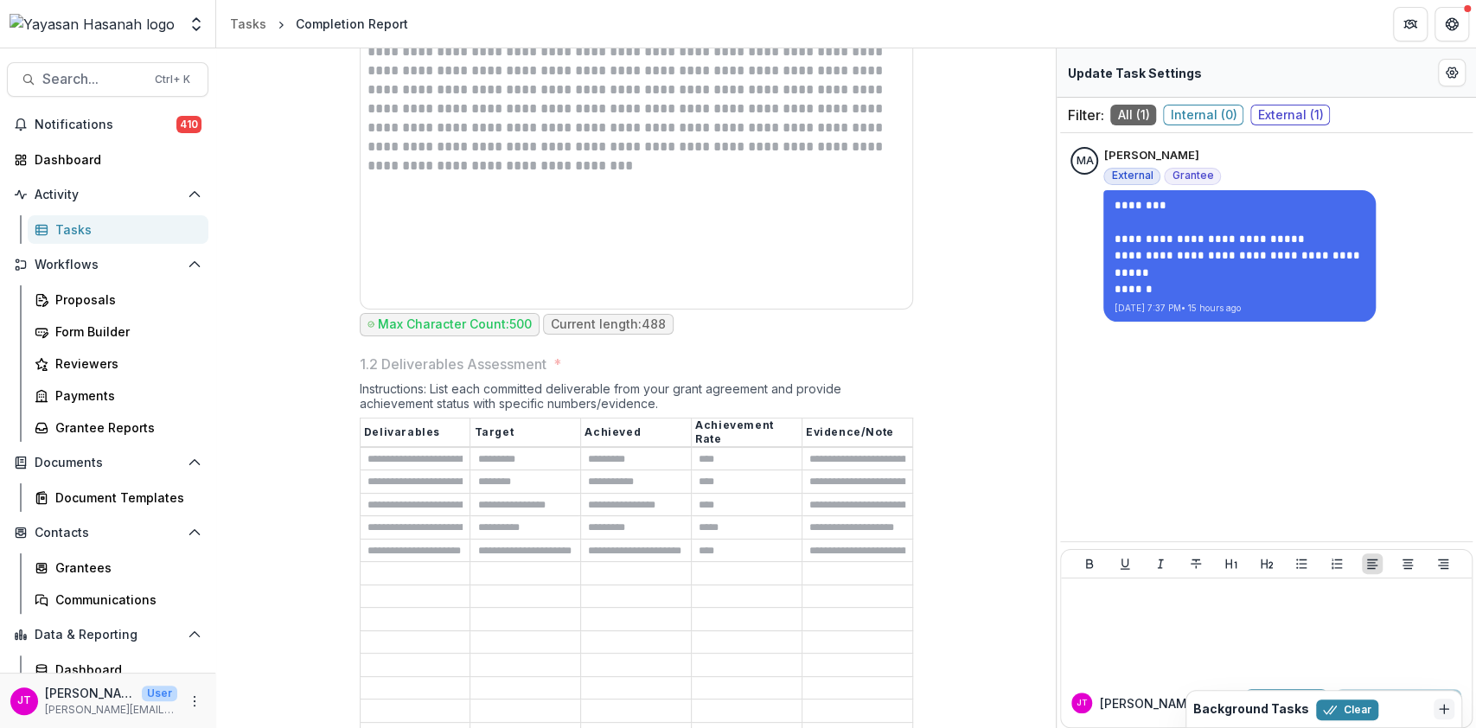
scroll to position [907, 0]
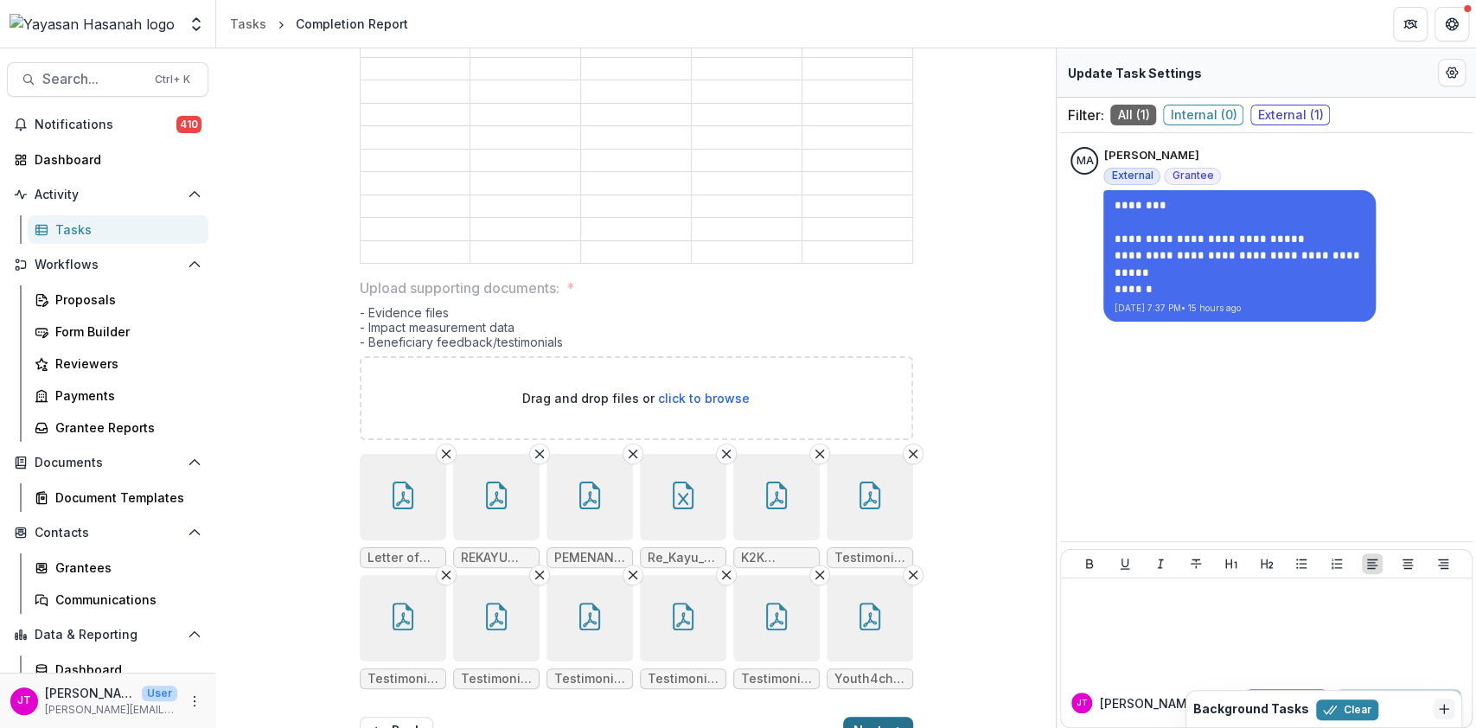
click at [858, 717] on button "Next" at bounding box center [878, 731] width 70 height 28
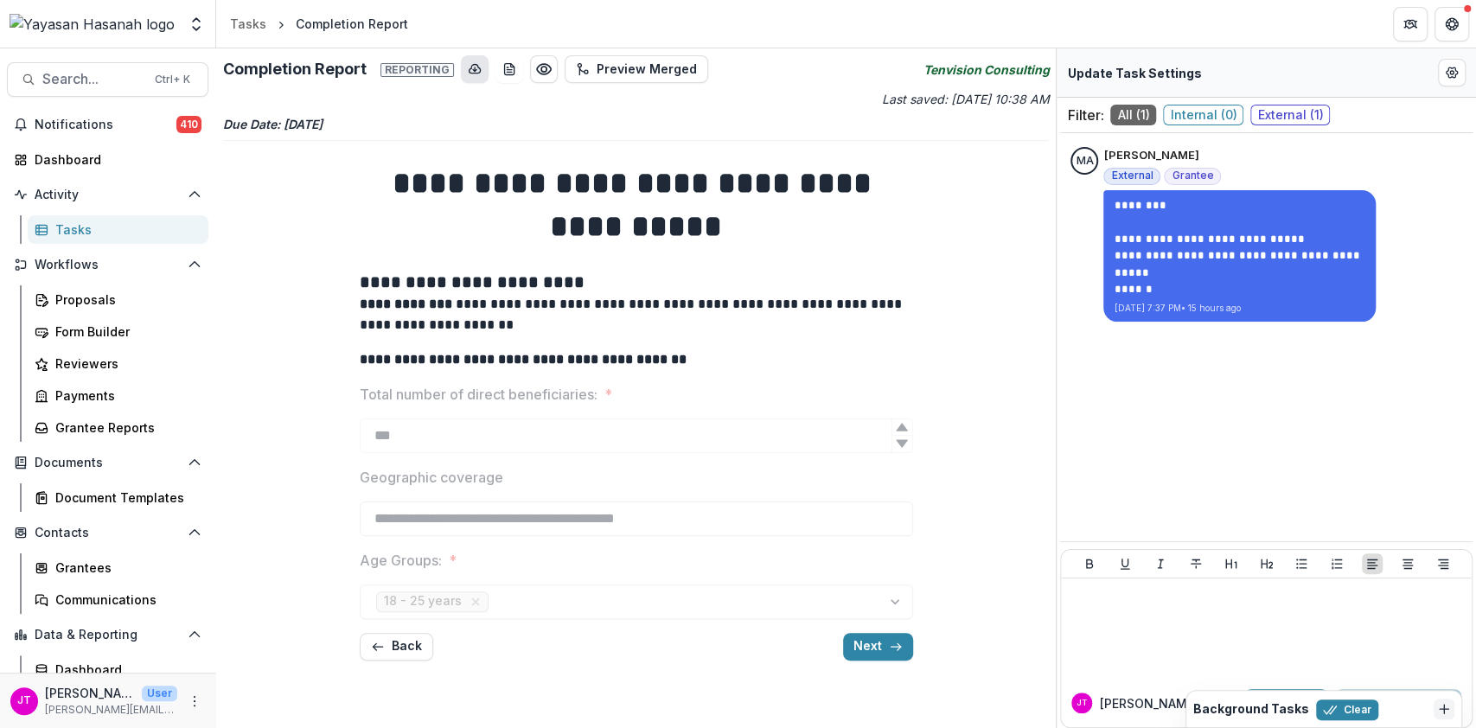
click at [470, 68] on icon "download-button" at bounding box center [475, 69] width 14 height 14
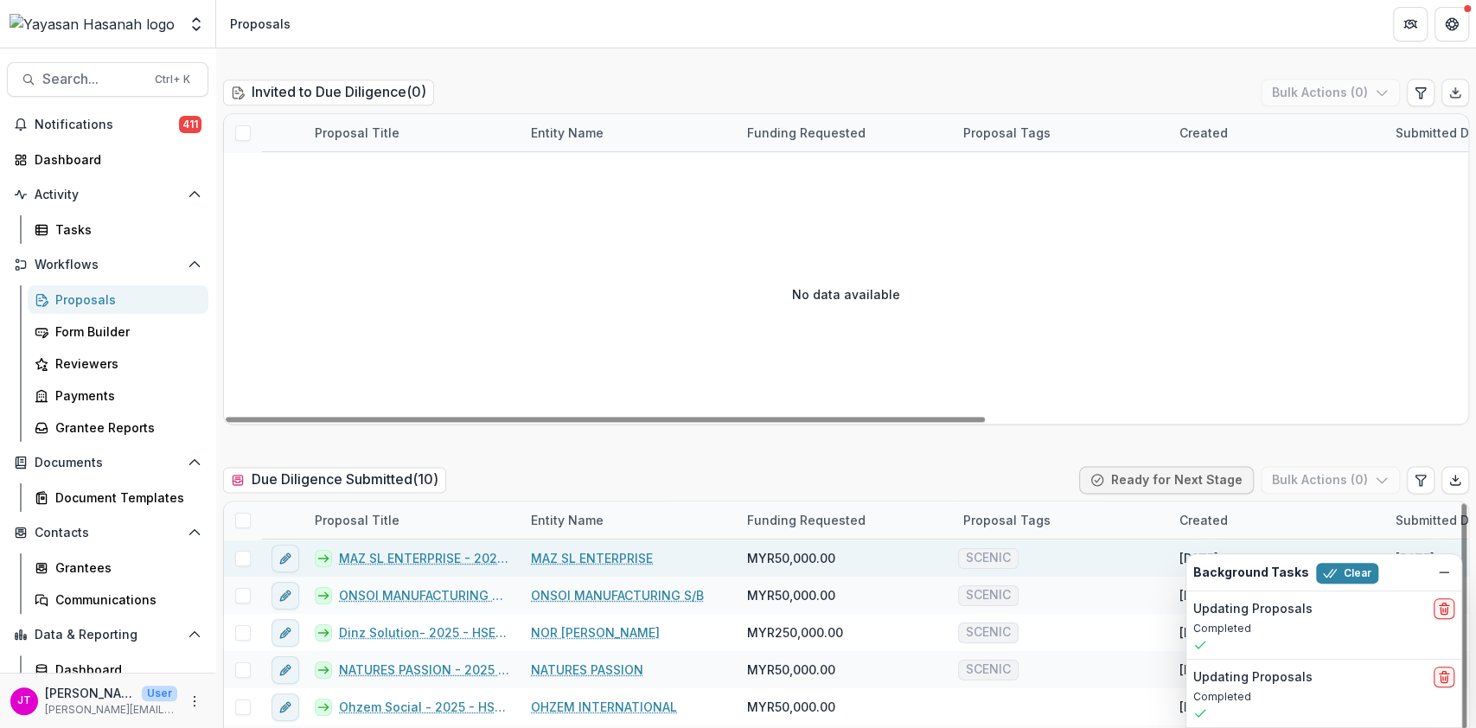
scroll to position [1384, 0]
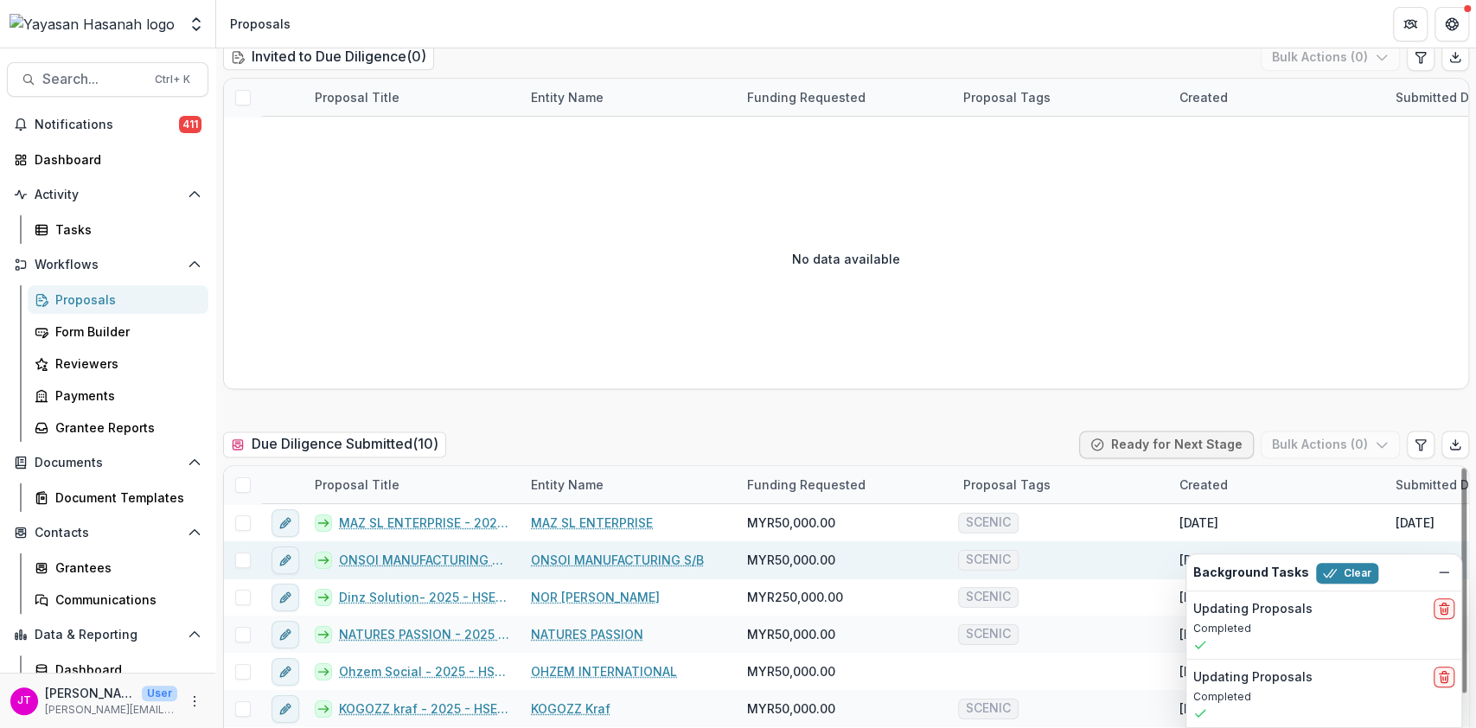
click at [421, 551] on link "ONSOI MANUFACTURING S/B - 2025 - HSEF2025 - SCENIC (1)" at bounding box center [424, 560] width 171 height 18
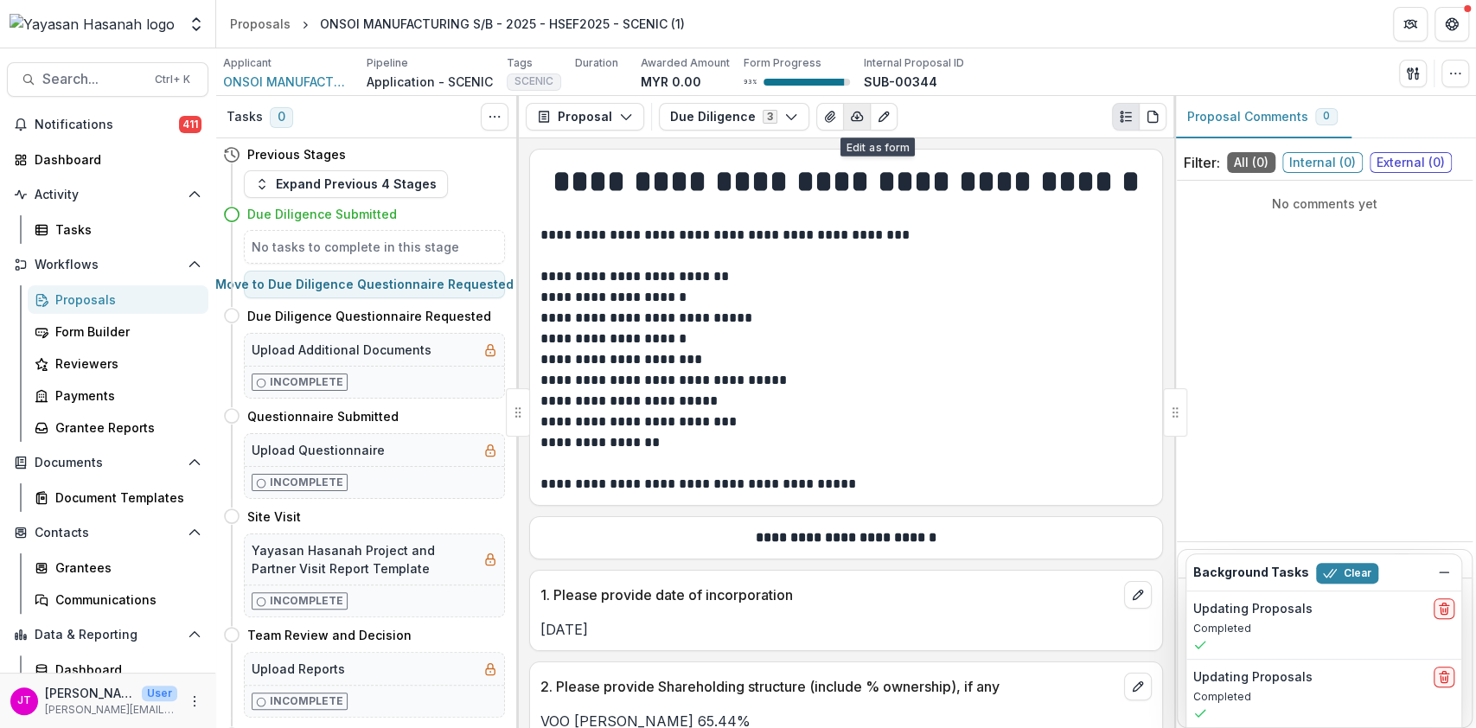
click at [853, 118] on icon "button" at bounding box center [857, 117] width 14 height 14
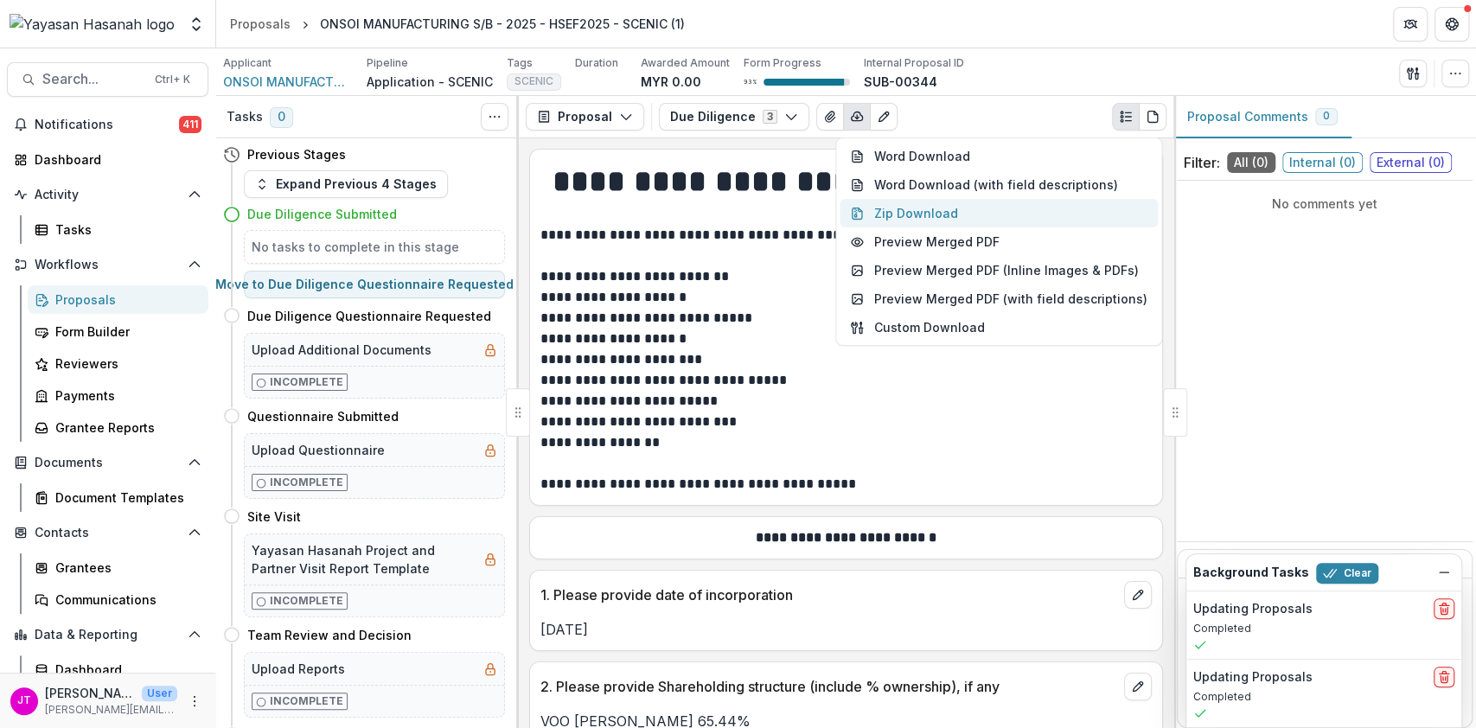
click at [889, 211] on button "Zip Download" at bounding box center [999, 213] width 318 height 29
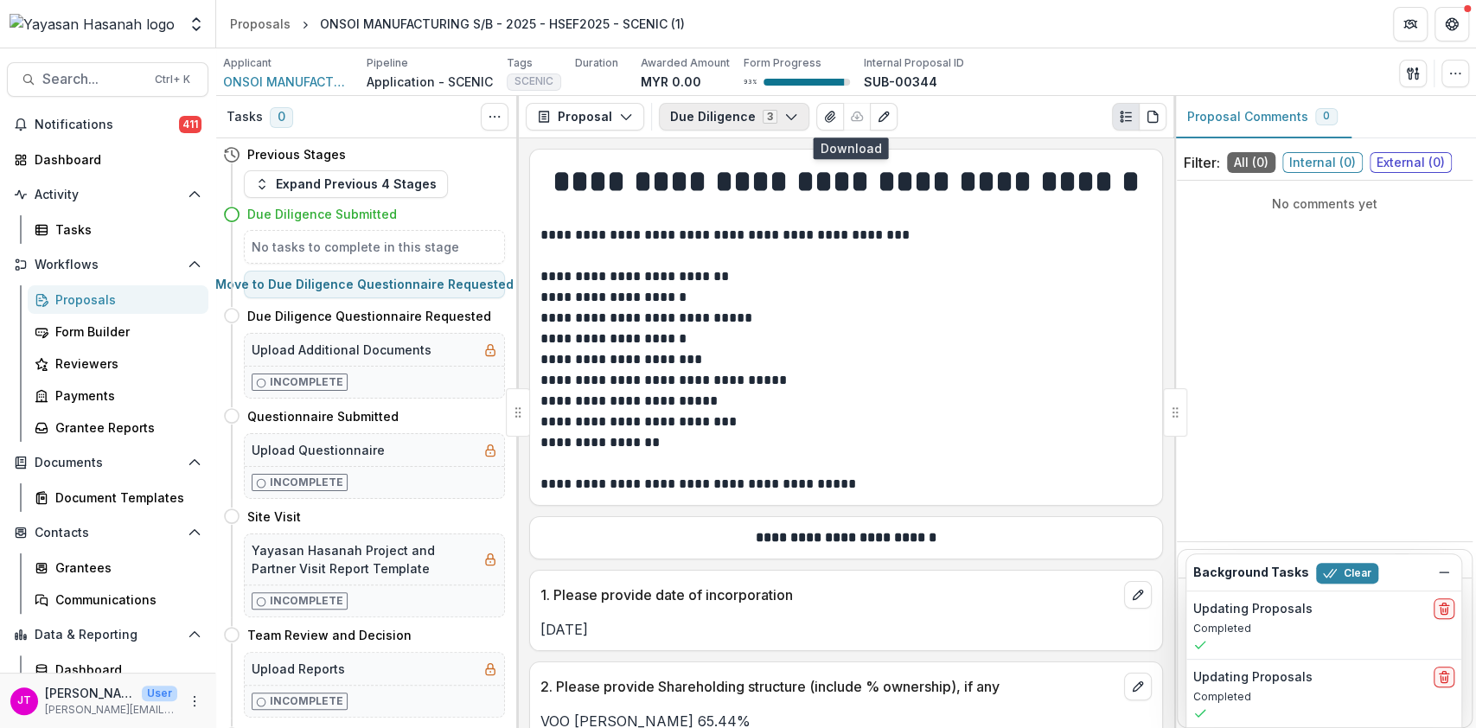
click at [784, 119] on icon "button" at bounding box center [791, 117] width 14 height 14
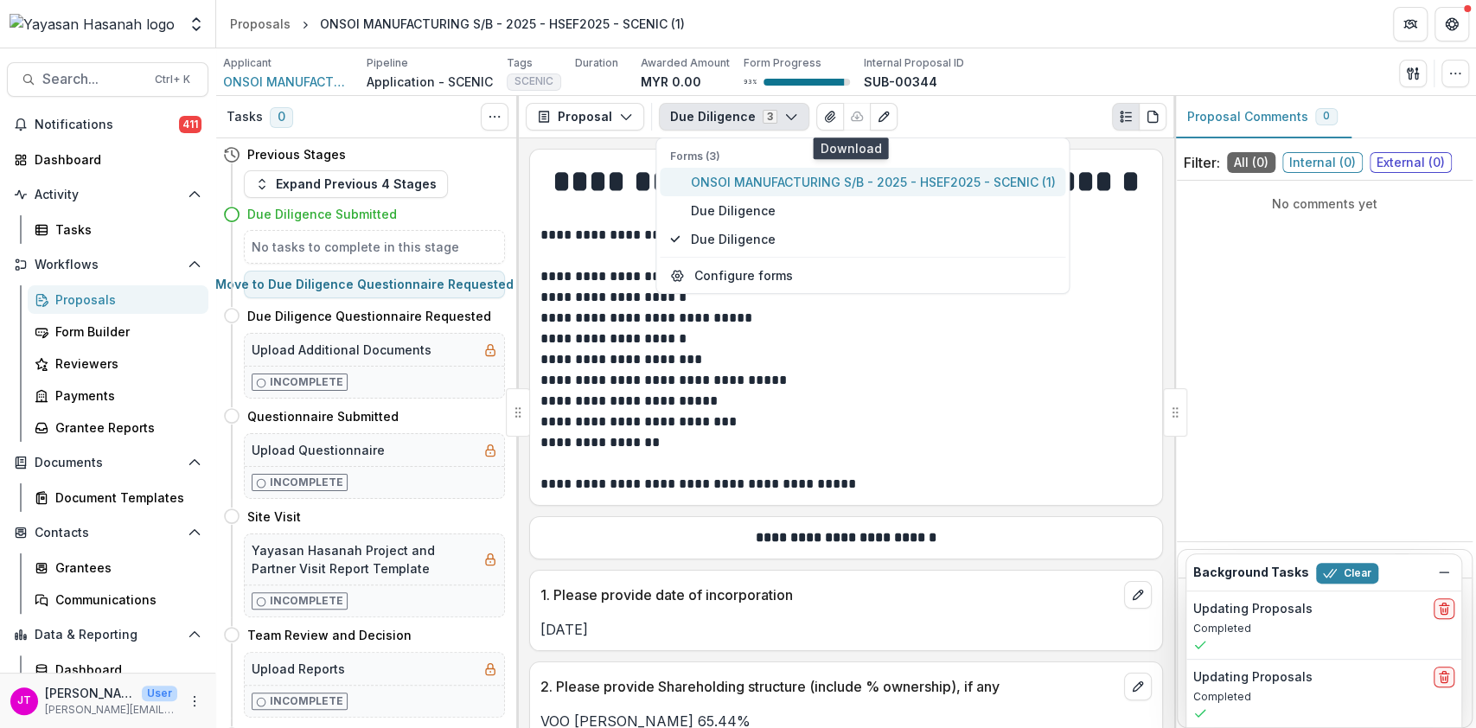
click at [739, 190] on span "ONSOI MANUFACTURING S/B - 2025 - HSEF2025 - SCENIC (1)" at bounding box center [872, 182] width 365 height 18
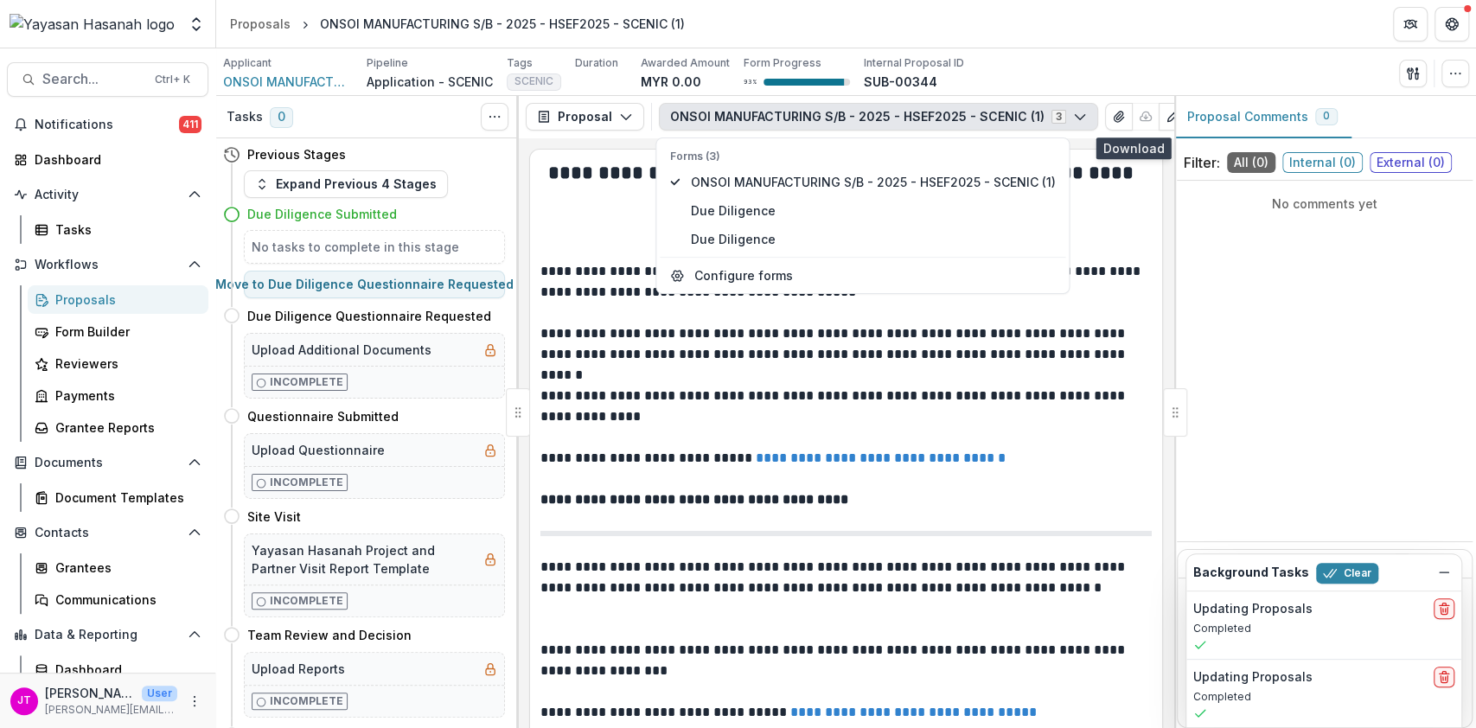
click at [1114, 218] on h2 "**********" at bounding box center [845, 227] width 611 height 27
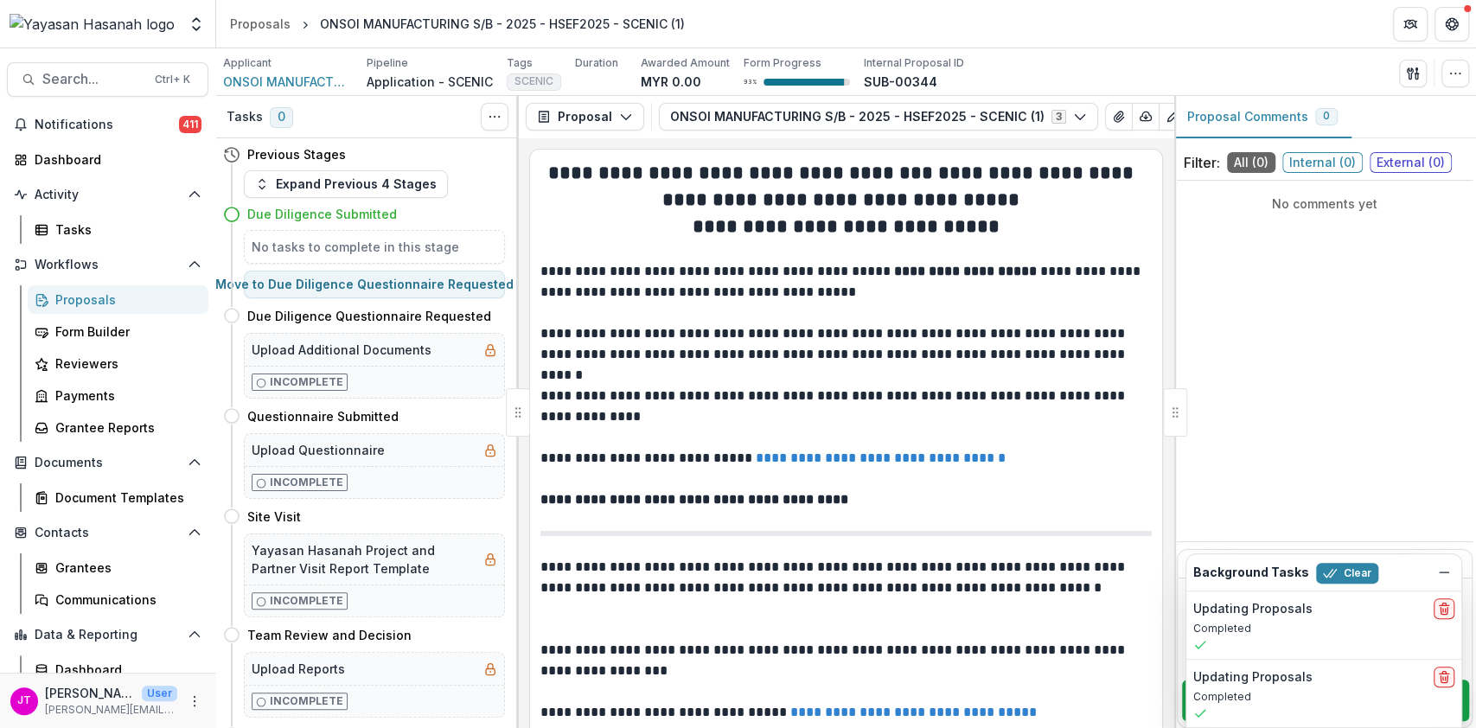
click at [975, 312] on p at bounding box center [845, 313] width 611 height 21
click at [1139, 118] on icon "button" at bounding box center [1146, 117] width 14 height 14
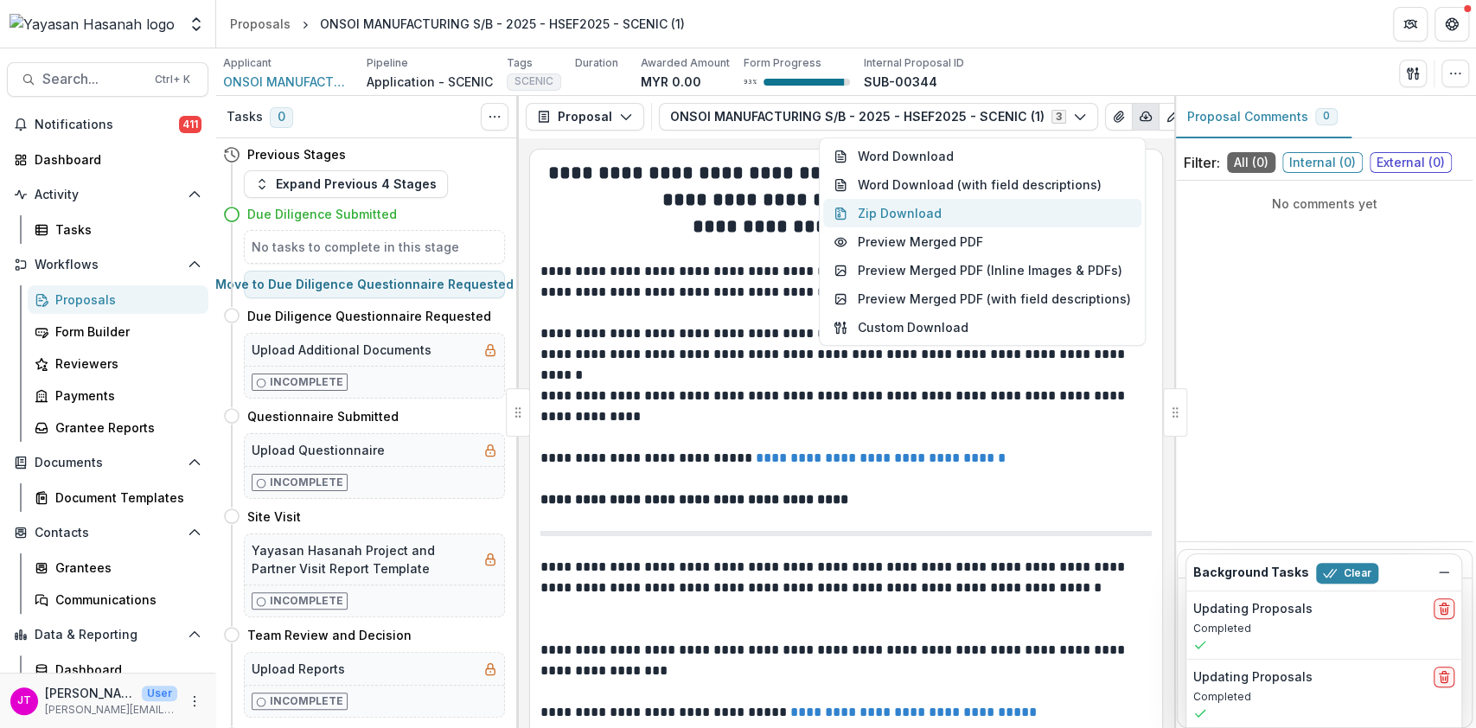
click at [1023, 225] on button "Zip Download" at bounding box center [982, 213] width 318 height 29
